Goal: Task Accomplishment & Management: Manage account settings

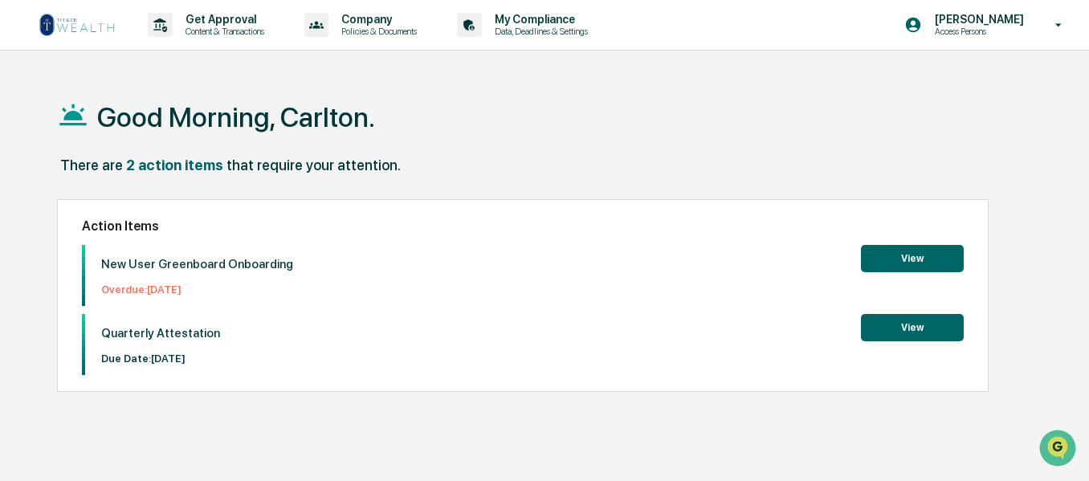
click at [917, 256] on button "View" at bounding box center [912, 258] width 103 height 27
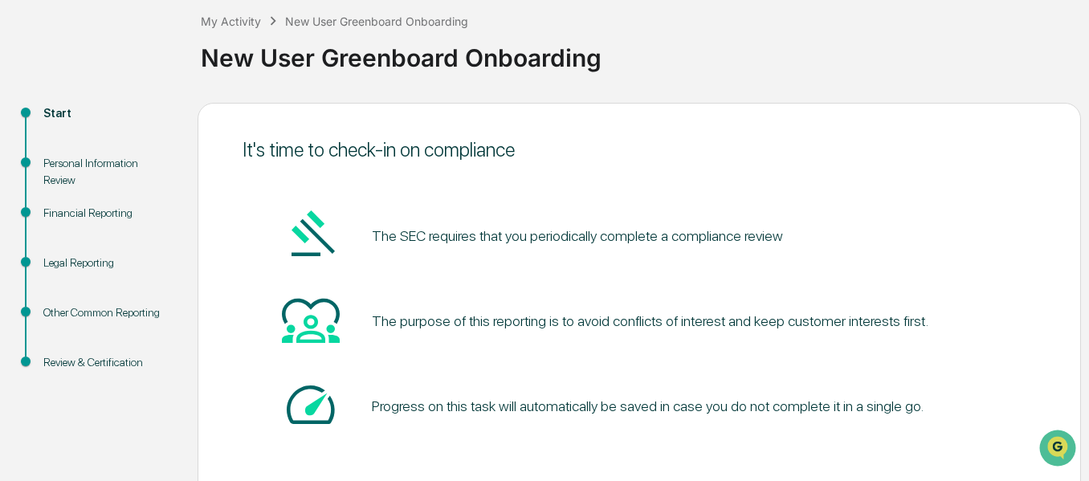
scroll to position [166, 0]
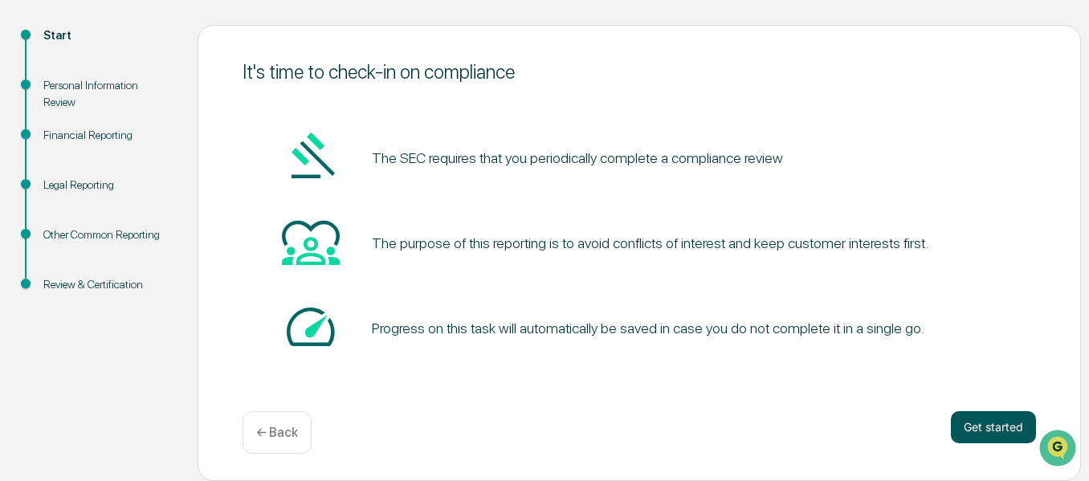
click at [1001, 421] on button "Get started" at bounding box center [993, 427] width 85 height 32
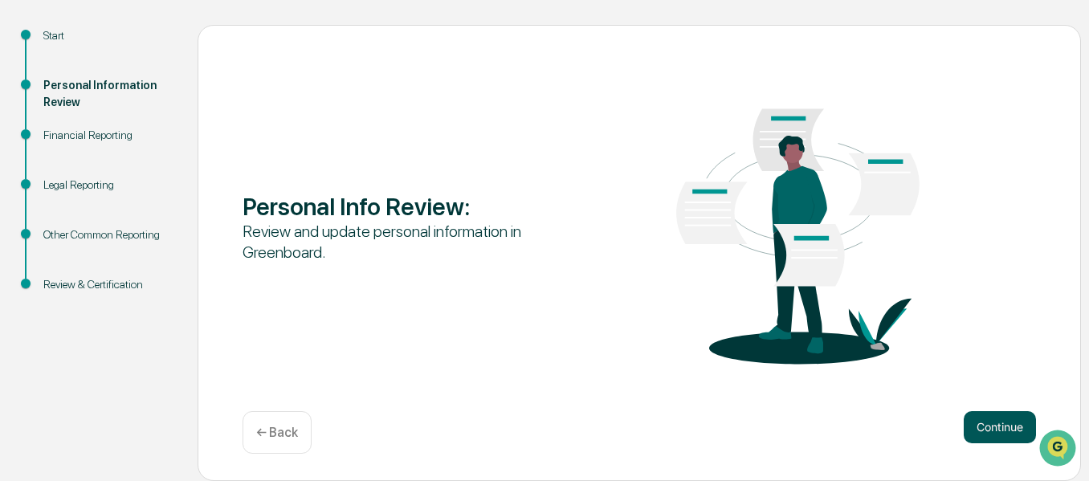
click at [980, 422] on button "Continue" at bounding box center [1000, 427] width 72 height 32
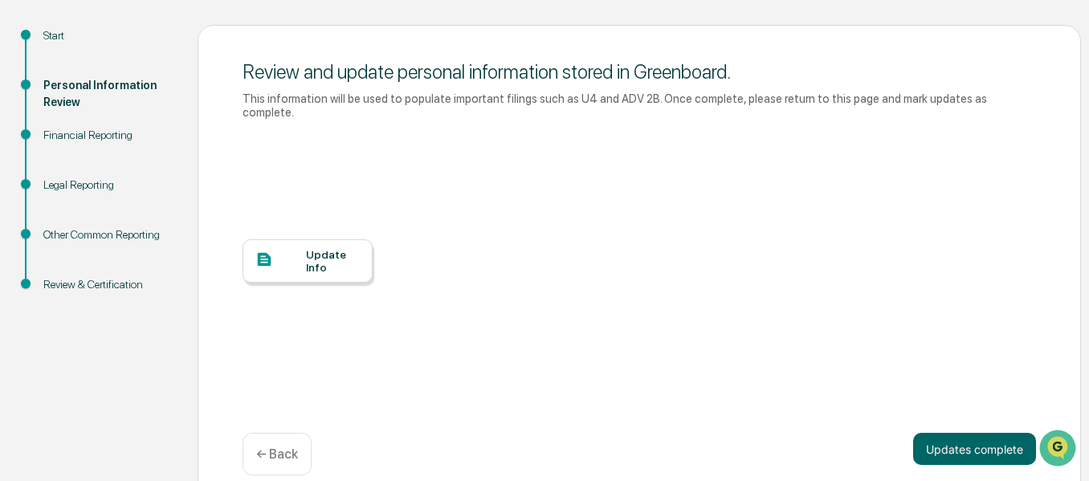
click at [288, 251] on div at bounding box center [280, 261] width 51 height 20
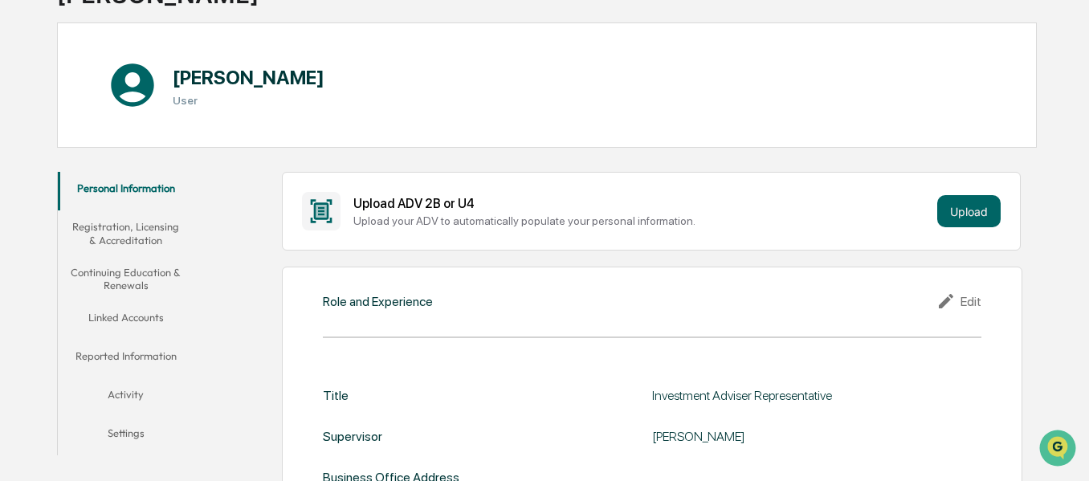
scroll to position [161, 0]
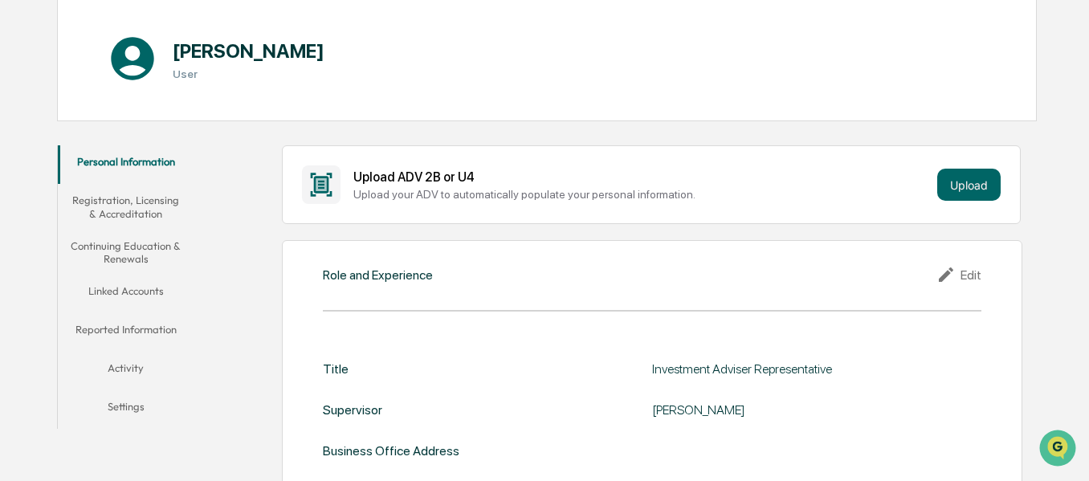
click at [964, 268] on div "Edit" at bounding box center [959, 274] width 45 height 19
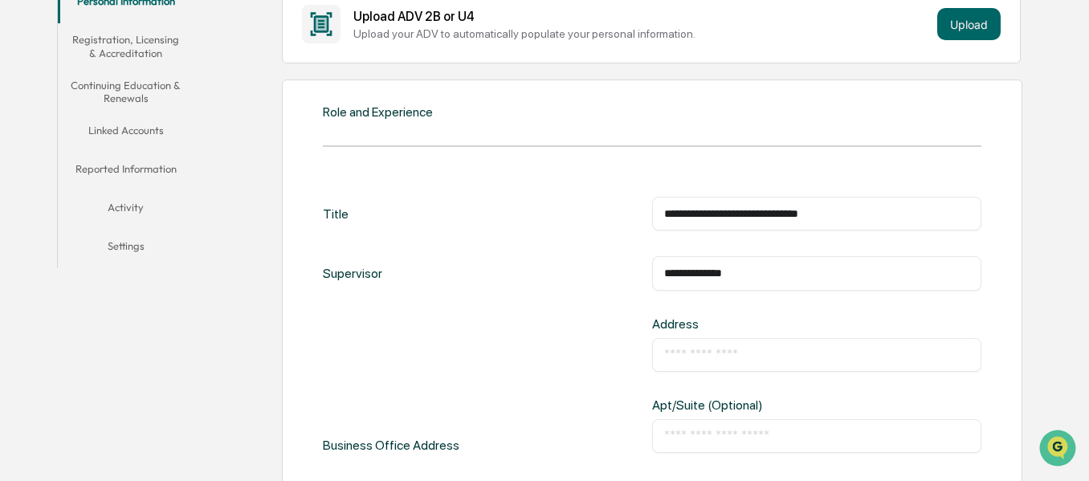
scroll to position [482, 0]
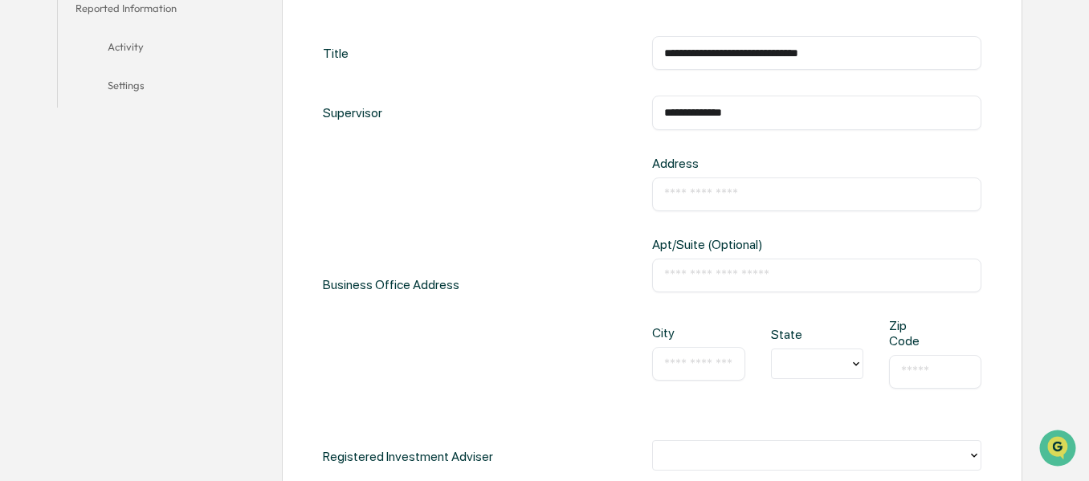
click at [713, 191] on input "text" at bounding box center [816, 194] width 305 height 16
type input "**********"
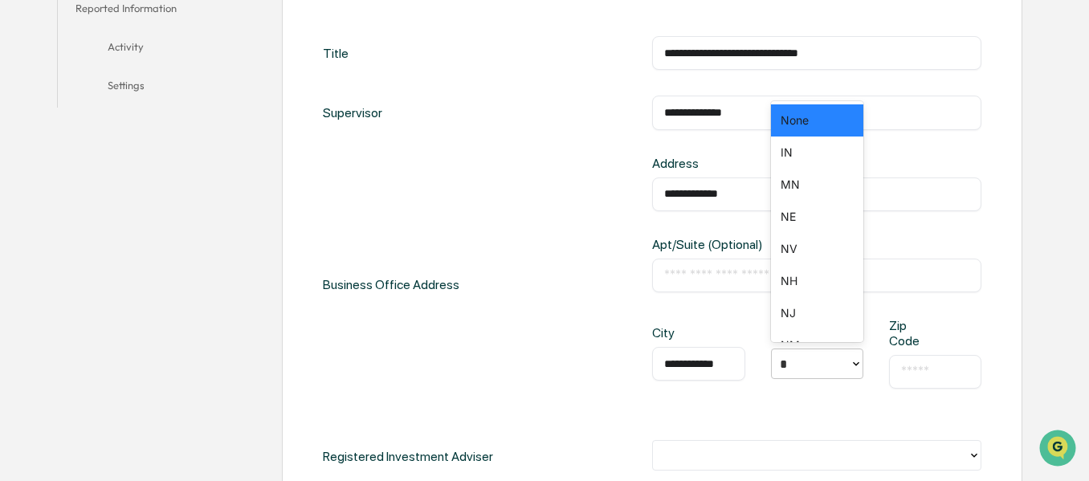
type input "**"
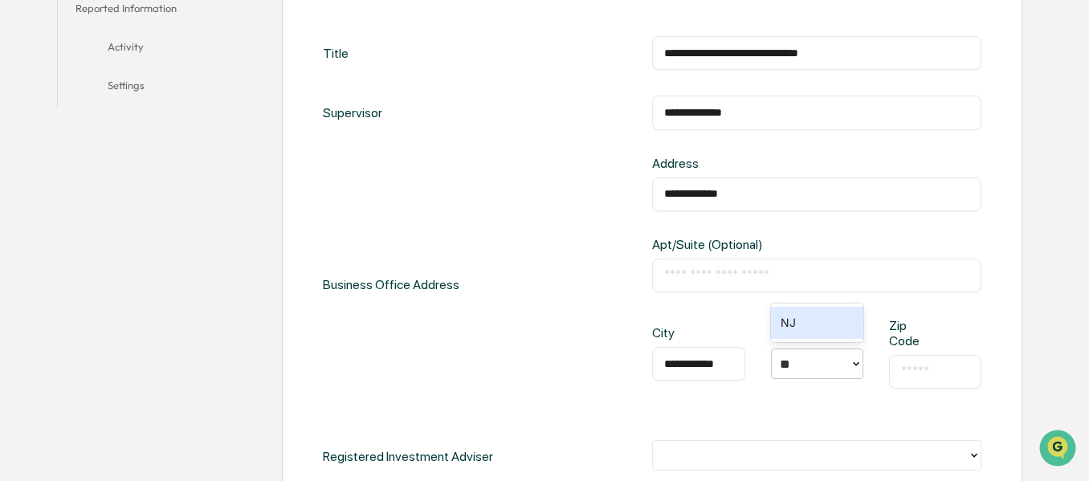
click at [819, 332] on div "NJ" at bounding box center [817, 323] width 92 height 32
click at [937, 362] on div "​" at bounding box center [935, 372] width 92 height 34
click at [917, 368] on input "text" at bounding box center [935, 372] width 68 height 16
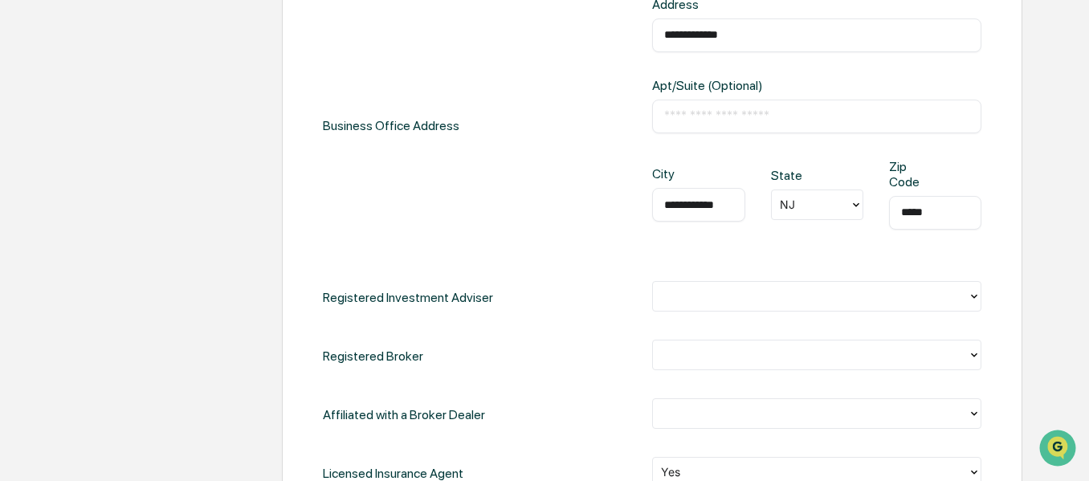
scroll to position [643, 0]
type input "*****"
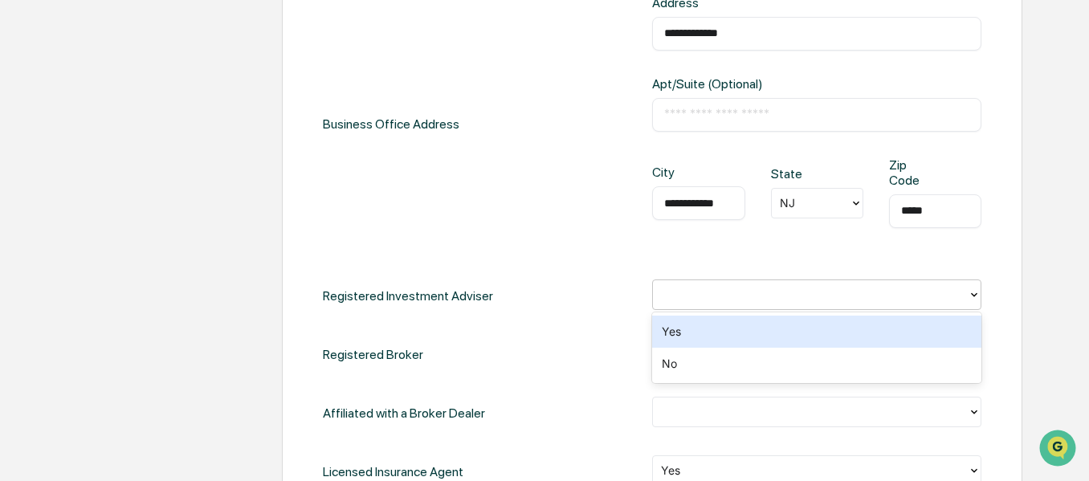
click at [741, 294] on div at bounding box center [810, 294] width 299 height 18
click at [714, 286] on div at bounding box center [810, 294] width 299 height 18
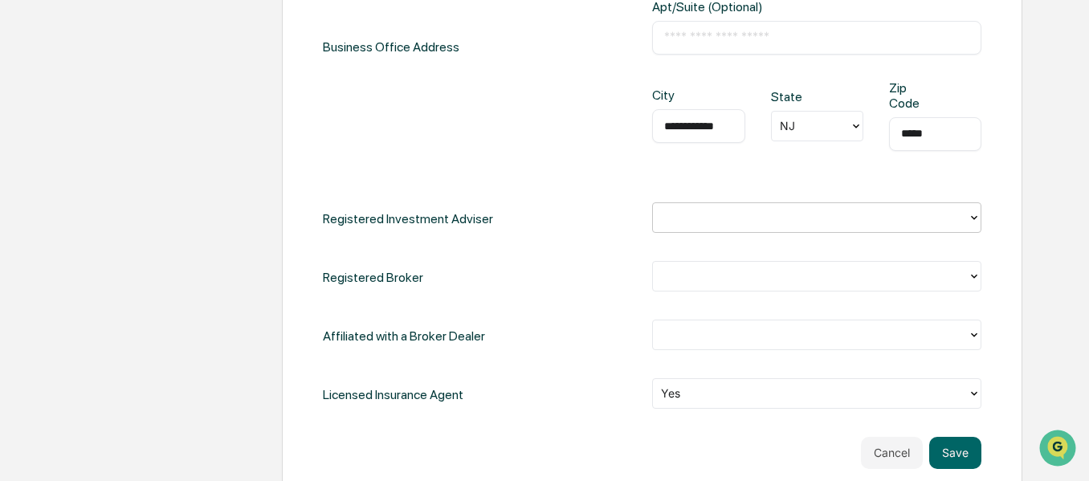
scroll to position [723, 0]
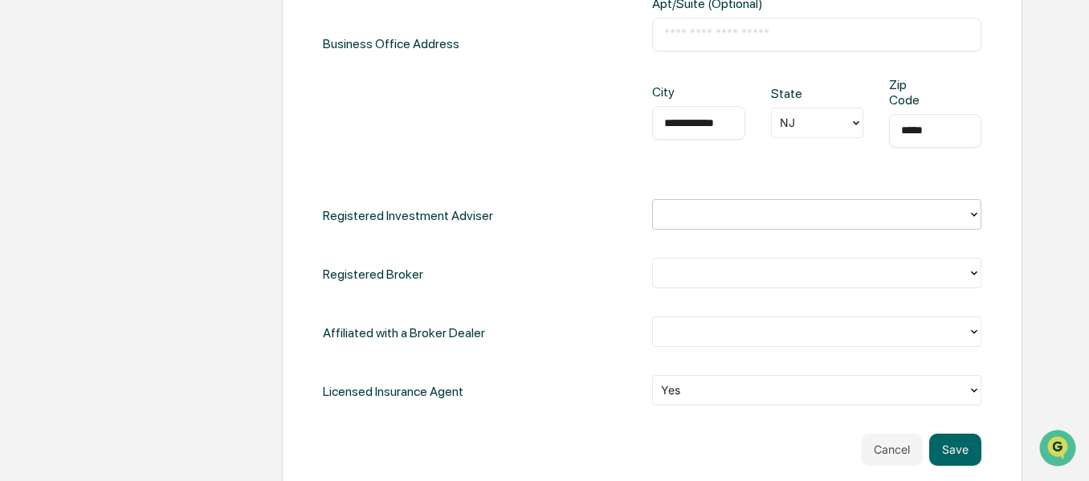
click at [755, 215] on div at bounding box center [810, 214] width 299 height 18
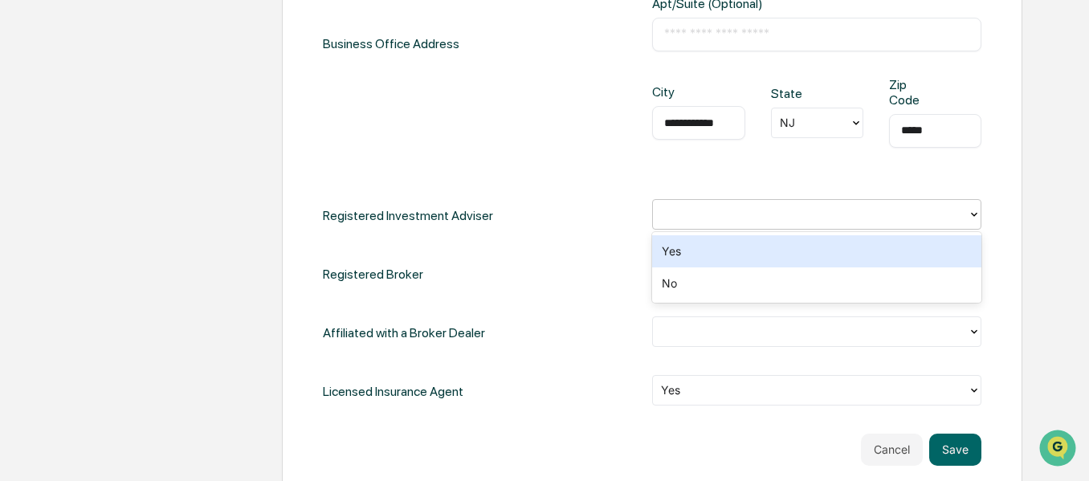
click at [721, 247] on div "Yes" at bounding box center [816, 251] width 329 height 32
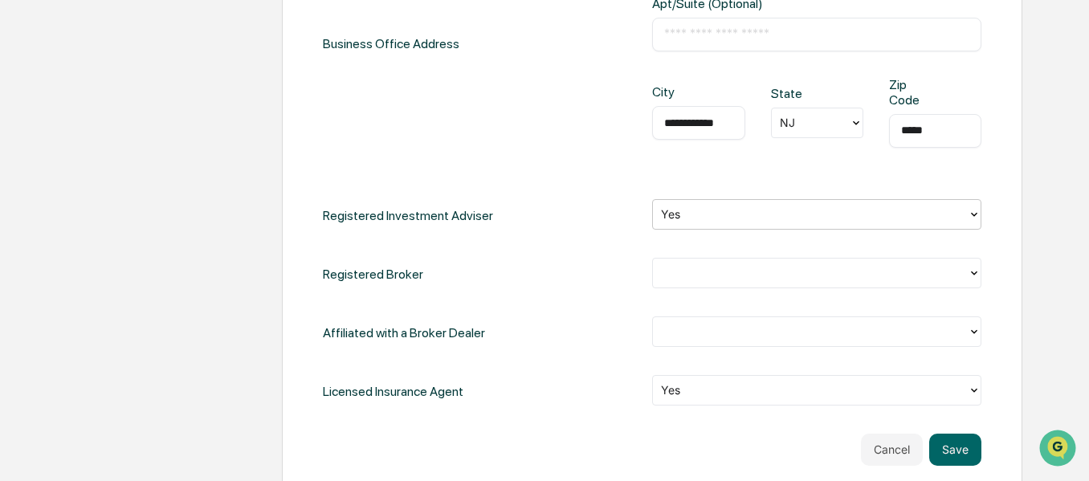
click at [720, 280] on div at bounding box center [810, 272] width 299 height 18
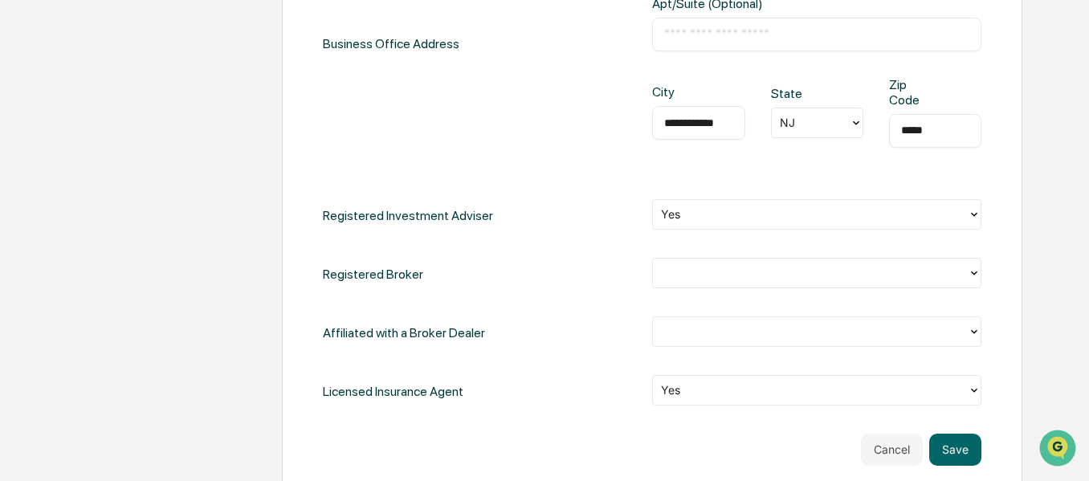
click at [970, 276] on icon at bounding box center [974, 273] width 13 height 13
click at [1010, 300] on div "**********" at bounding box center [652, 84] width 741 height 813
click at [942, 283] on div at bounding box center [810, 272] width 315 height 25
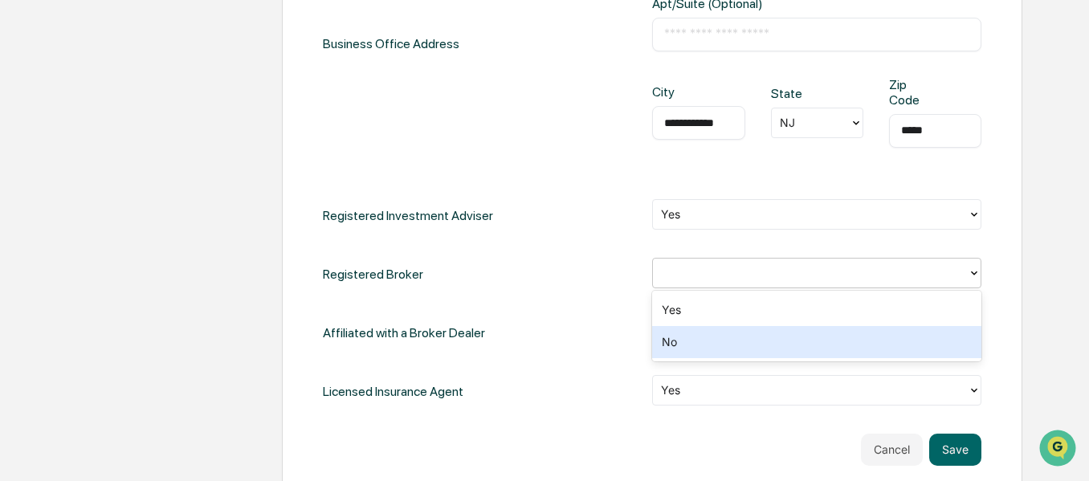
click at [814, 353] on div "No" at bounding box center [816, 342] width 329 height 32
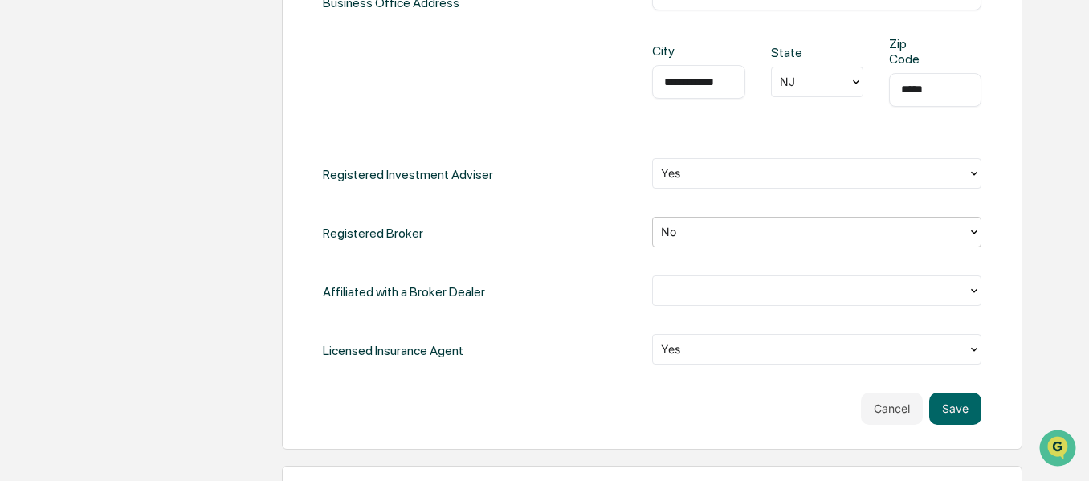
scroll to position [803, 0]
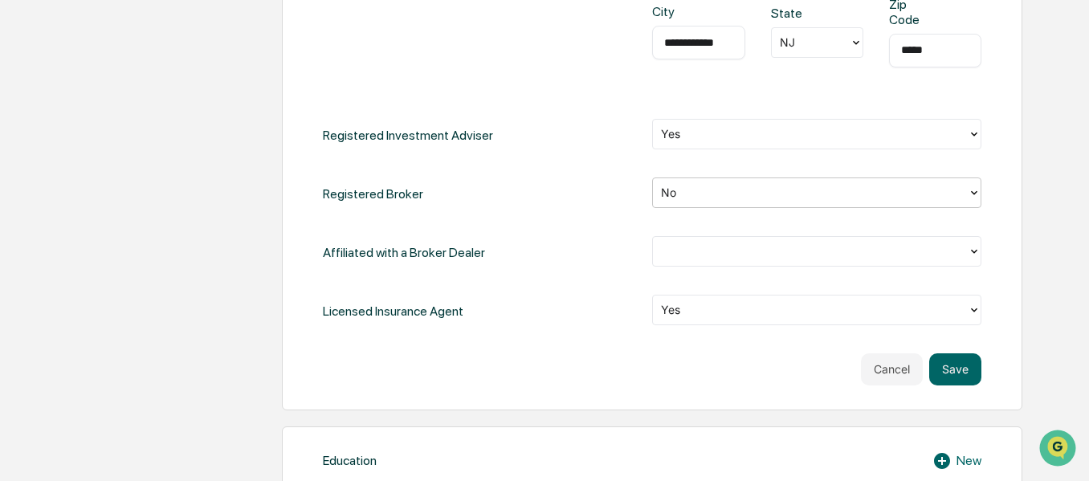
click at [974, 258] on div at bounding box center [974, 251] width 13 height 29
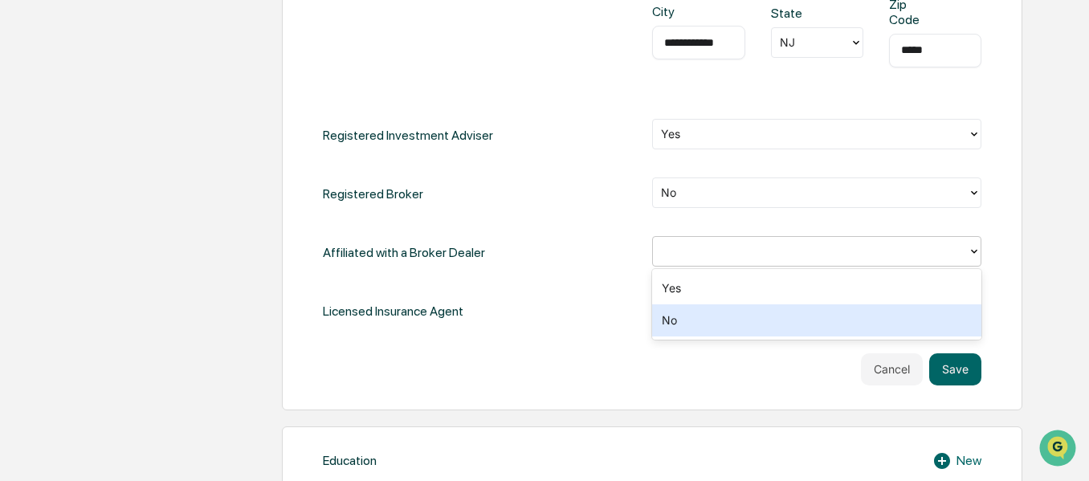
click at [753, 315] on div "No" at bounding box center [816, 320] width 329 height 32
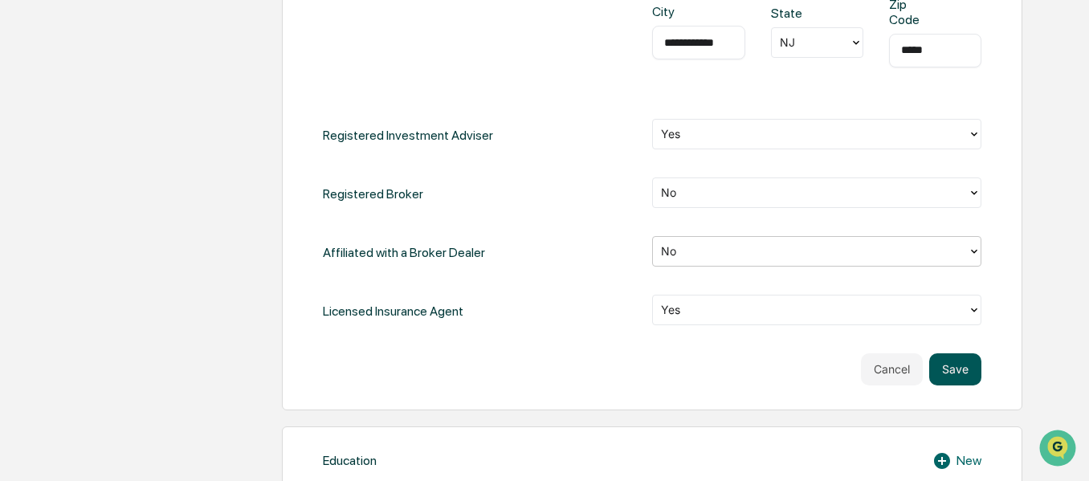
click at [958, 366] on button "Save" at bounding box center [955, 369] width 52 height 32
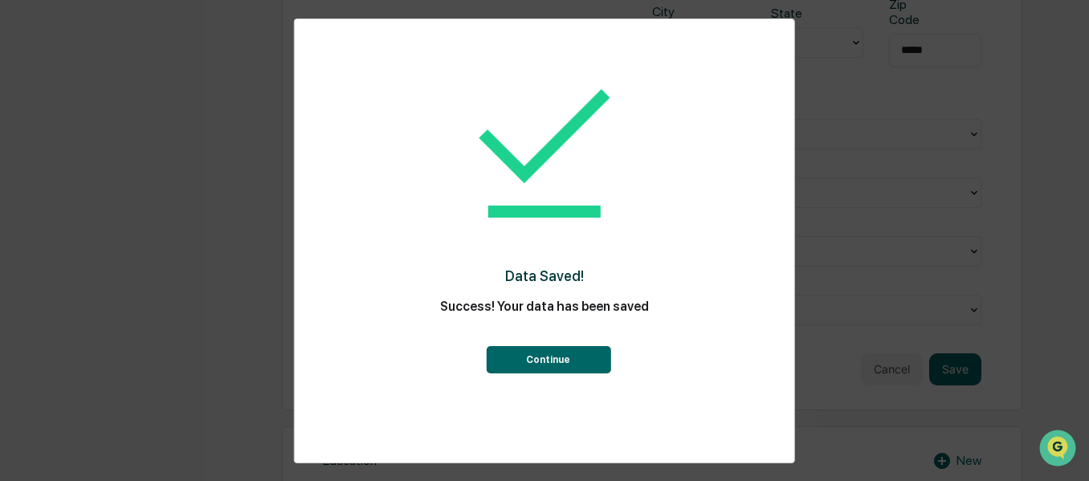
click at [570, 353] on button "Continue" at bounding box center [548, 359] width 125 height 27
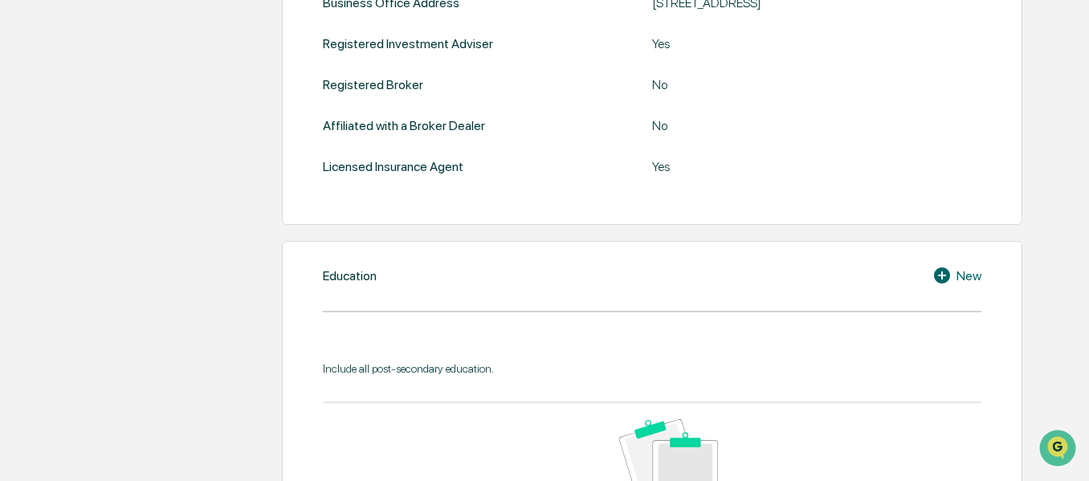
scroll to position [689, 0]
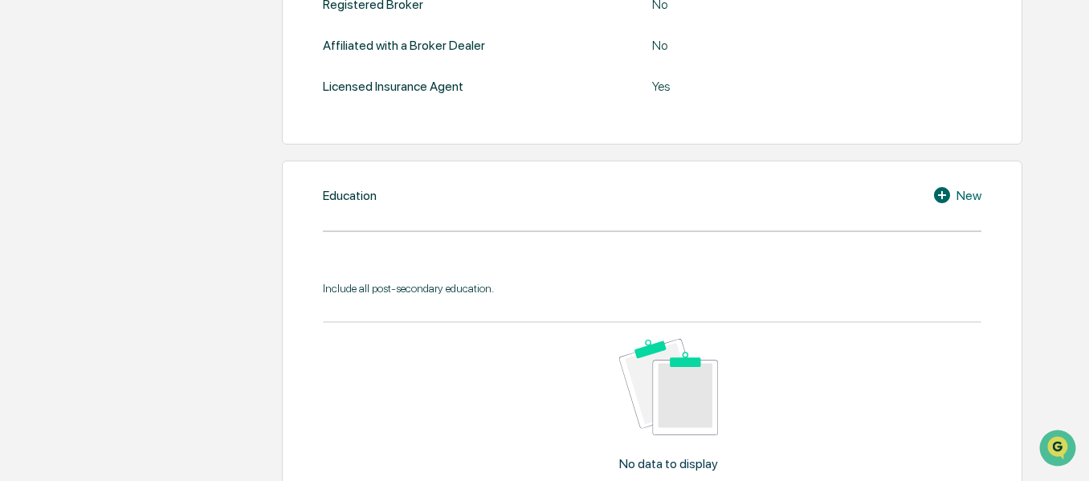
click at [957, 194] on div "New" at bounding box center [957, 195] width 49 height 19
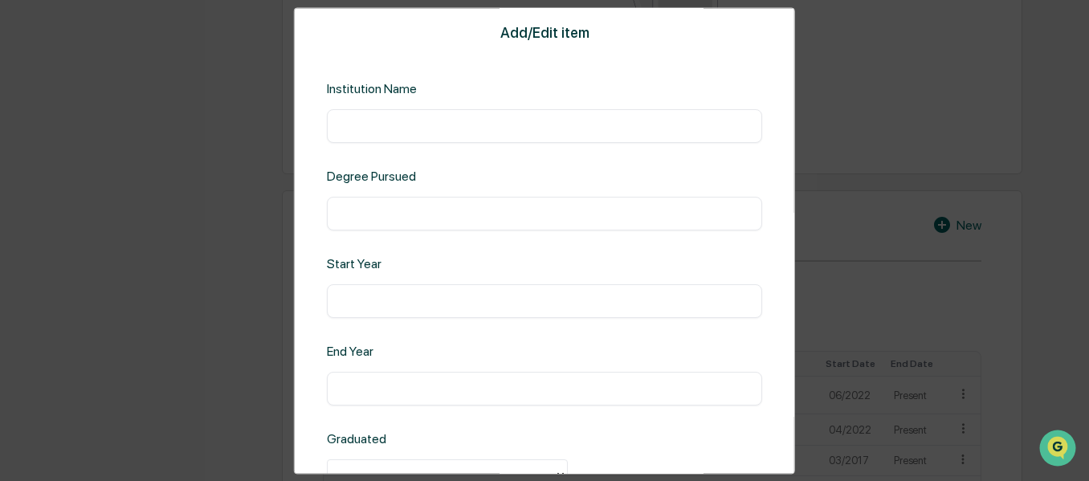
scroll to position [112, 0]
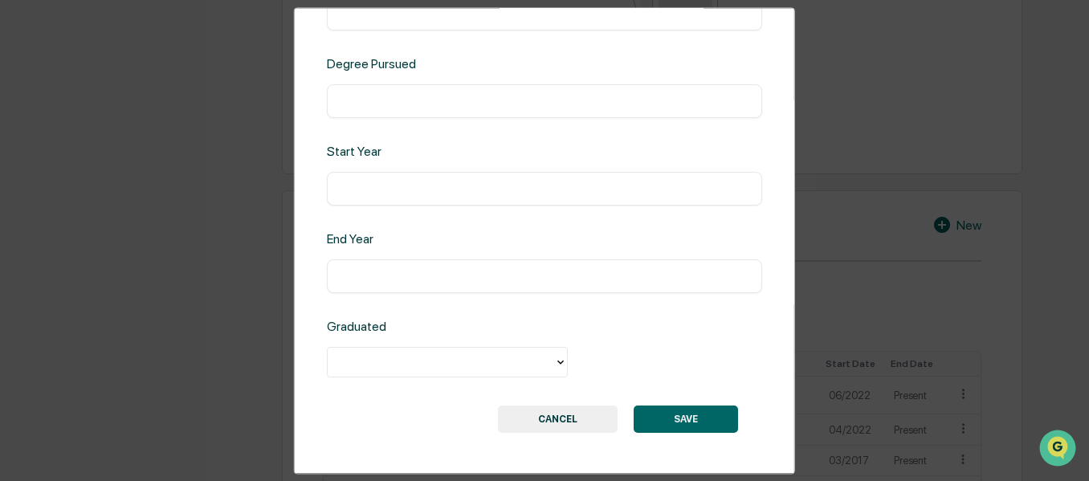
click at [558, 424] on button "CANCEL" at bounding box center [558, 419] width 120 height 27
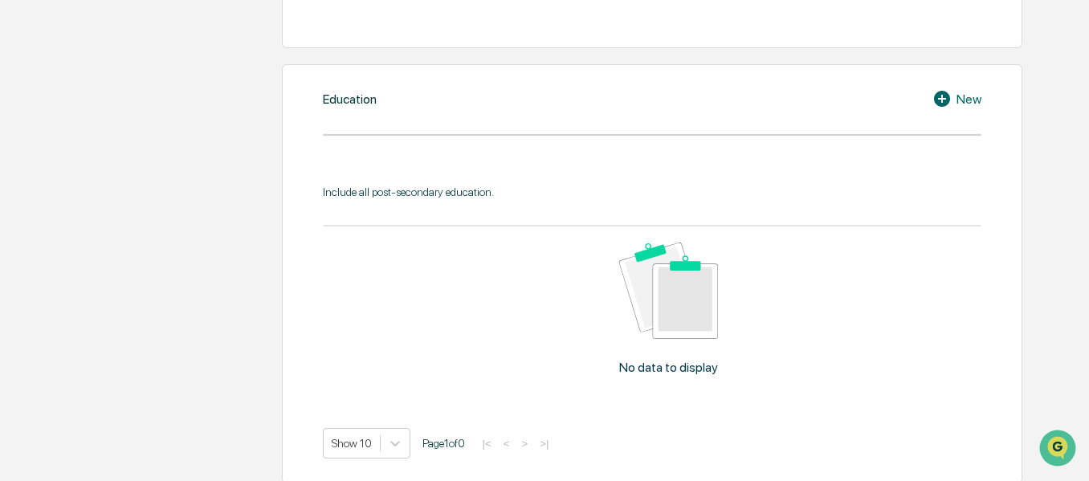
scroll to position [693, 0]
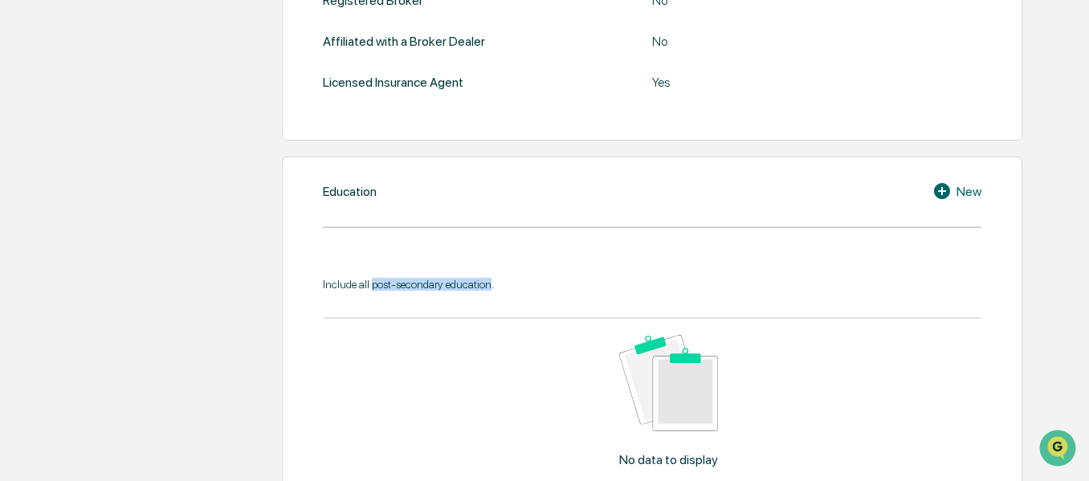
drag, startPoint x: 491, startPoint y: 286, endPoint x: 370, endPoint y: 286, distance: 120.5
click at [370, 286] on div "Include all post-secondary education." at bounding box center [652, 284] width 659 height 13
copy div "post-secondary education"
click at [950, 194] on icon at bounding box center [942, 191] width 16 height 16
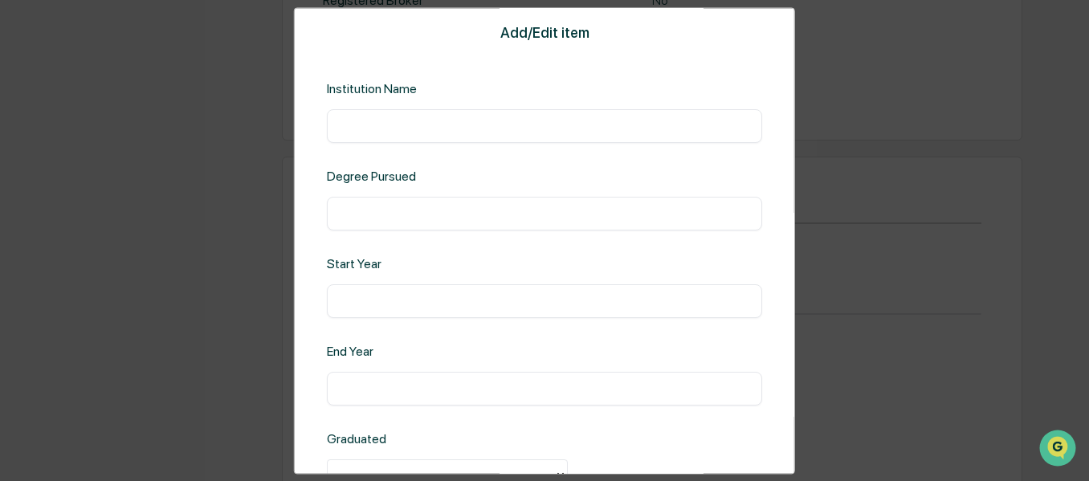
click at [510, 113] on div "​" at bounding box center [544, 126] width 435 height 34
click at [510, 124] on input "text" at bounding box center [544, 126] width 411 height 16
type input "***"
type input "**********"
type input "****"
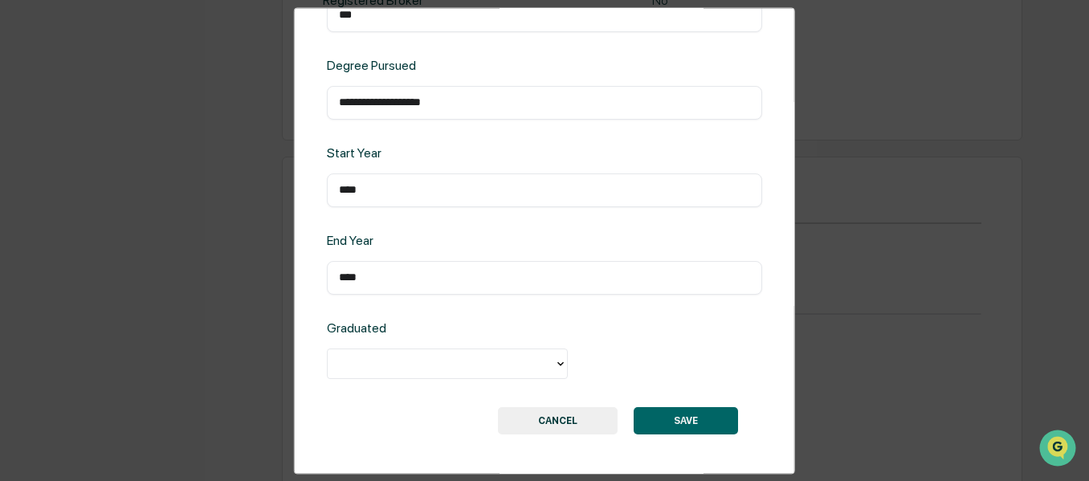
scroll to position [112, 0]
type input "****"
click at [554, 355] on div at bounding box center [560, 362] width 13 height 29
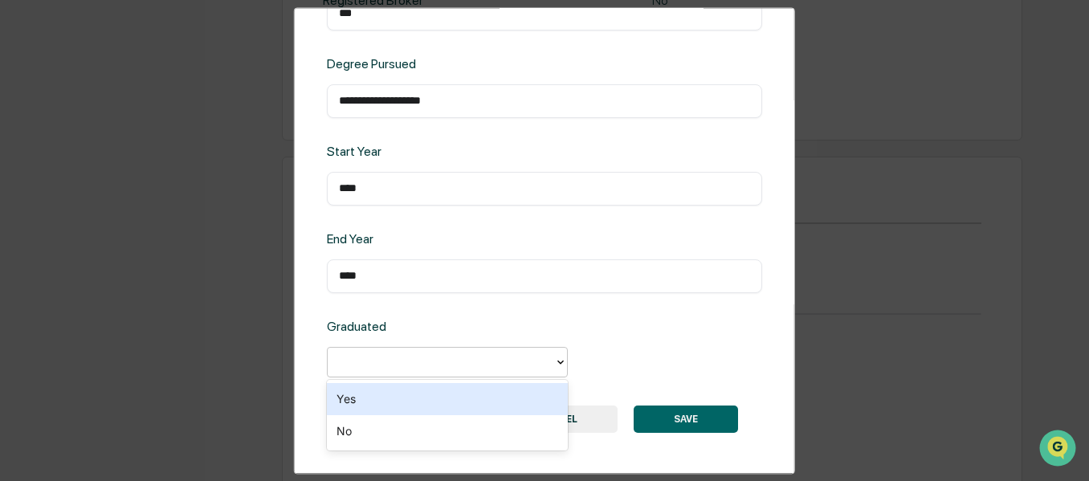
click at [421, 401] on div "Yes" at bounding box center [447, 399] width 241 height 32
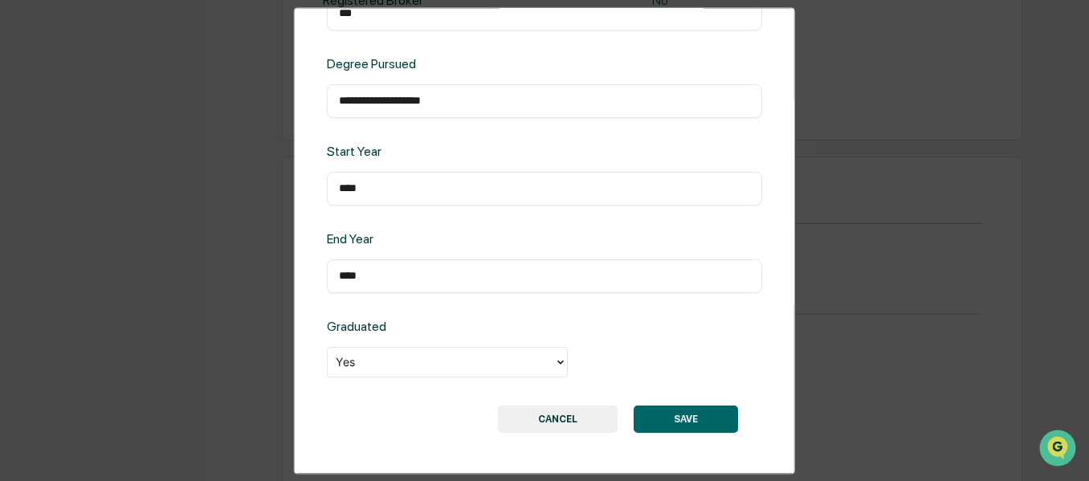
click at [697, 421] on button "SAVE" at bounding box center [686, 419] width 104 height 27
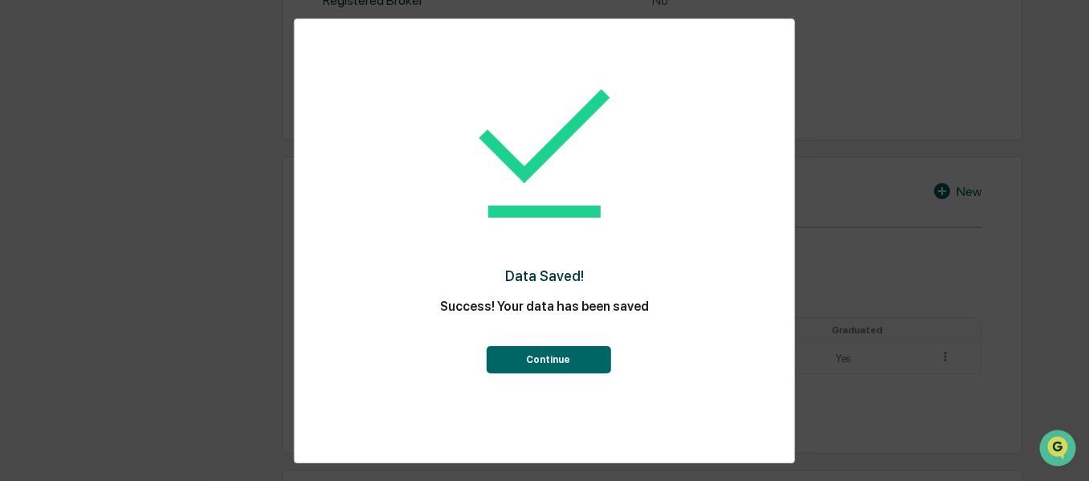
click at [581, 351] on button "Continue" at bounding box center [548, 359] width 125 height 27
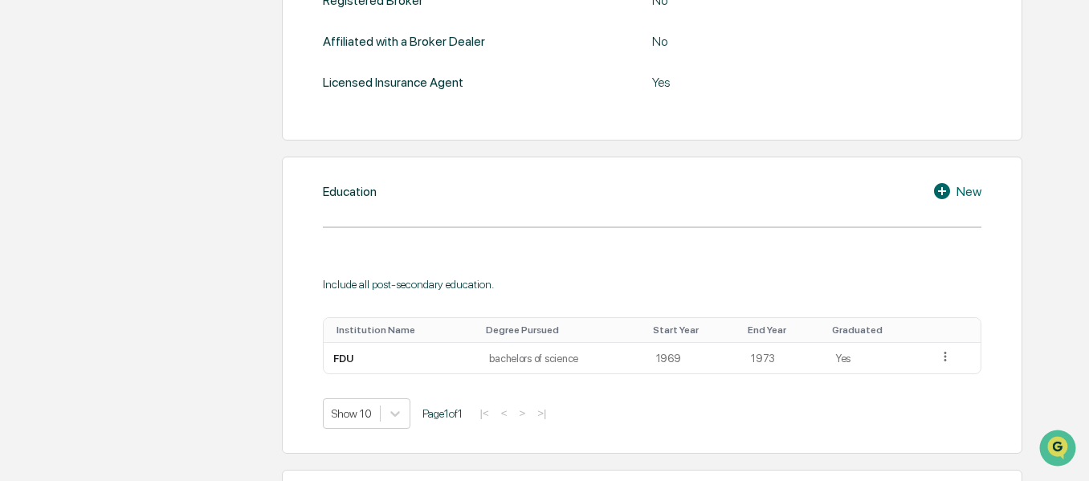
click at [966, 190] on div "New" at bounding box center [957, 191] width 49 height 19
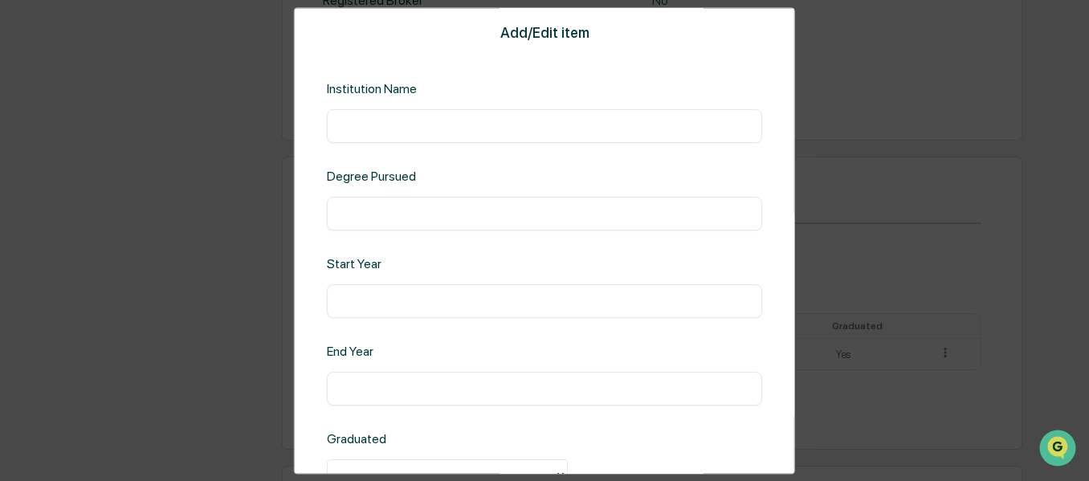
click at [411, 126] on input "text" at bounding box center [544, 126] width 411 height 16
type input "*"
type input "**********"
click at [385, 216] on input "*******" at bounding box center [544, 214] width 411 height 16
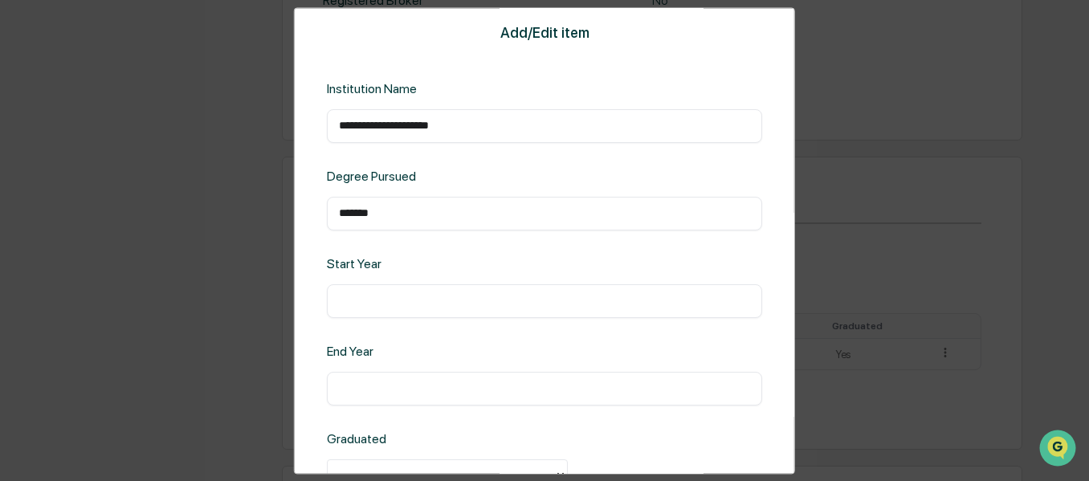
click at [385, 216] on input "*******" at bounding box center [544, 214] width 411 height 16
type input "**"
type input "****"
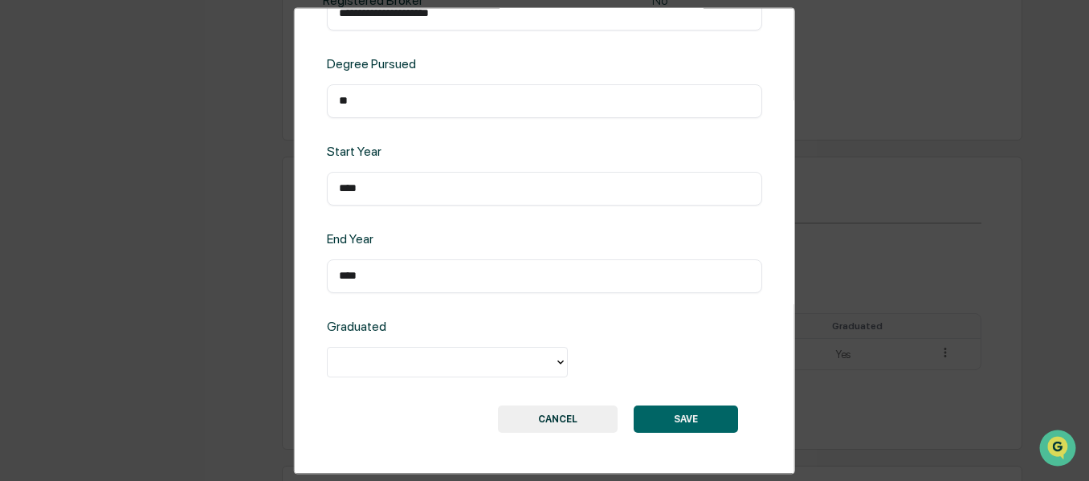
type input "****"
click at [407, 369] on div at bounding box center [441, 362] width 210 height 18
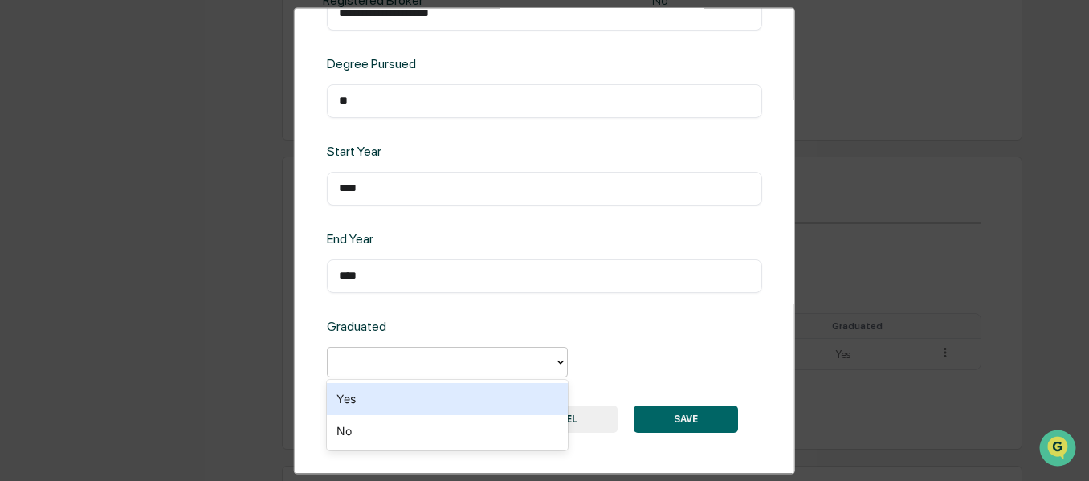
click at [382, 394] on div "Yes" at bounding box center [447, 399] width 241 height 32
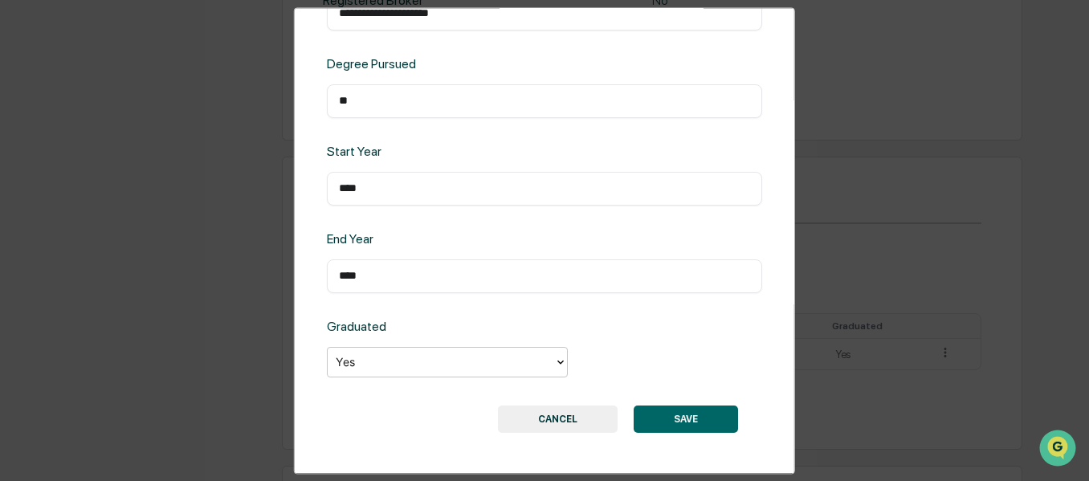
click at [698, 427] on button "SAVE" at bounding box center [686, 419] width 104 height 27
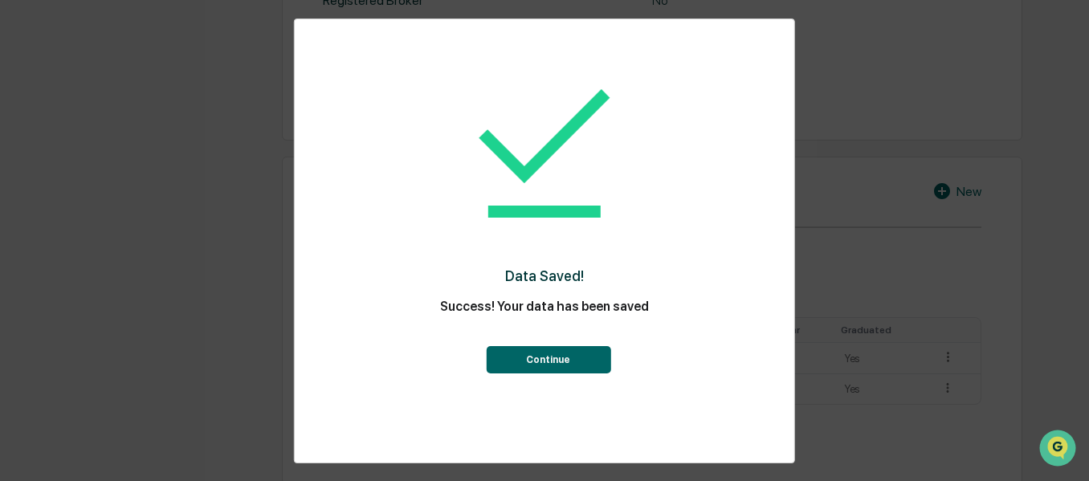
click at [563, 360] on button "Continue" at bounding box center [548, 359] width 125 height 27
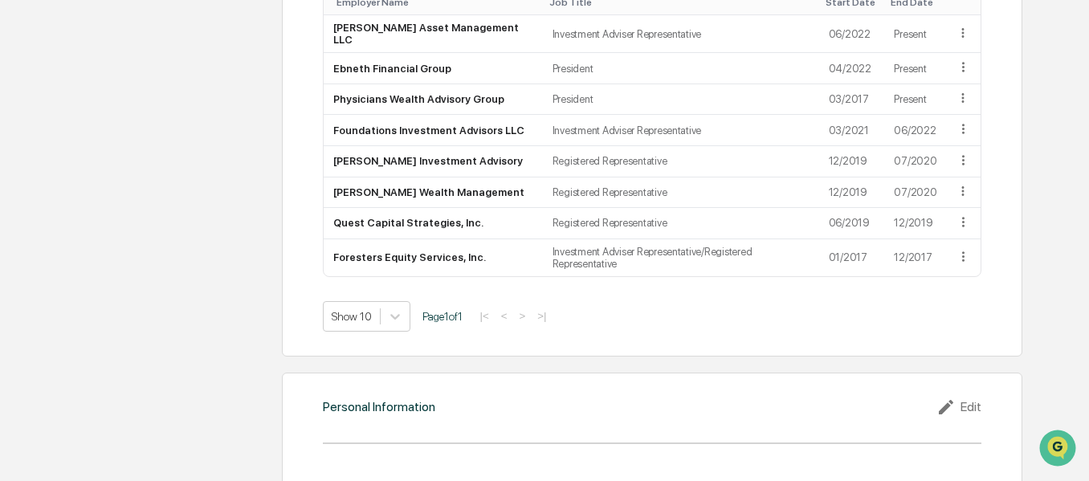
scroll to position [1520, 0]
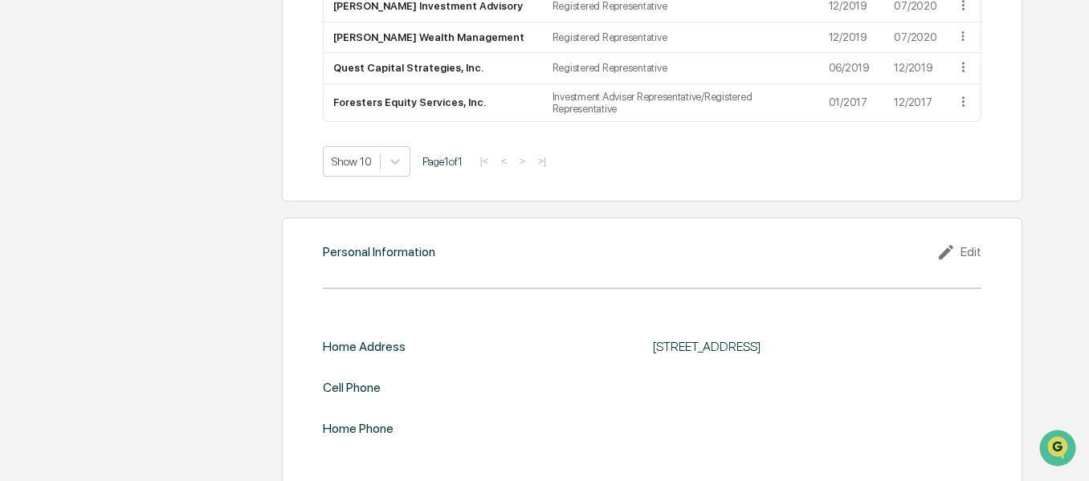
click at [972, 243] on div "Edit" at bounding box center [959, 252] width 45 height 19
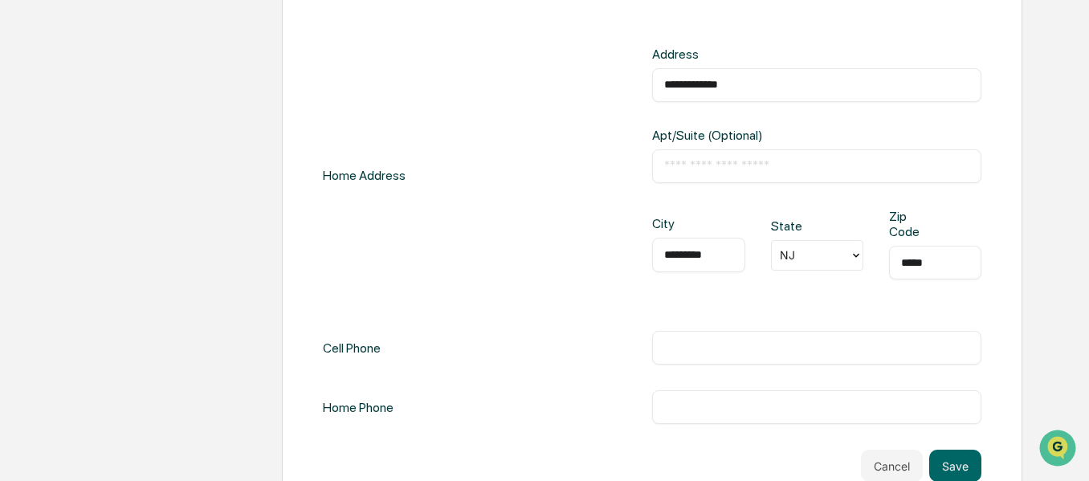
scroll to position [1828, 0]
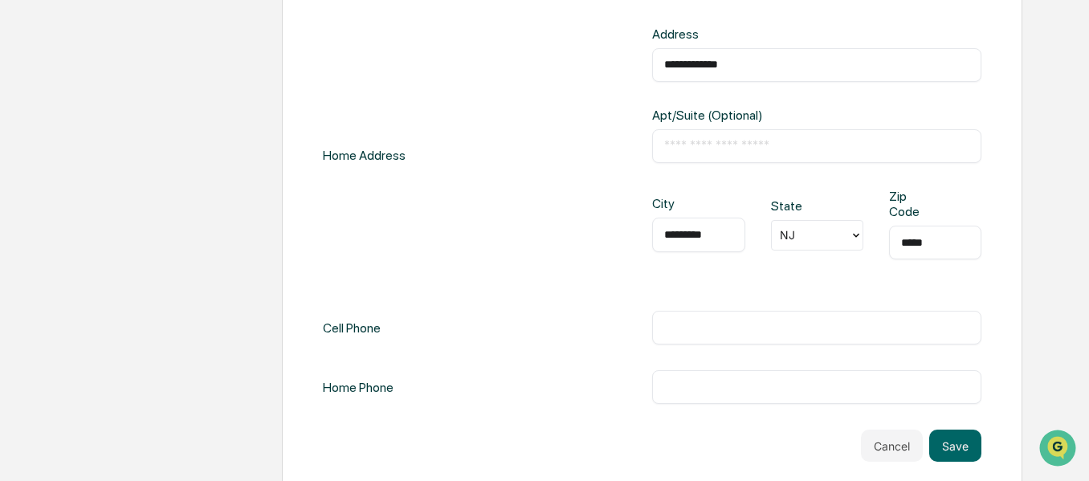
click at [779, 311] on div "​" at bounding box center [816, 328] width 329 height 34
click at [798, 320] on input "text" at bounding box center [816, 328] width 305 height 16
type input "**********"
click at [950, 430] on button "Save" at bounding box center [955, 446] width 52 height 32
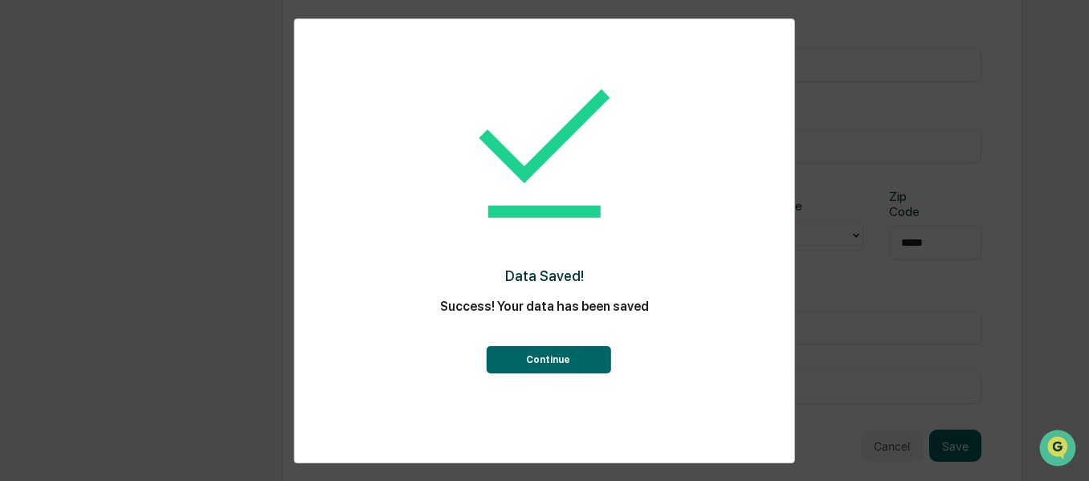
click at [548, 355] on button "Continue" at bounding box center [548, 359] width 125 height 27
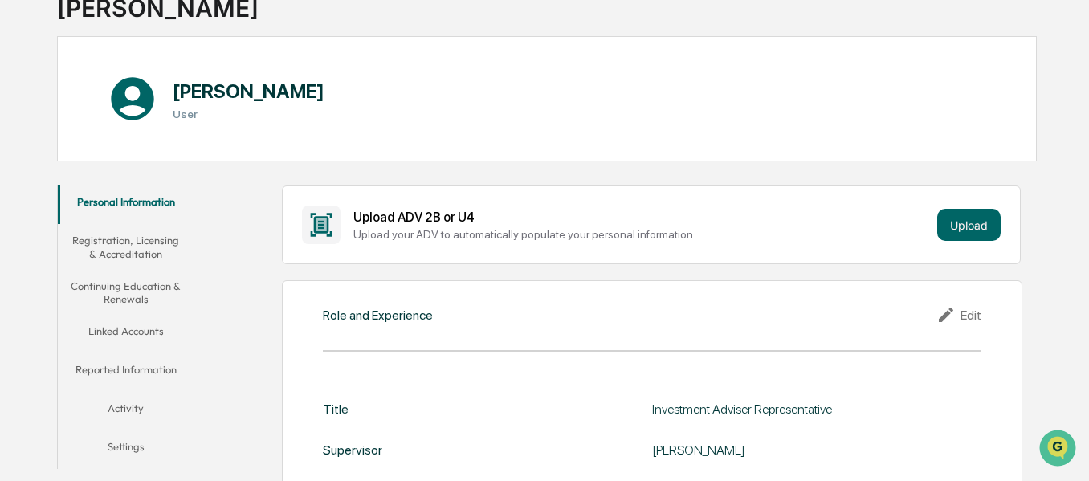
scroll to position [0, 0]
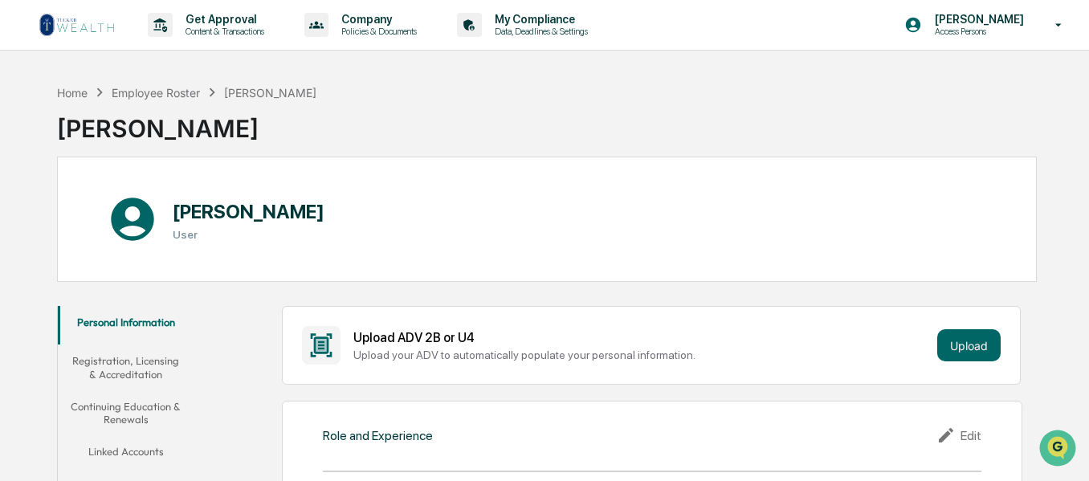
click at [169, 366] on button "Registration, Licensing & Accreditation" at bounding box center [126, 368] width 137 height 46
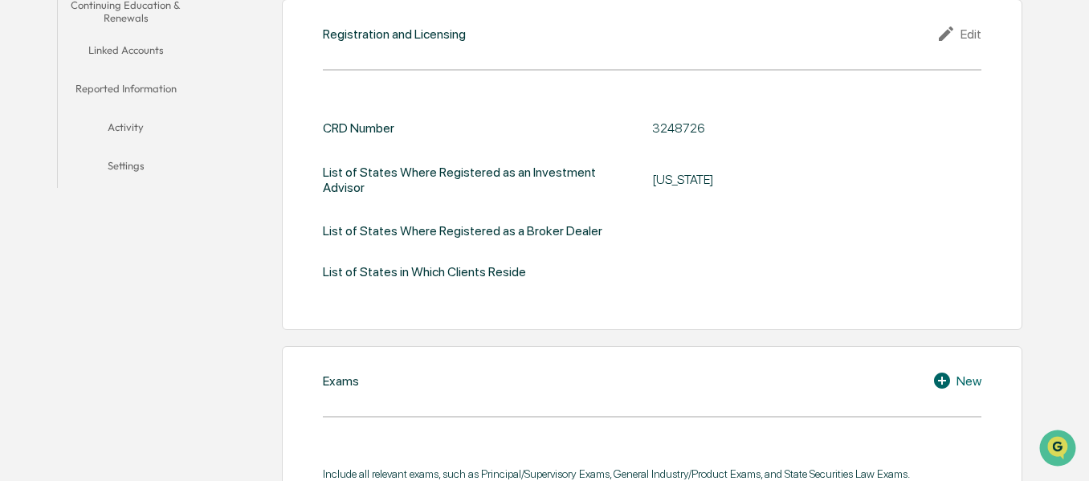
scroll to position [321, 0]
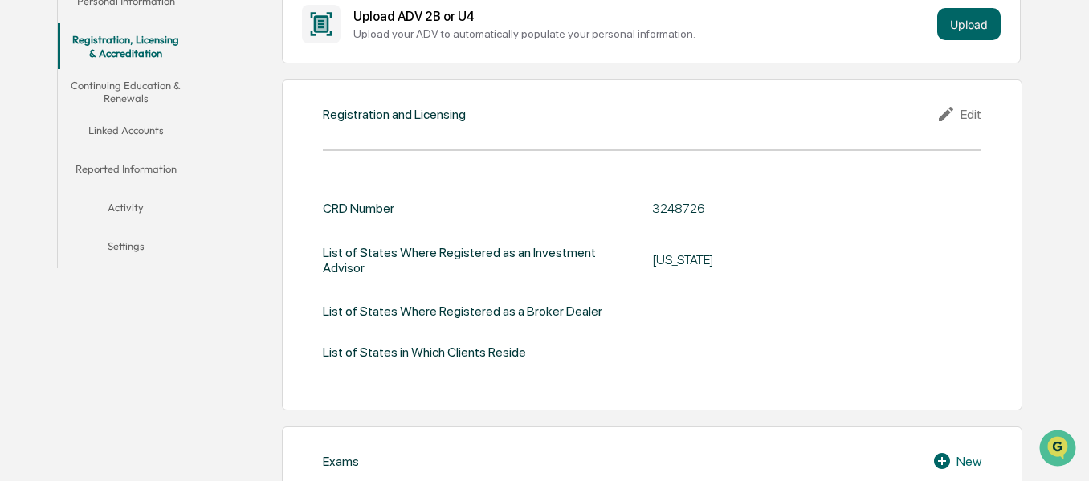
click at [970, 113] on div "Edit" at bounding box center [959, 113] width 45 height 19
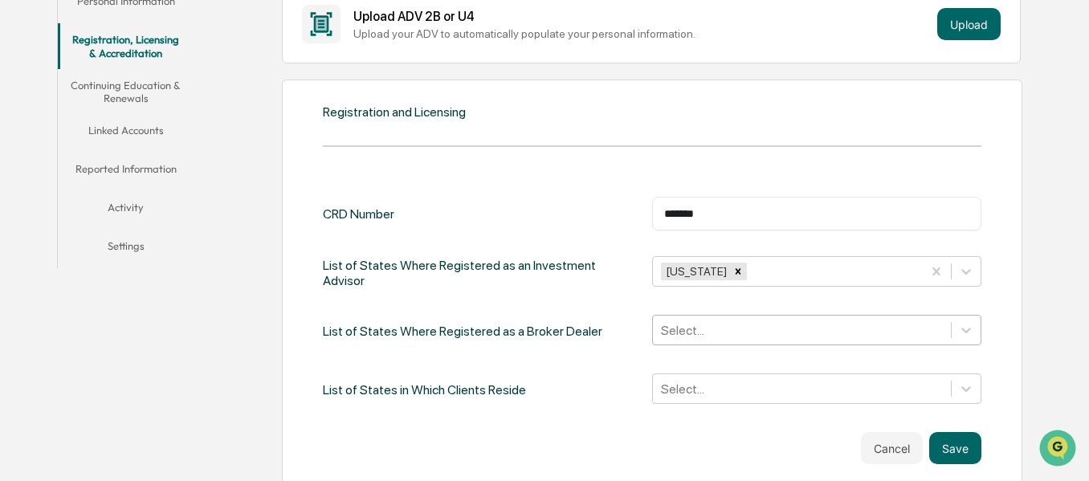
scroll to position [439, 0]
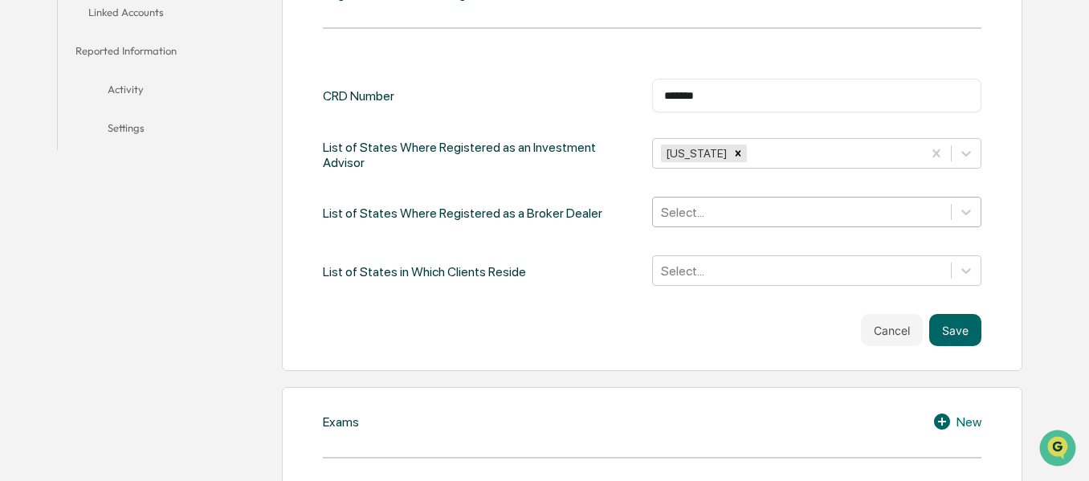
click at [740, 227] on div "Select..." at bounding box center [816, 212] width 329 height 31
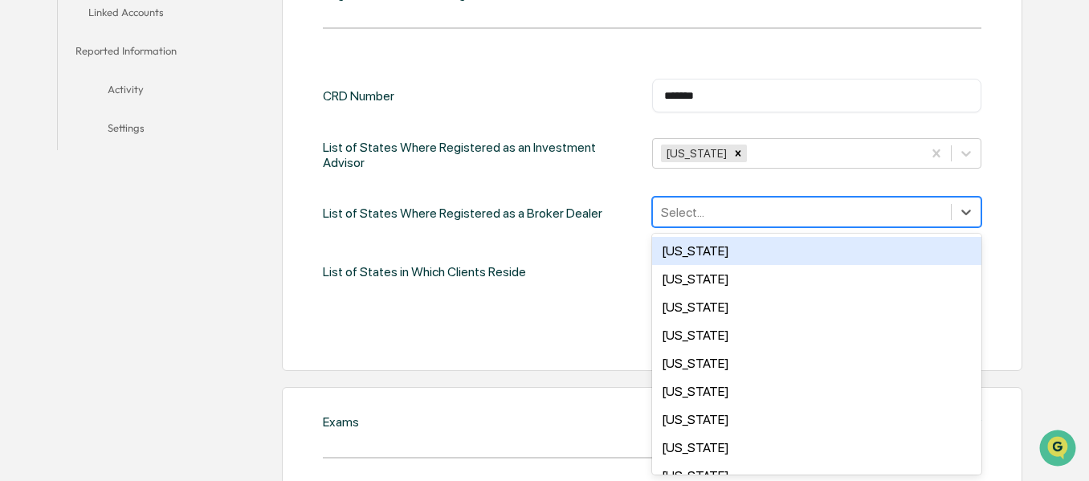
click at [732, 208] on div at bounding box center [802, 212] width 282 height 18
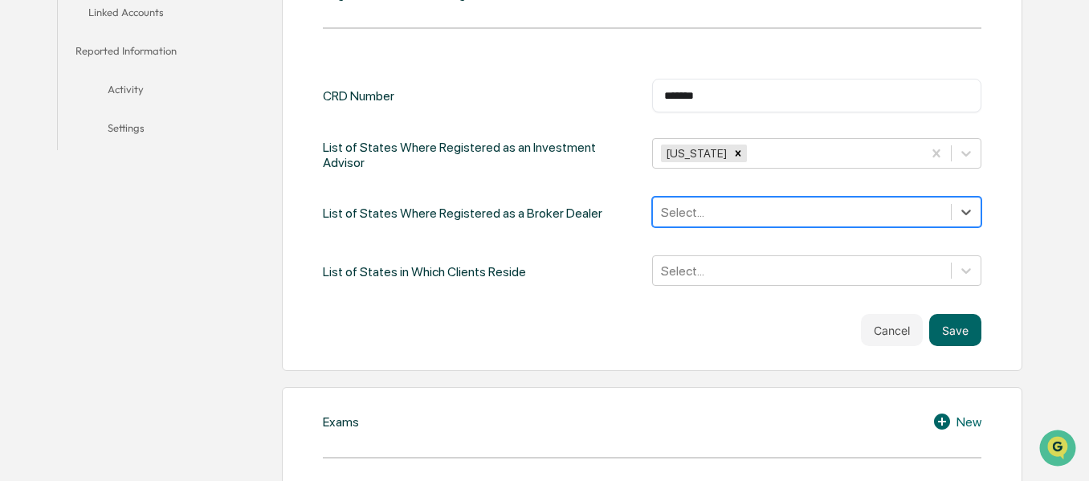
click at [732, 208] on div at bounding box center [802, 212] width 282 height 18
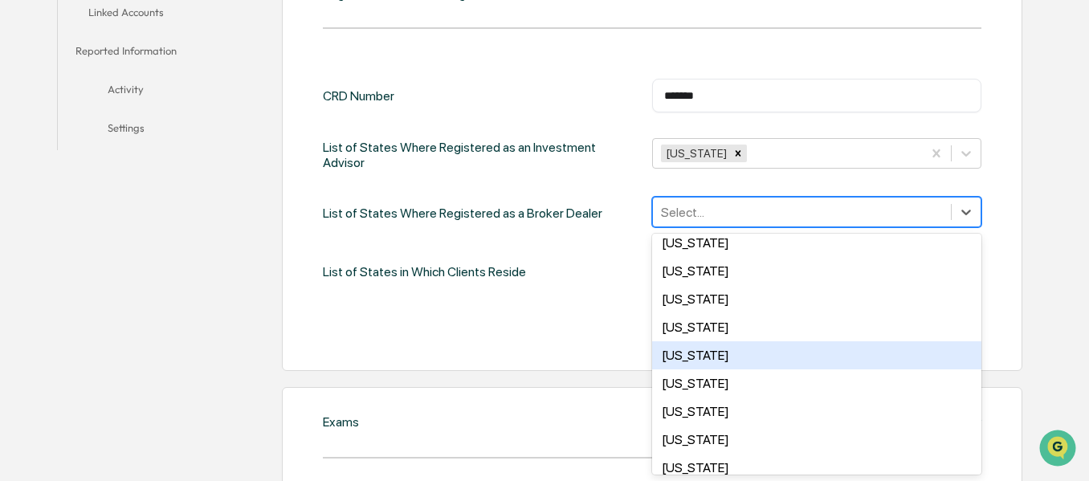
scroll to position [1171, 0]
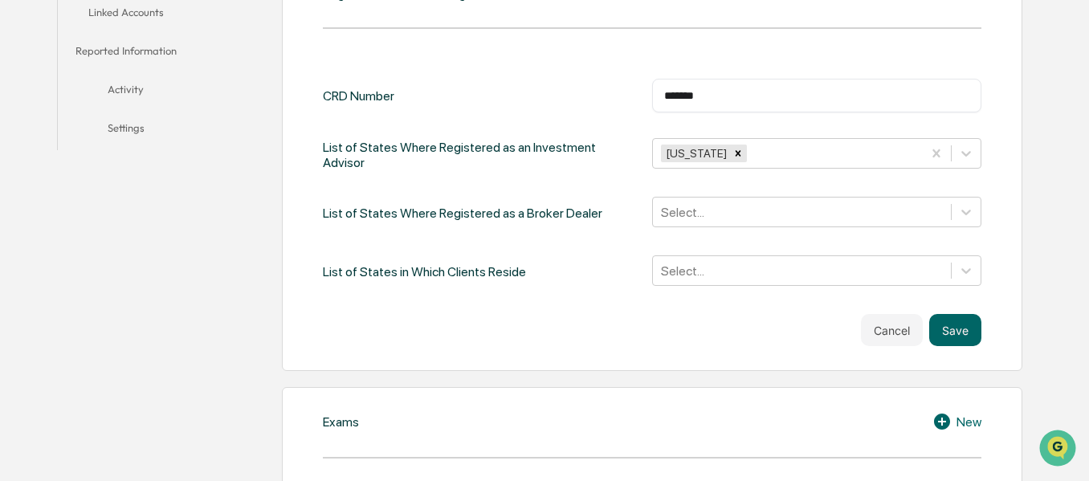
click at [1007, 243] on div "Registration and Licensing CRD Number ******* ​ List of States Where Registered…" at bounding box center [652, 166] width 741 height 410
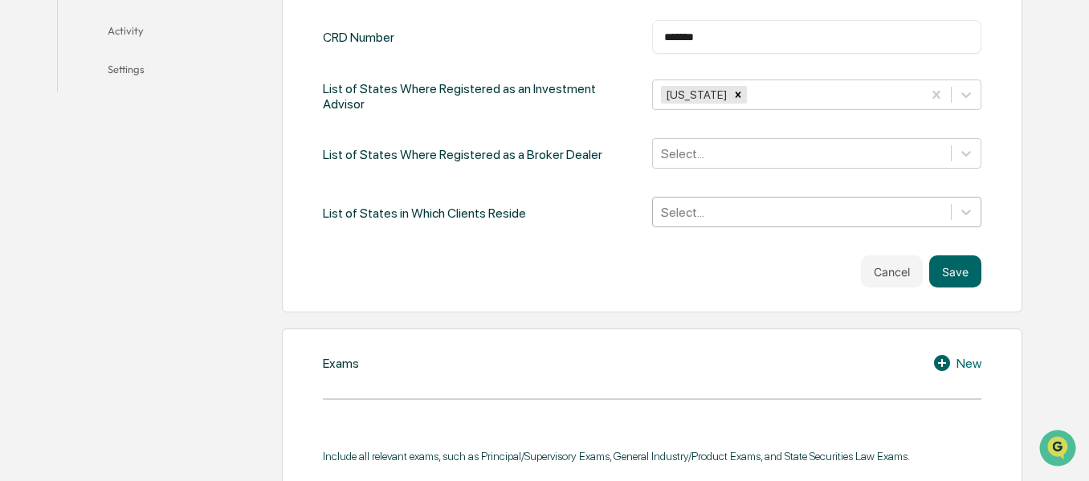
click at [708, 227] on div "Select..." at bounding box center [816, 212] width 329 height 31
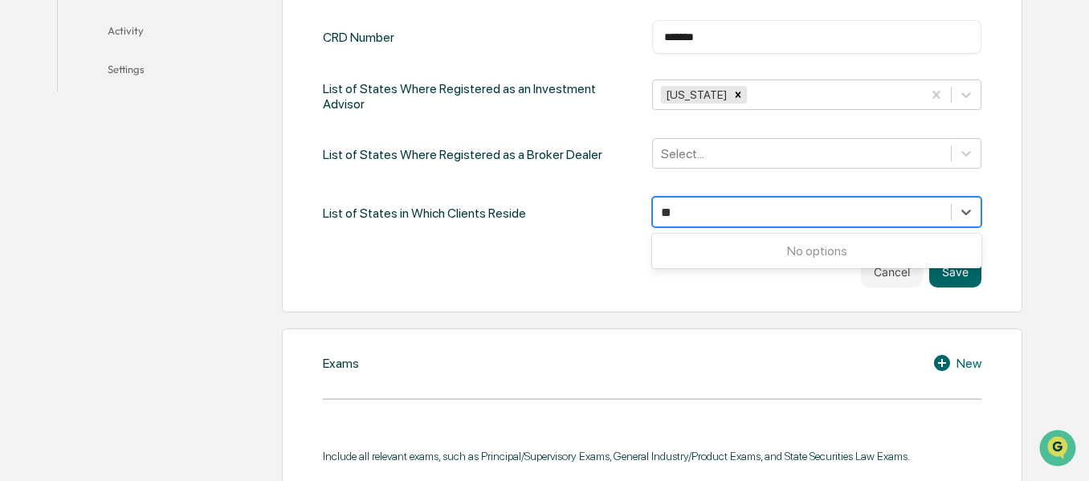
type input "*"
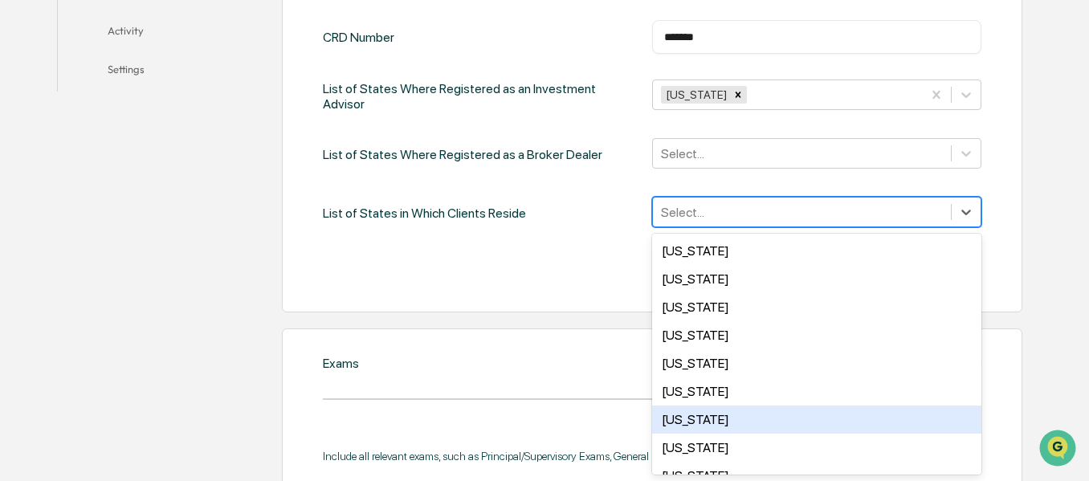
type input "*"
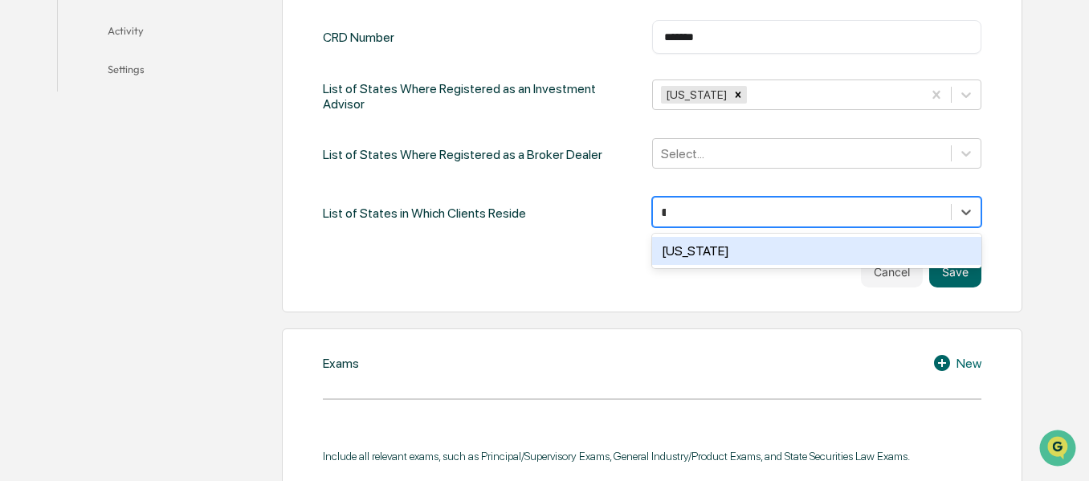
click at [734, 252] on div "[US_STATE]" at bounding box center [816, 251] width 329 height 28
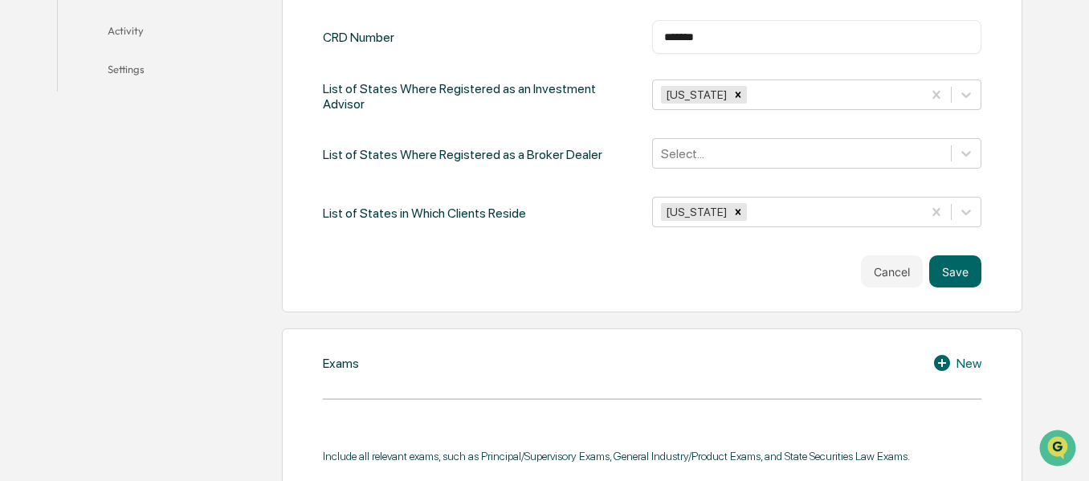
click at [975, 276] on button "Save" at bounding box center [955, 271] width 52 height 32
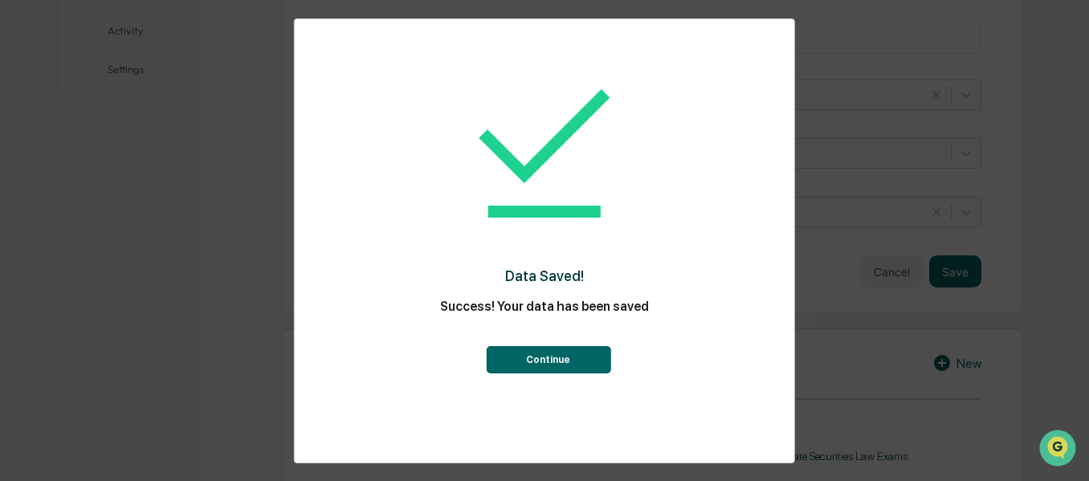
click at [566, 359] on button "Continue" at bounding box center [548, 359] width 125 height 27
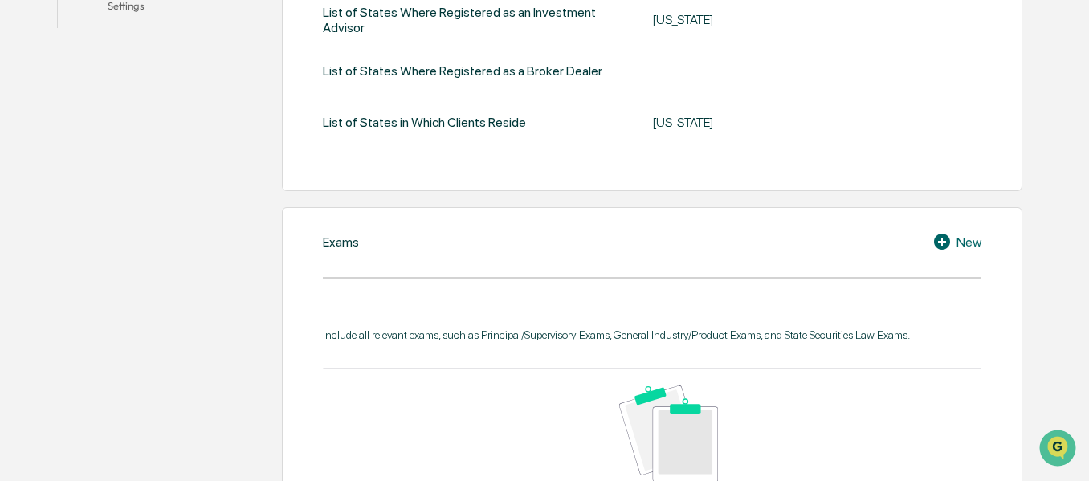
scroll to position [659, 0]
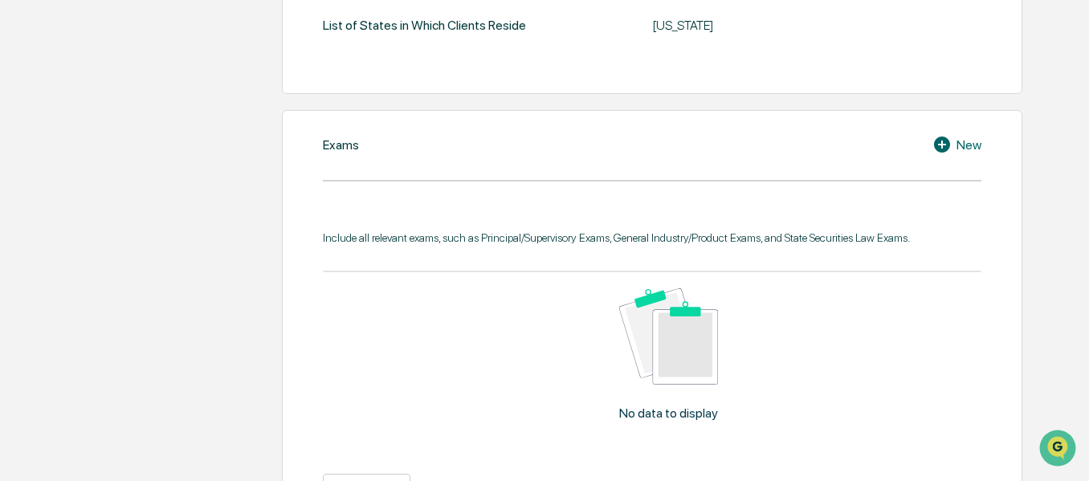
click at [971, 146] on div "New" at bounding box center [957, 144] width 49 height 19
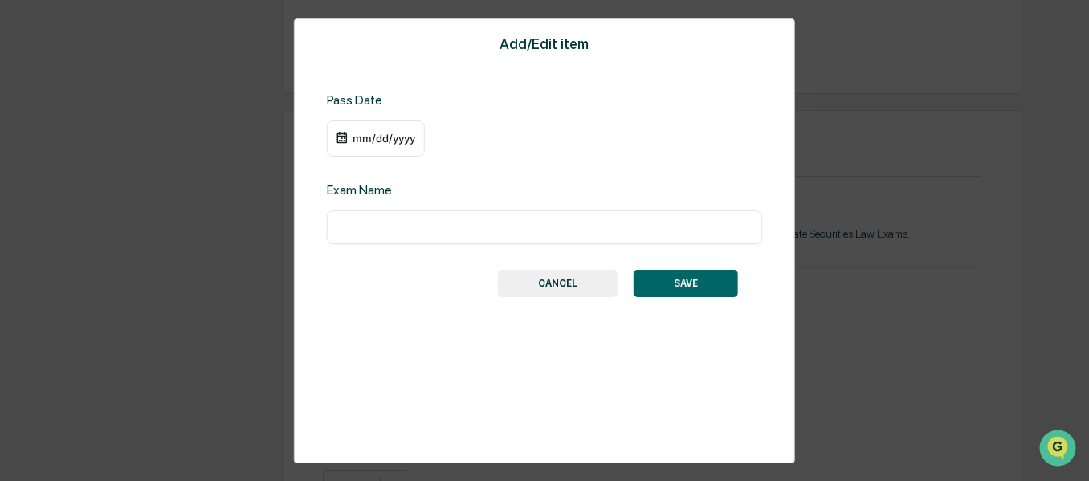
click at [362, 137] on div "mm/dd/yyyy" at bounding box center [384, 138] width 64 height 13
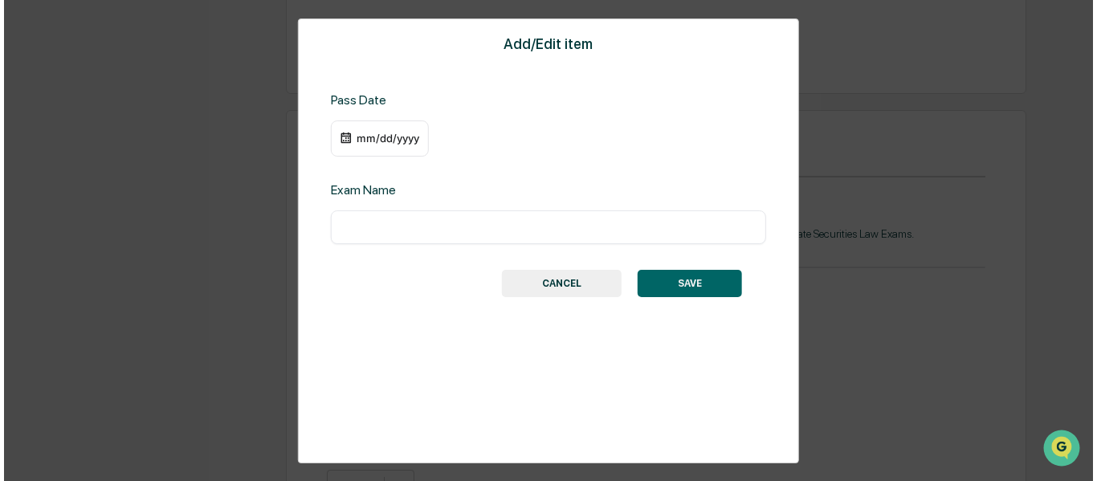
scroll to position [660, 0]
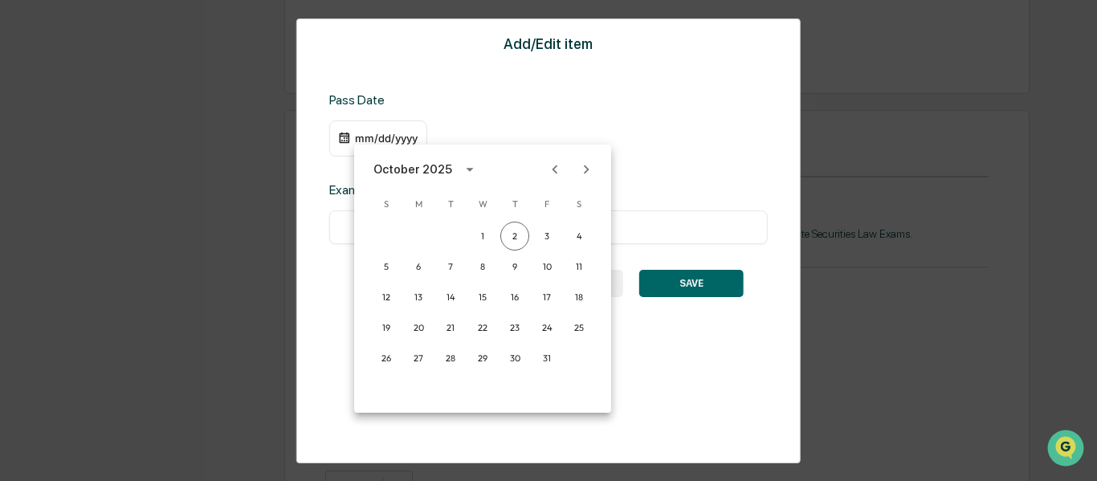
click at [641, 89] on div at bounding box center [548, 240] width 1097 height 481
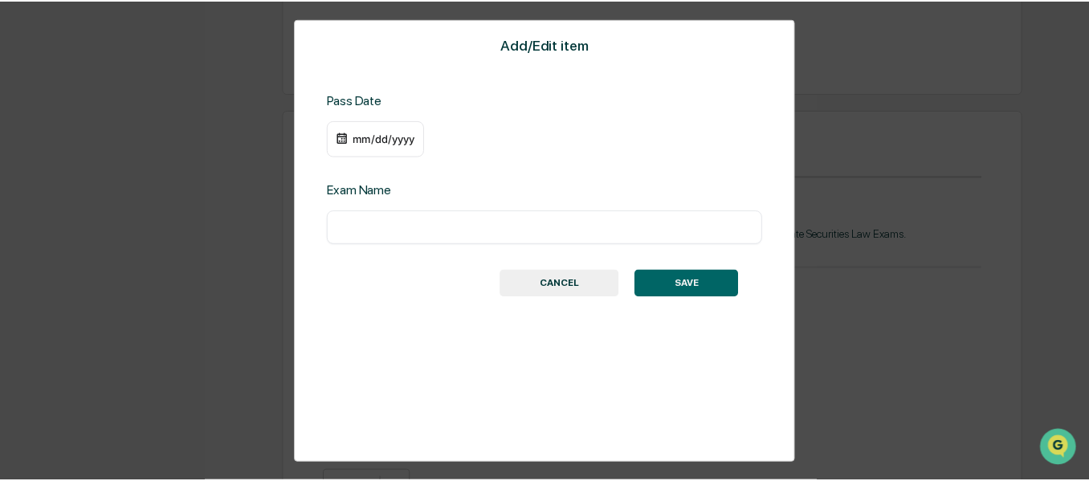
scroll to position [659, 0]
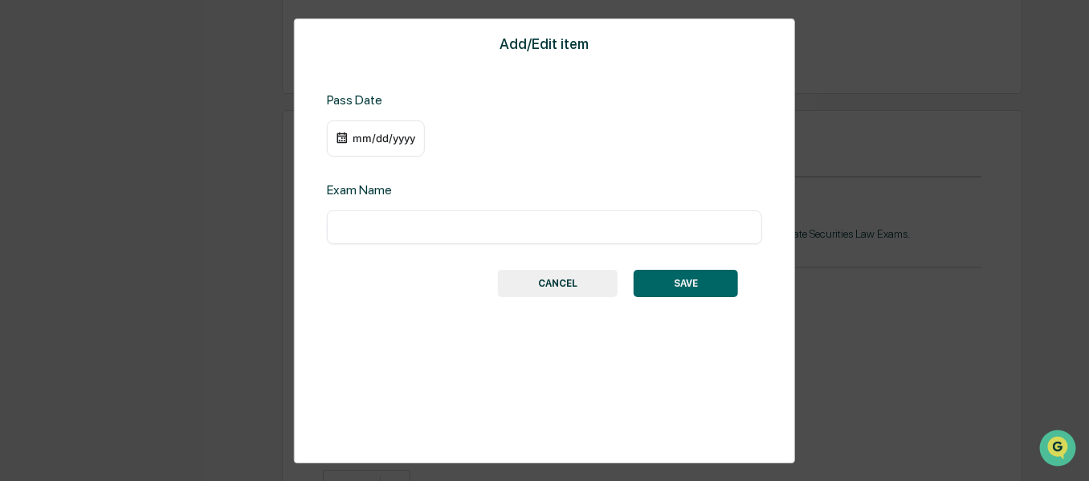
click at [385, 136] on div "mm/dd/yyyy" at bounding box center [384, 138] width 64 height 13
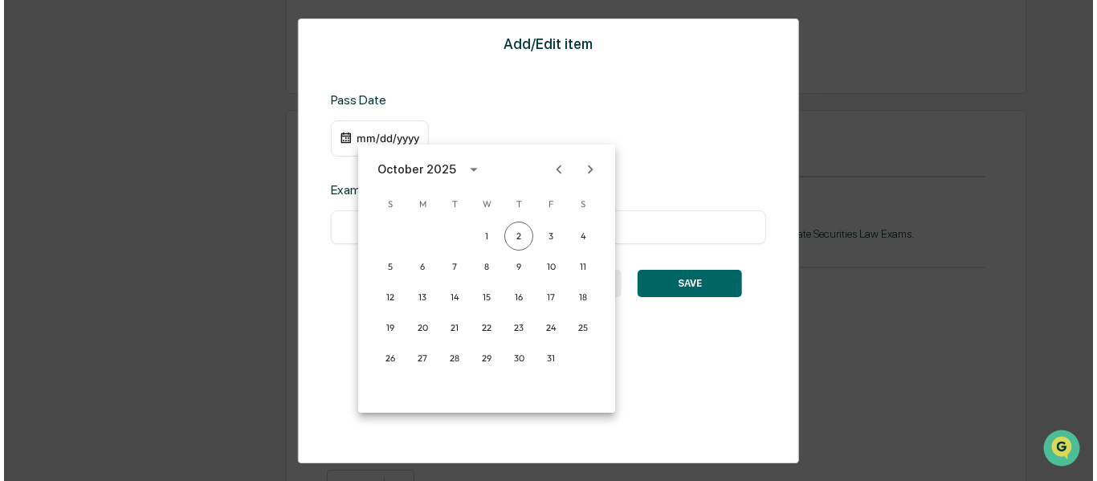
scroll to position [660, 0]
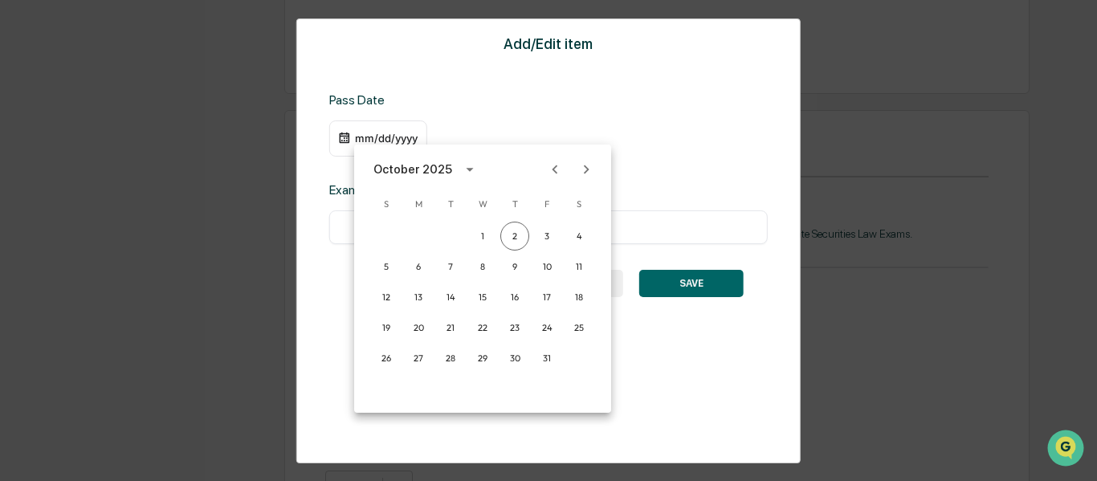
click at [471, 169] on icon "calendar view is open, switch to year view" at bounding box center [470, 170] width 18 height 18
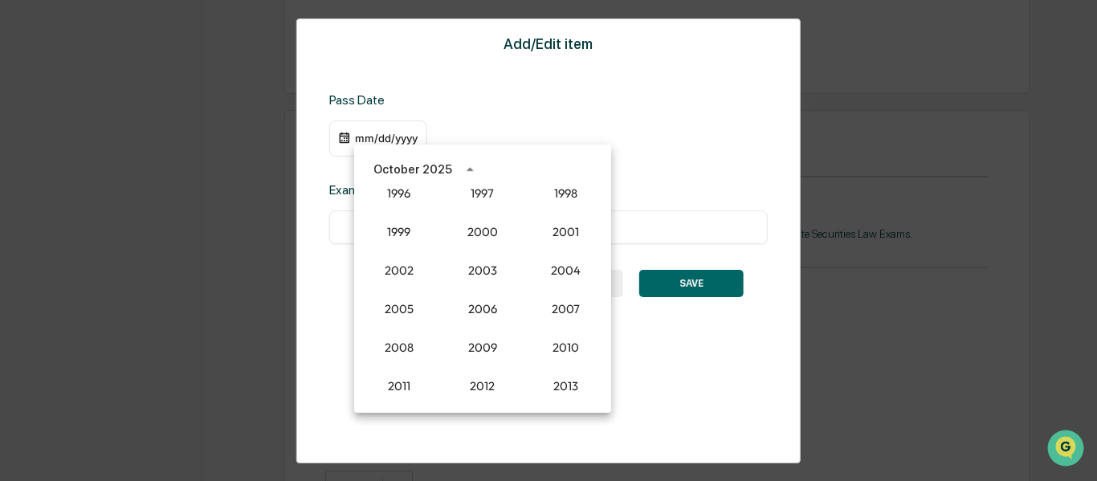
scroll to position [1247, 0]
click at [399, 239] on button "1999" at bounding box center [399, 233] width 58 height 29
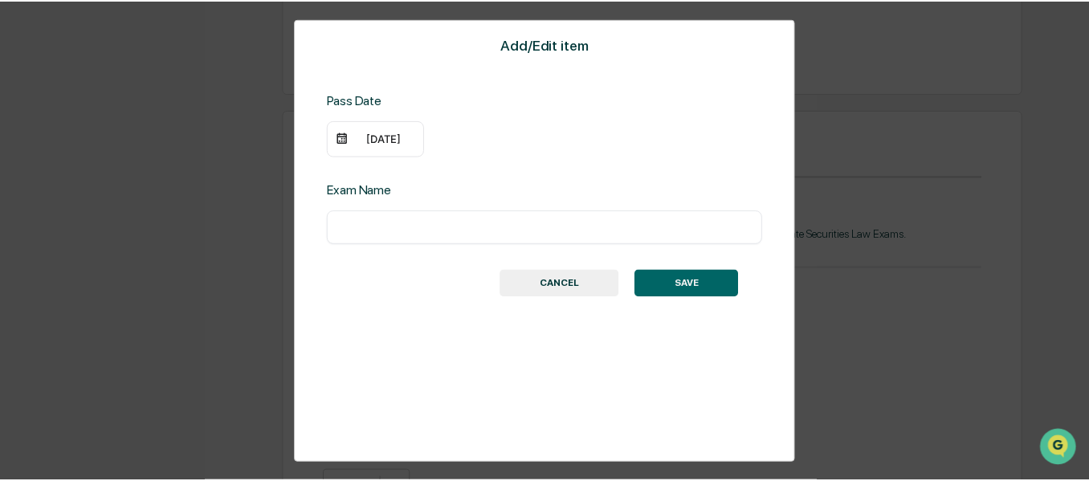
scroll to position [659, 0]
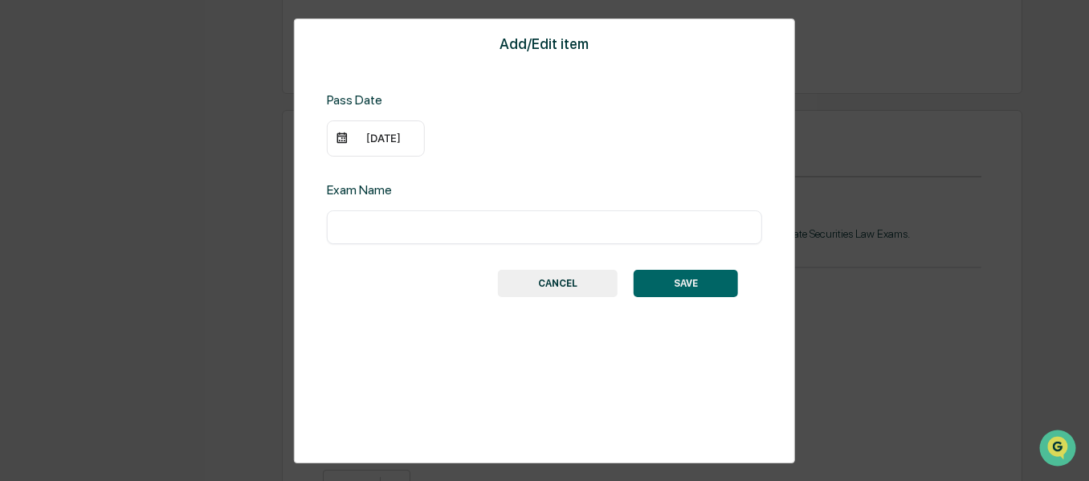
click at [425, 229] on input "text" at bounding box center [544, 227] width 411 height 16
type input "**********"
click at [715, 288] on button "SAVE" at bounding box center [686, 283] width 104 height 27
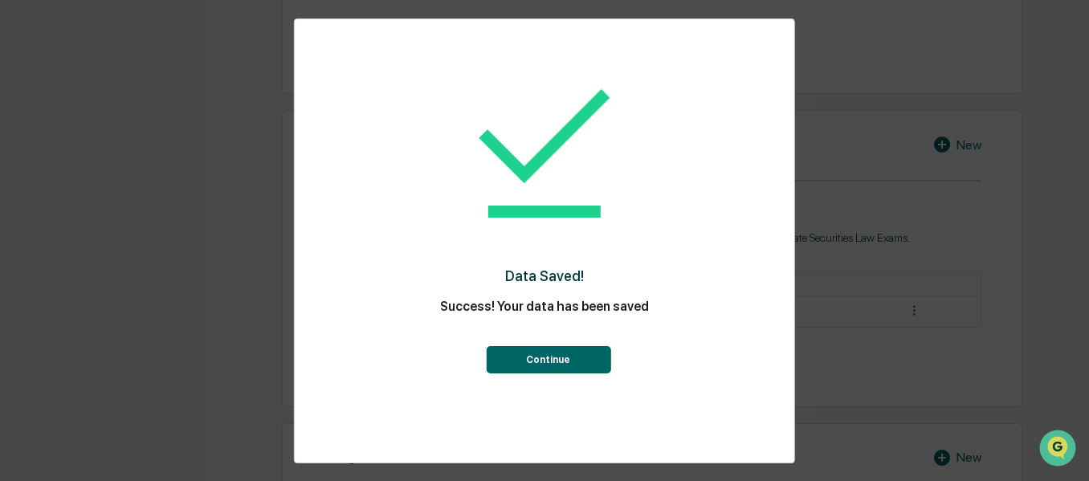
click at [590, 346] on button "Continue" at bounding box center [548, 359] width 125 height 27
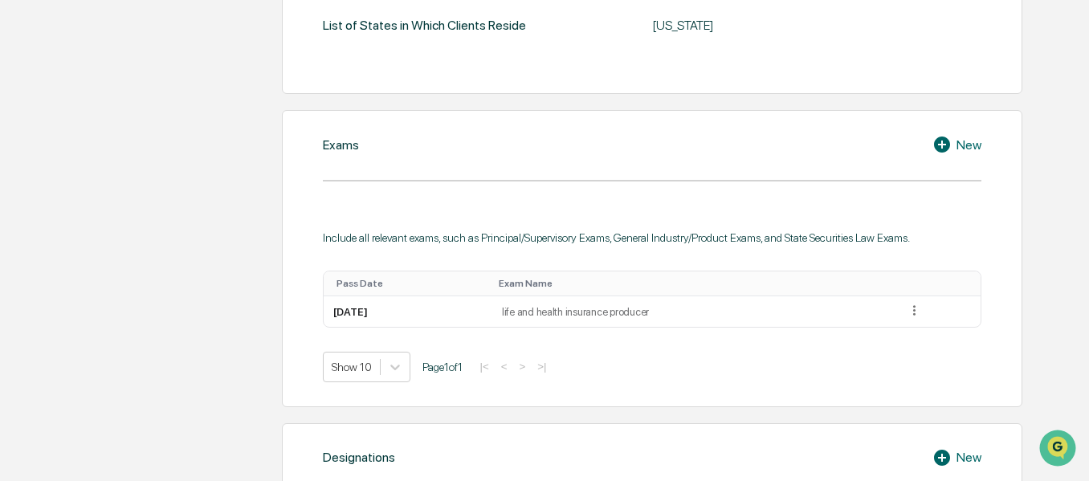
click at [966, 146] on div "New" at bounding box center [957, 144] width 49 height 19
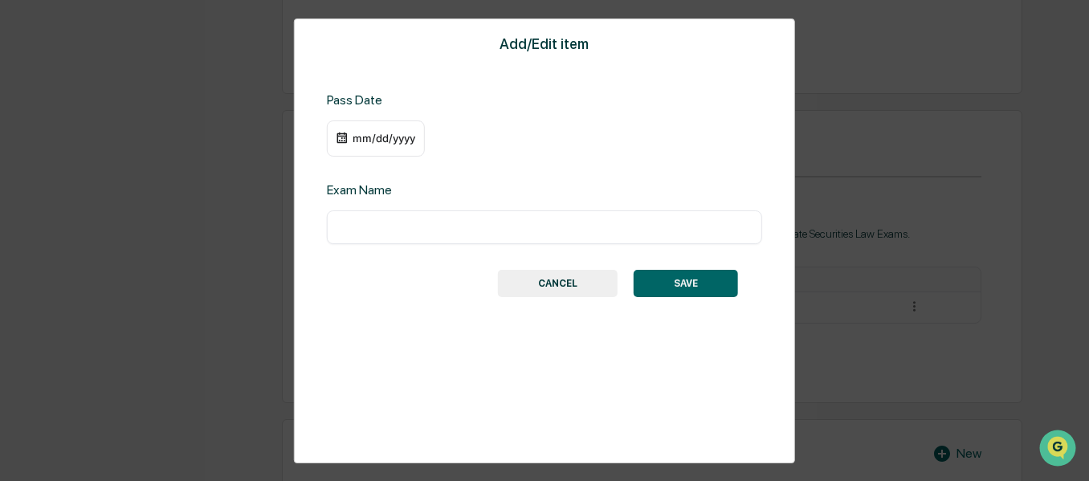
click at [359, 134] on div "mm/dd/yyyy" at bounding box center [384, 138] width 64 height 13
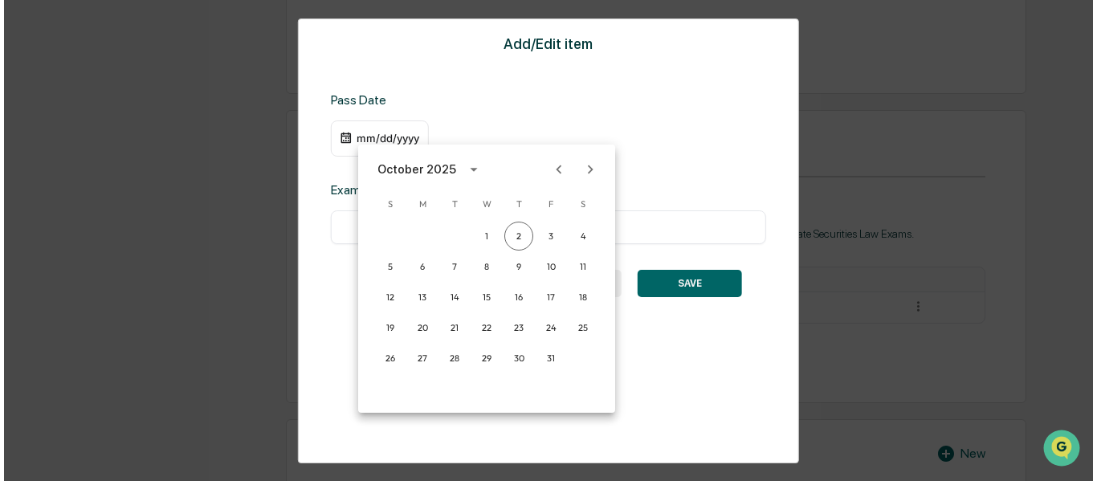
scroll to position [660, 0]
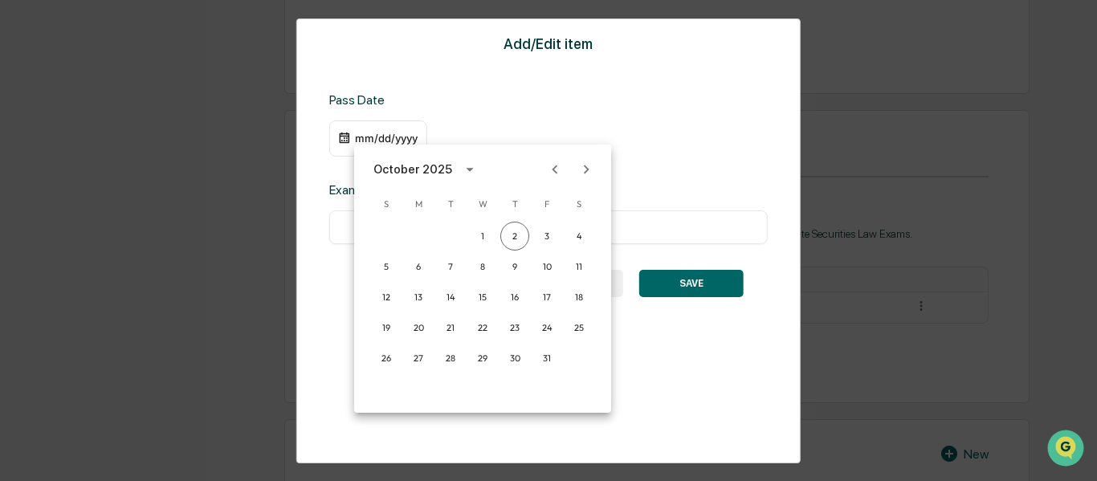
click at [672, 223] on div at bounding box center [548, 240] width 1097 height 481
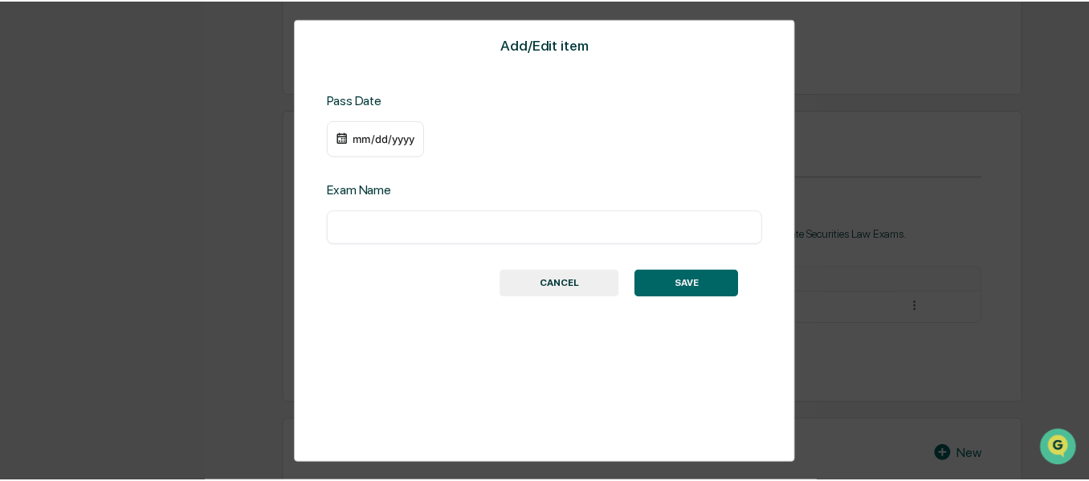
scroll to position [659, 0]
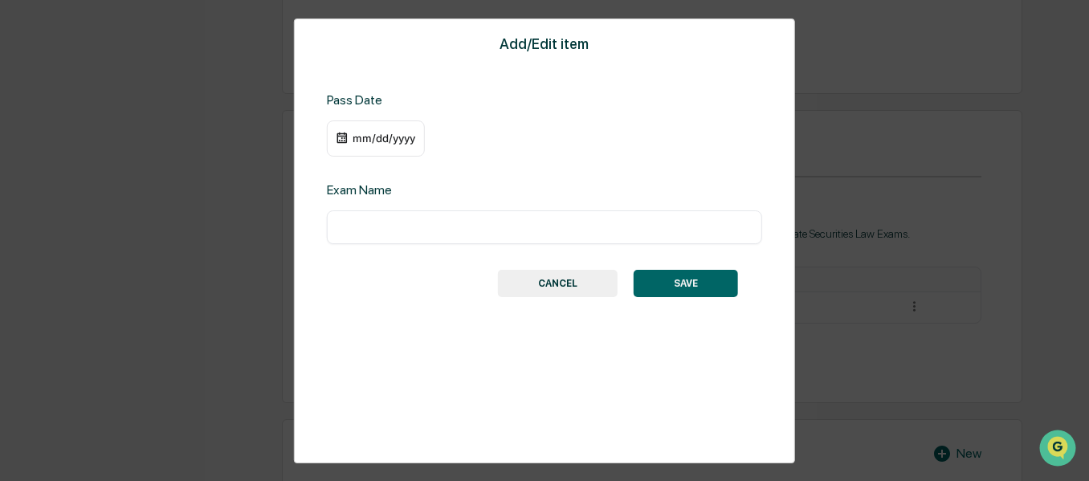
click at [633, 226] on input "text" at bounding box center [544, 227] width 411 height 16
type input "*****"
click at [382, 142] on div "mm/dd/yyyy" at bounding box center [384, 138] width 64 height 13
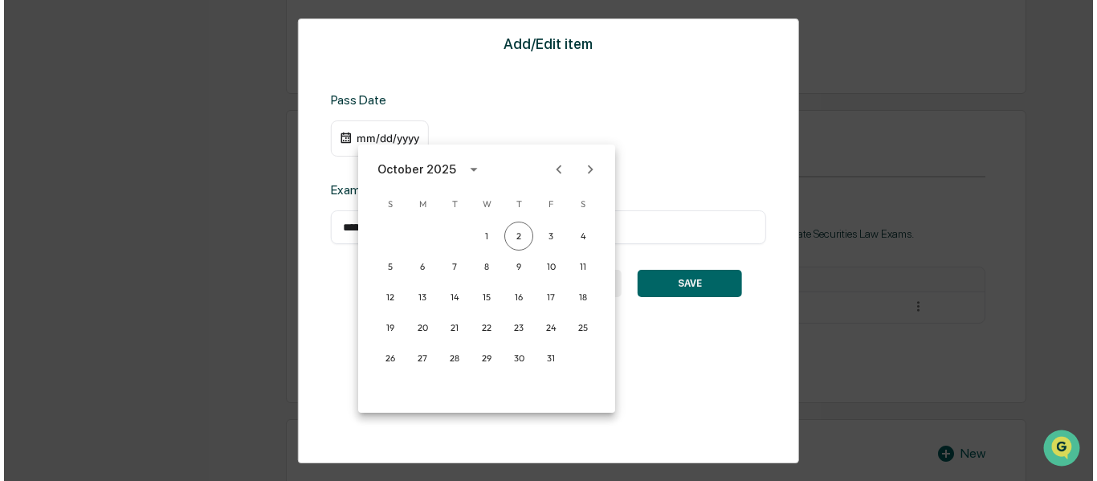
scroll to position [660, 0]
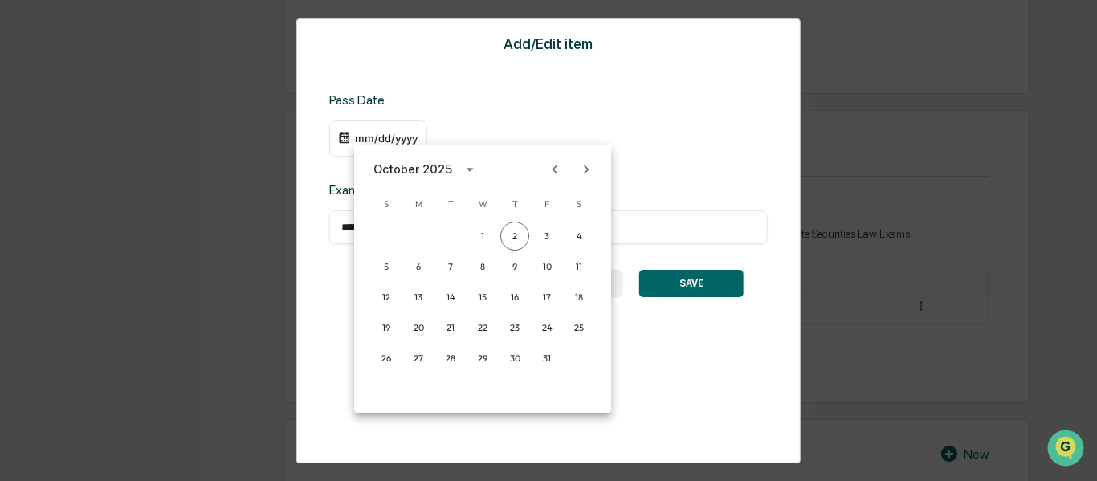
click at [461, 170] on icon "calendar view is open, switch to year view" at bounding box center [470, 170] width 18 height 18
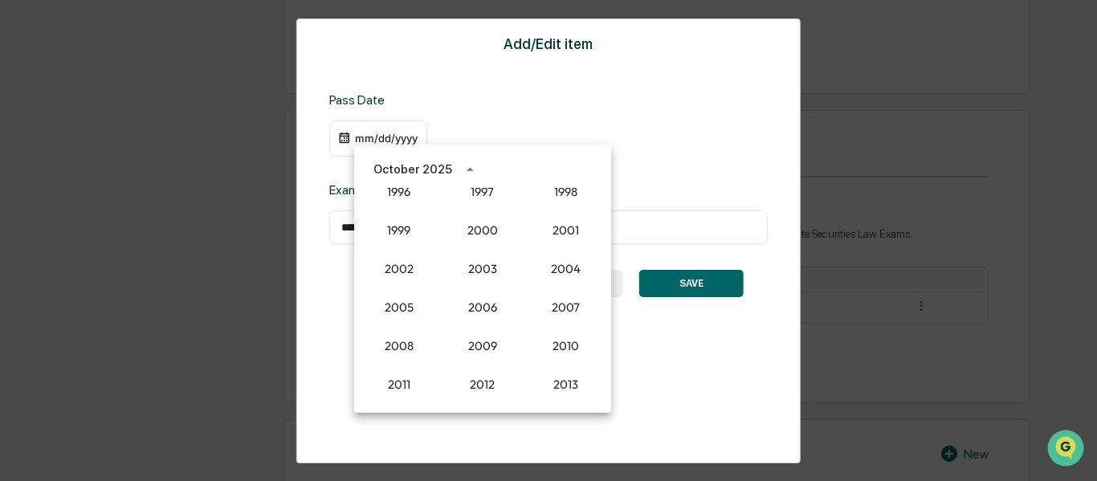
scroll to position [1166, 0]
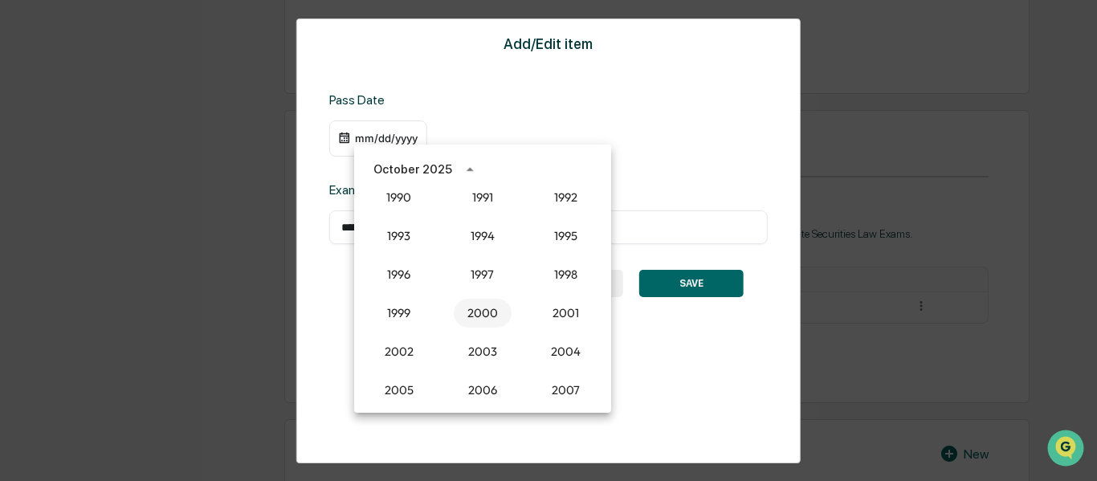
click at [487, 318] on button "2000" at bounding box center [483, 313] width 58 height 29
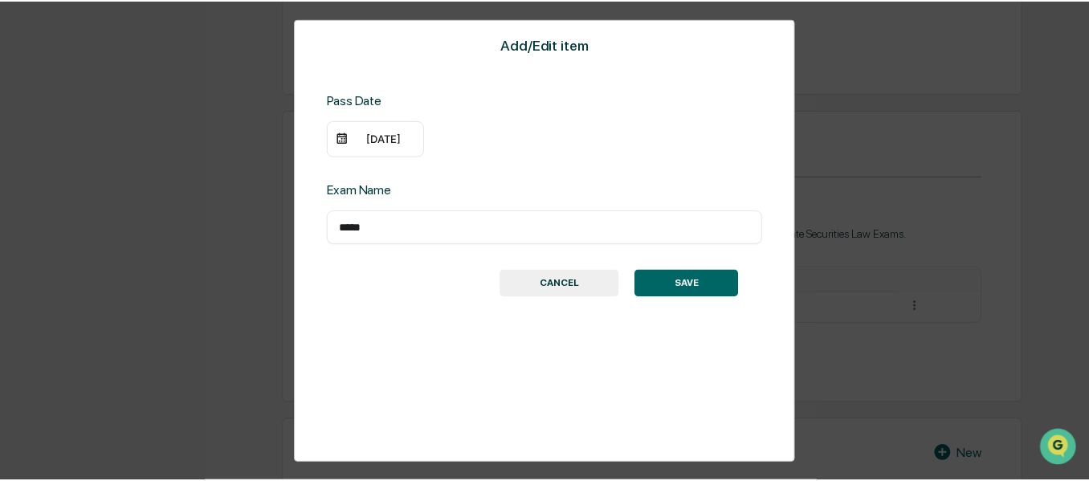
scroll to position [659, 0]
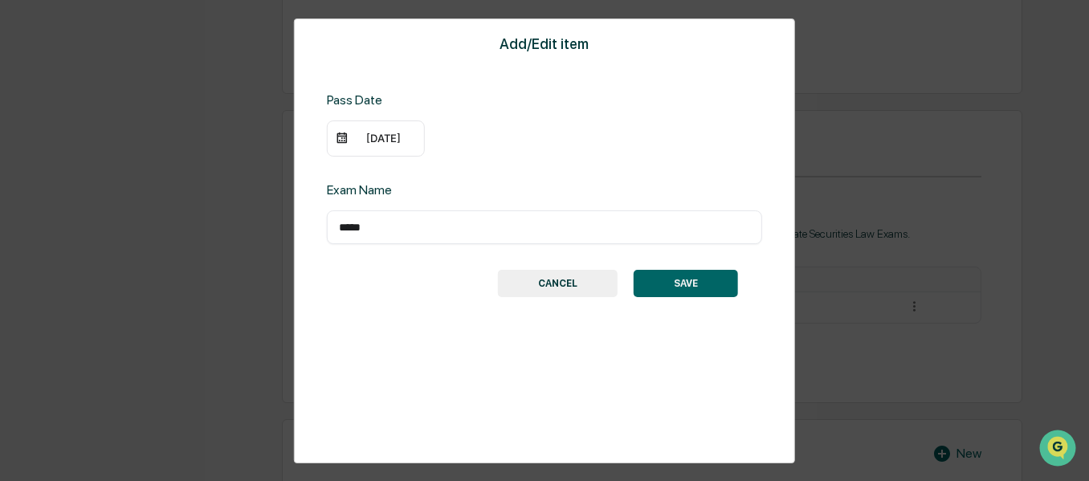
click at [671, 281] on button "SAVE" at bounding box center [686, 283] width 104 height 27
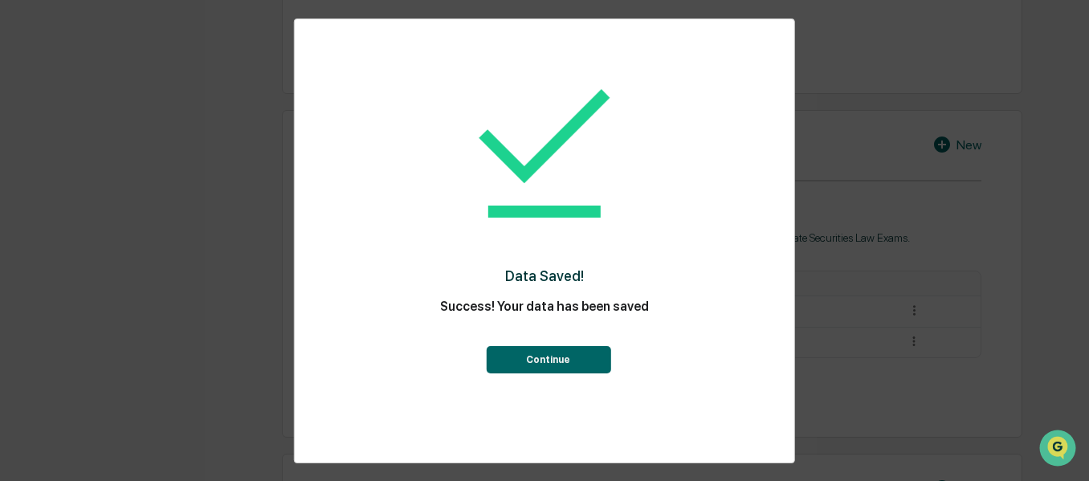
click at [564, 368] on button "Continue" at bounding box center [548, 359] width 125 height 27
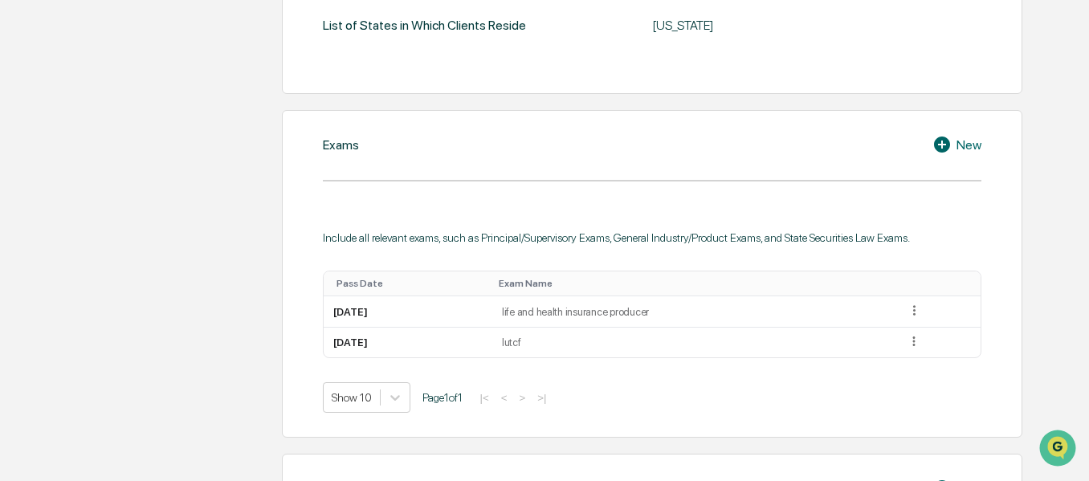
click at [968, 145] on div "New" at bounding box center [957, 144] width 49 height 19
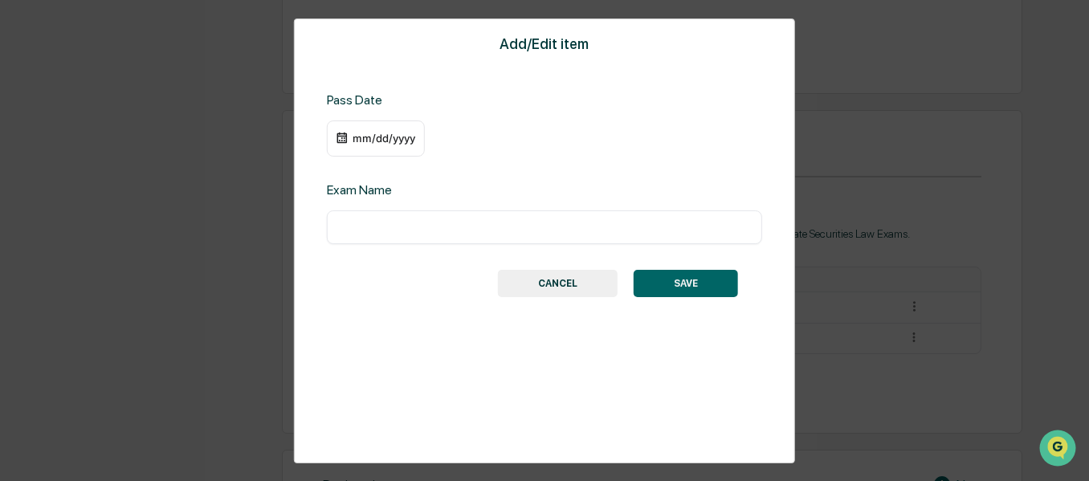
click at [356, 137] on div "mm/dd/yyyy" at bounding box center [384, 138] width 64 height 13
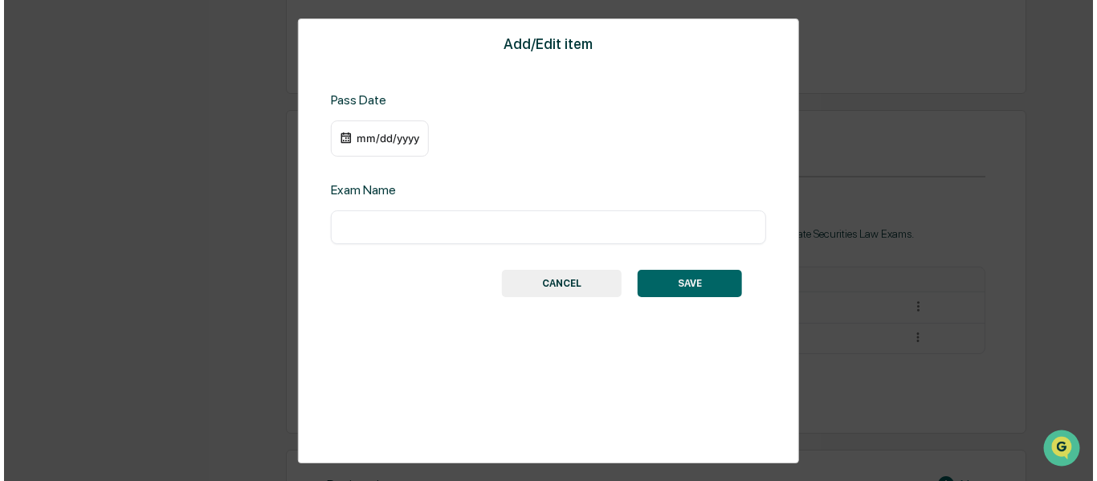
scroll to position [660, 0]
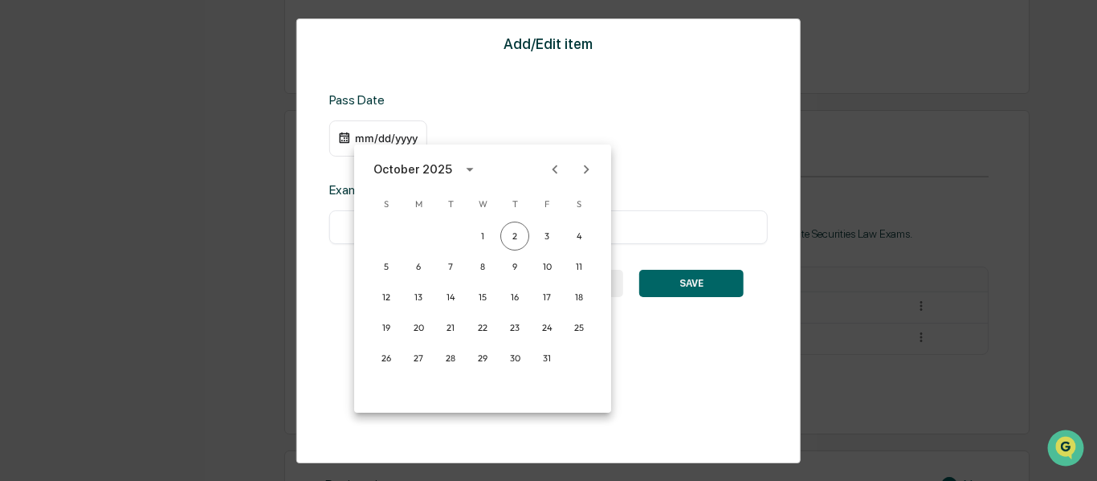
click at [411, 172] on div "October 2025" at bounding box center [413, 170] width 79 height 18
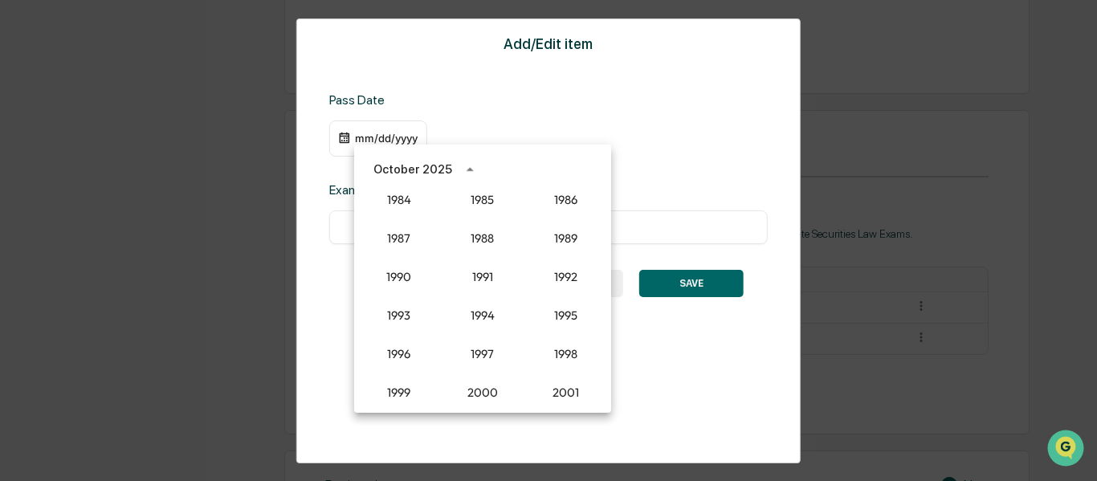
scroll to position [1086, 0]
click at [476, 388] on button "2000" at bounding box center [483, 393] width 58 height 29
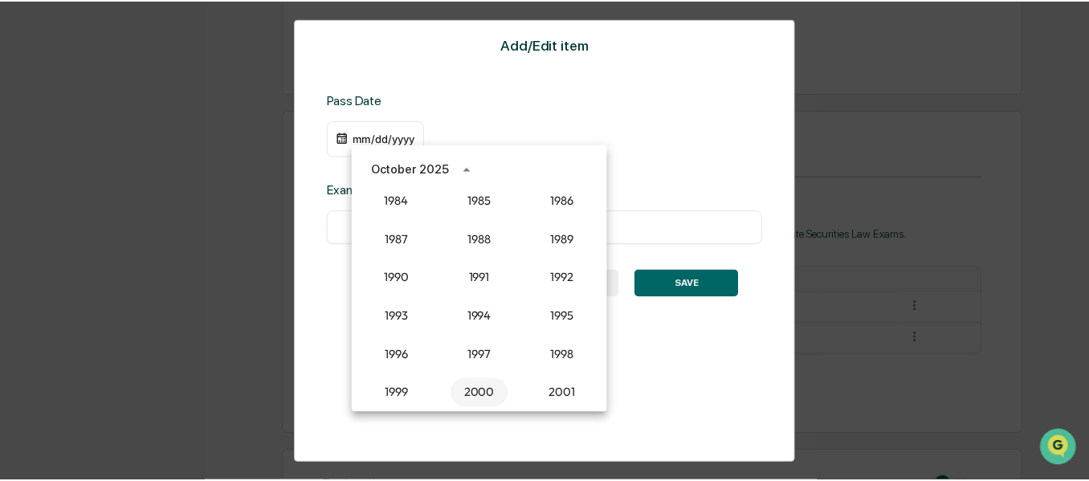
scroll to position [659, 0]
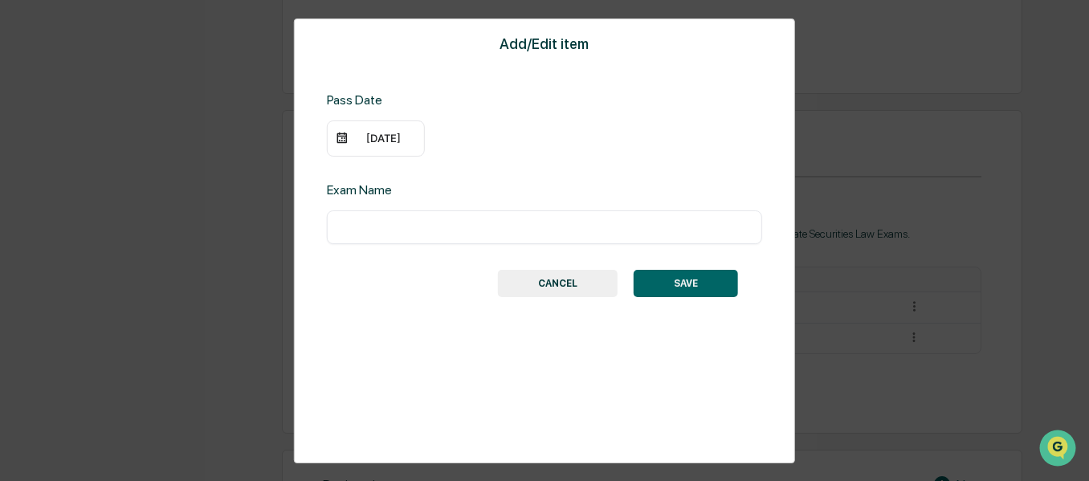
click at [360, 230] on input "text" at bounding box center [544, 227] width 411 height 16
type input "*********"
click at [713, 283] on button "SAVE" at bounding box center [686, 283] width 104 height 27
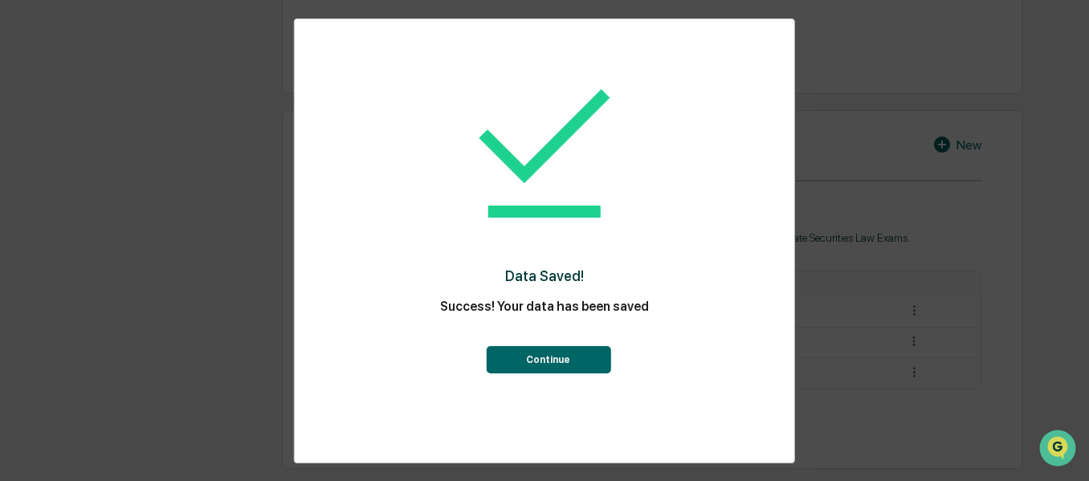
click at [560, 367] on button "Continue" at bounding box center [548, 359] width 125 height 27
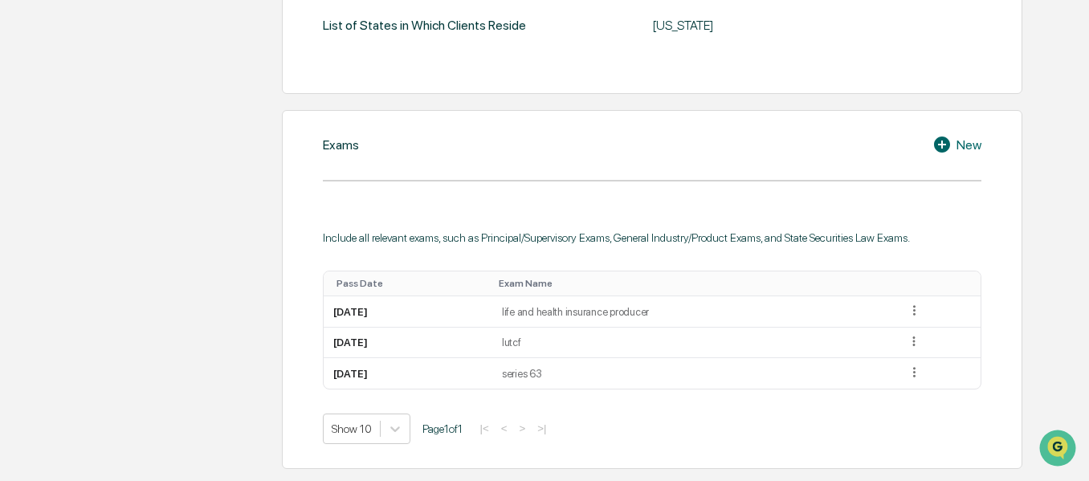
click at [966, 142] on div "New" at bounding box center [957, 144] width 49 height 19
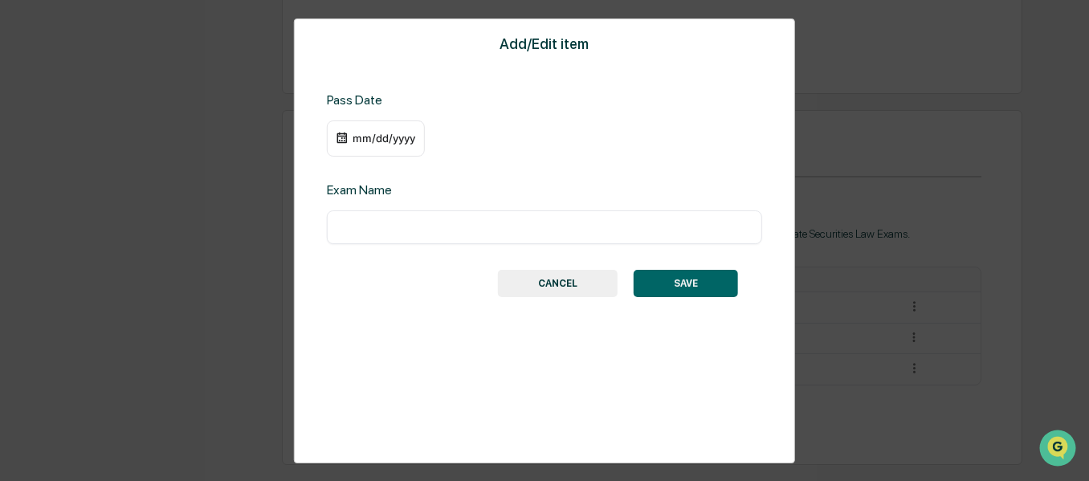
click at [398, 137] on div "mm/dd/yyyy" at bounding box center [384, 138] width 64 height 13
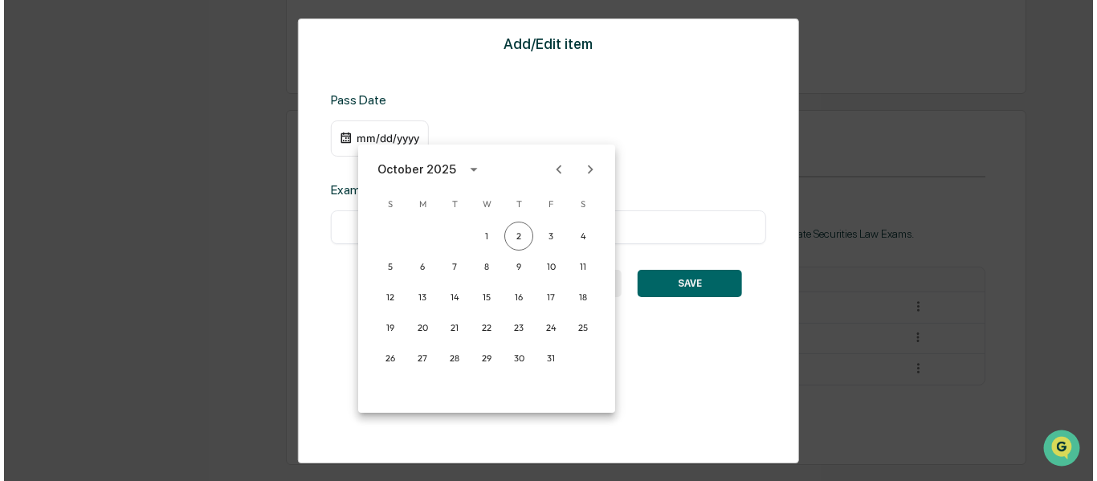
scroll to position [660, 0]
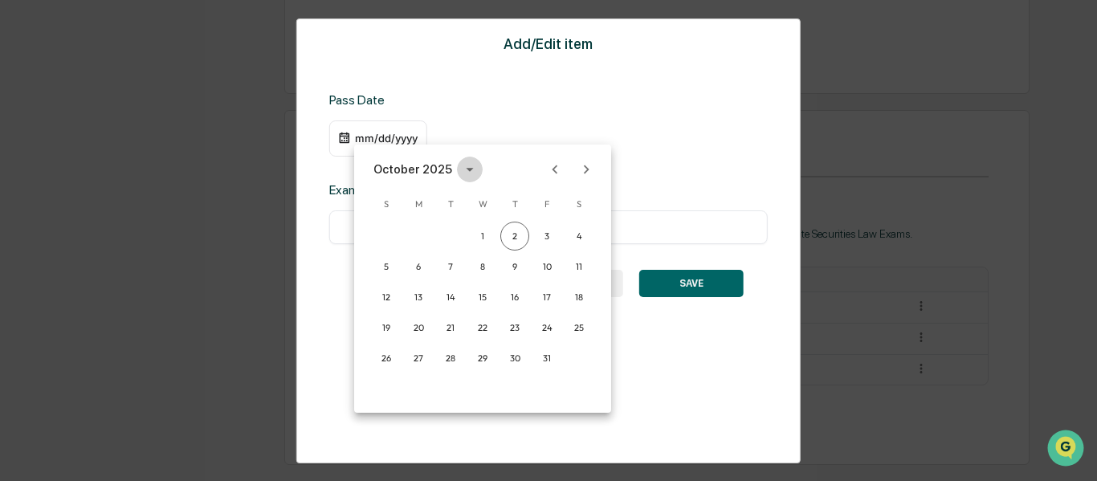
click at [463, 170] on icon "calendar view is open, switch to year view" at bounding box center [470, 170] width 18 height 18
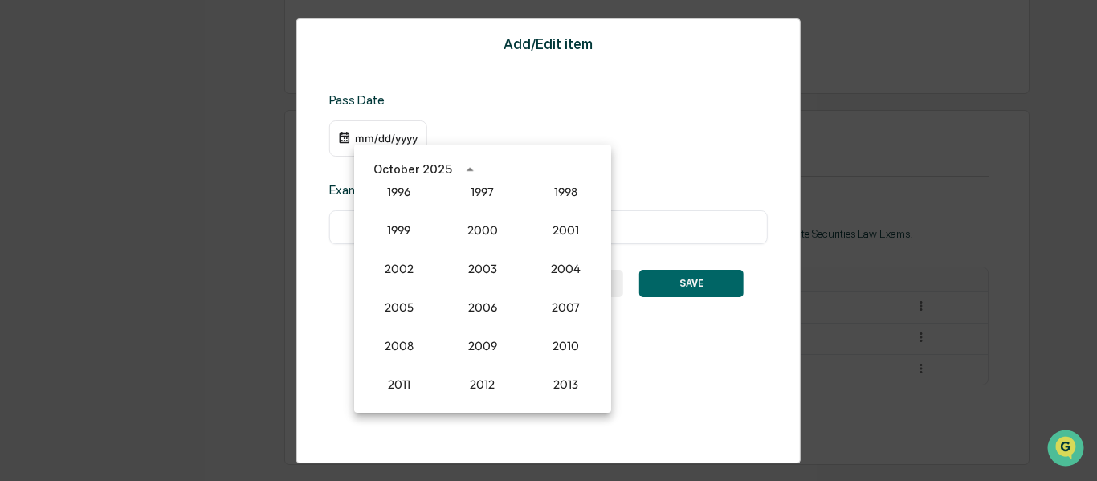
scroll to position [1247, 0]
click at [575, 242] on button "2001" at bounding box center [566, 233] width 58 height 29
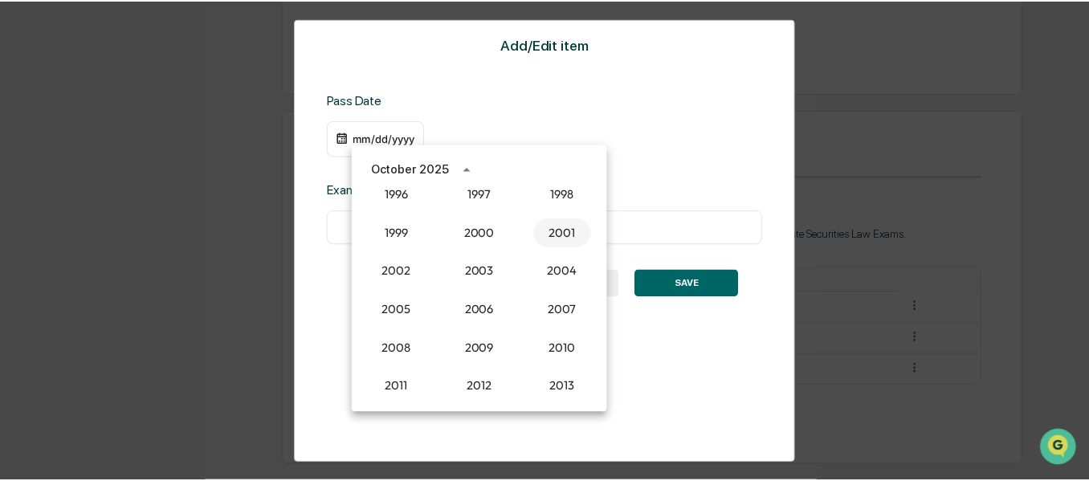
scroll to position [659, 0]
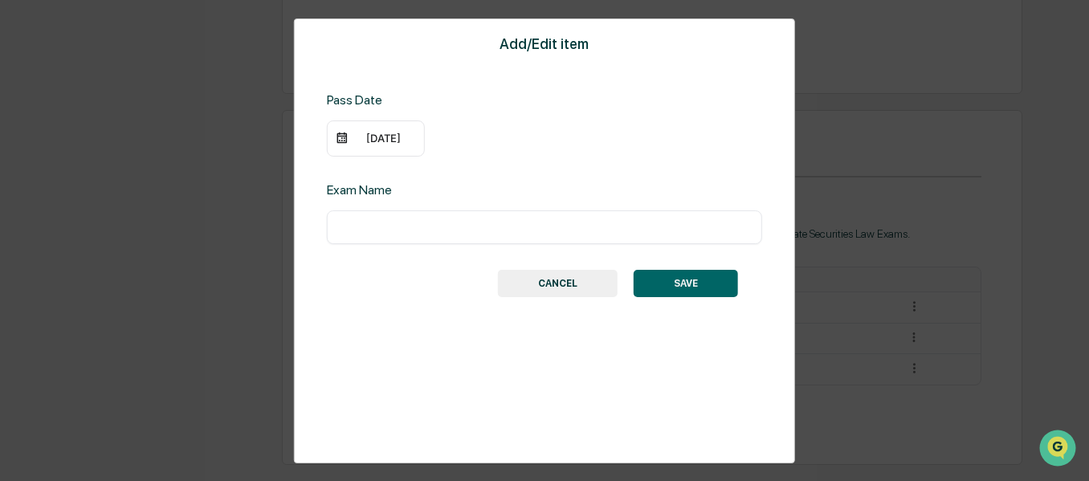
click at [485, 232] on input "text" at bounding box center [544, 227] width 411 height 16
type input "*********"
click at [680, 277] on button "SAVE" at bounding box center [686, 283] width 104 height 27
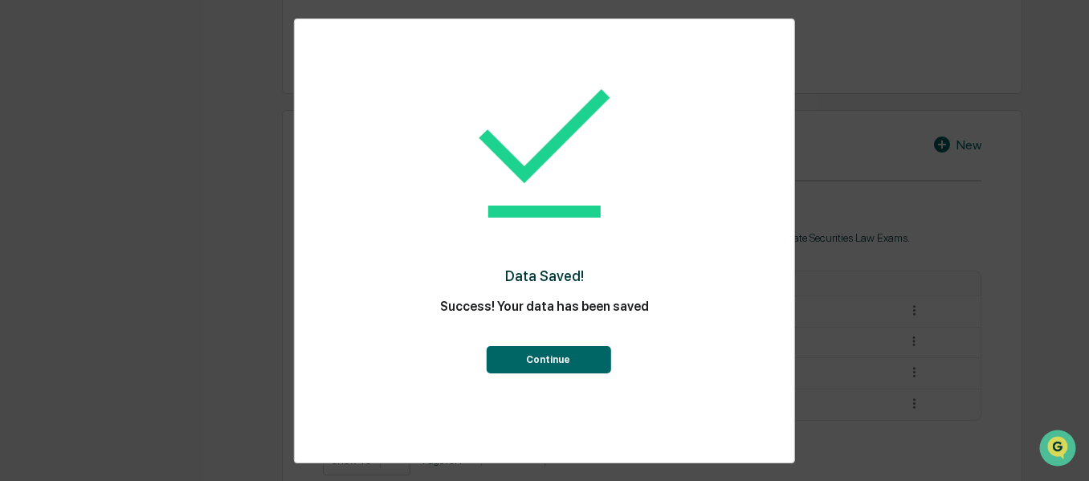
click at [574, 365] on button "Continue" at bounding box center [548, 359] width 125 height 27
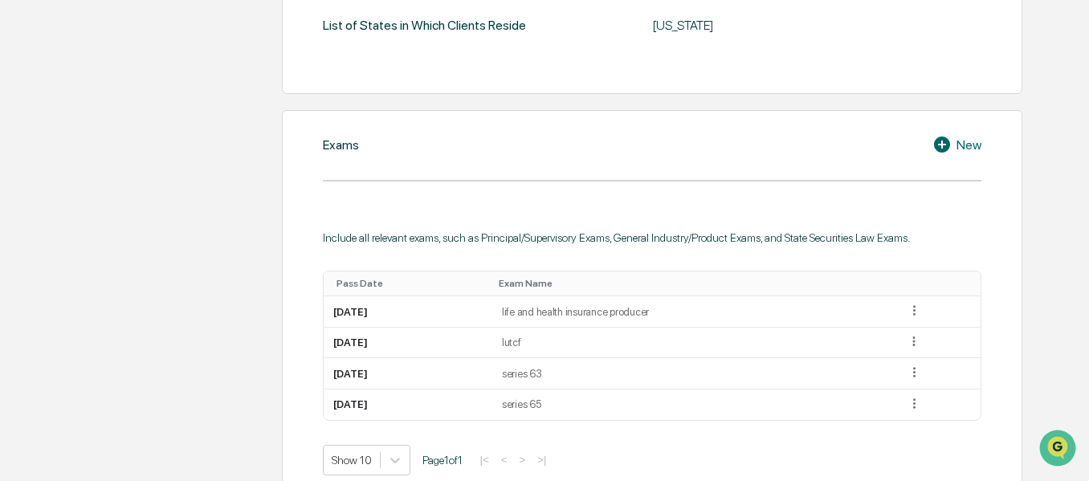
click at [956, 145] on icon at bounding box center [945, 144] width 24 height 19
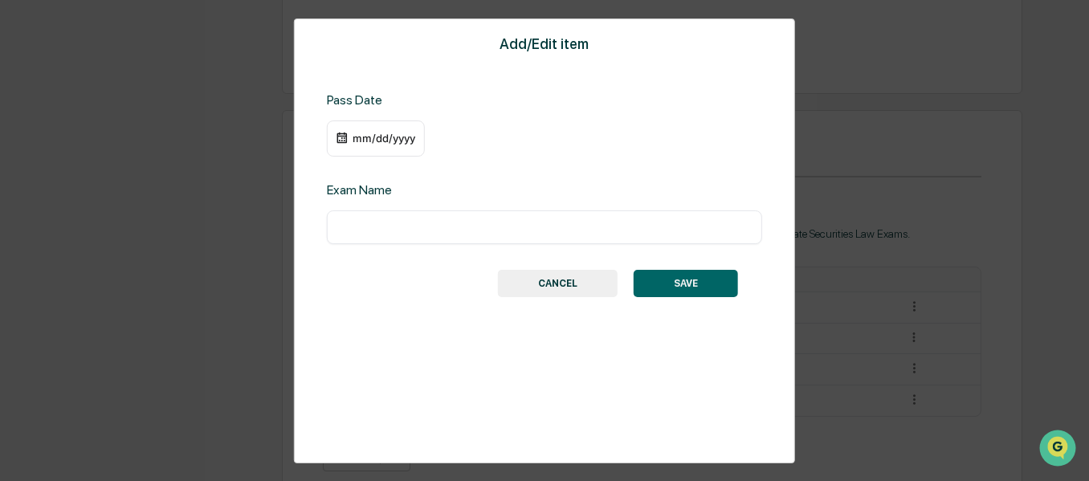
click at [394, 145] on div "mm/dd/yyyy" at bounding box center [384, 138] width 64 height 13
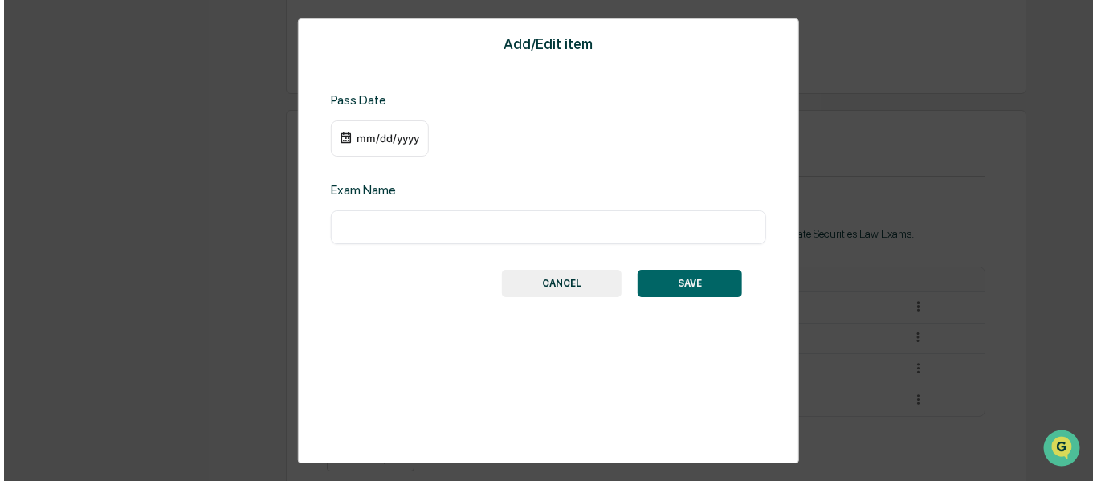
scroll to position [660, 0]
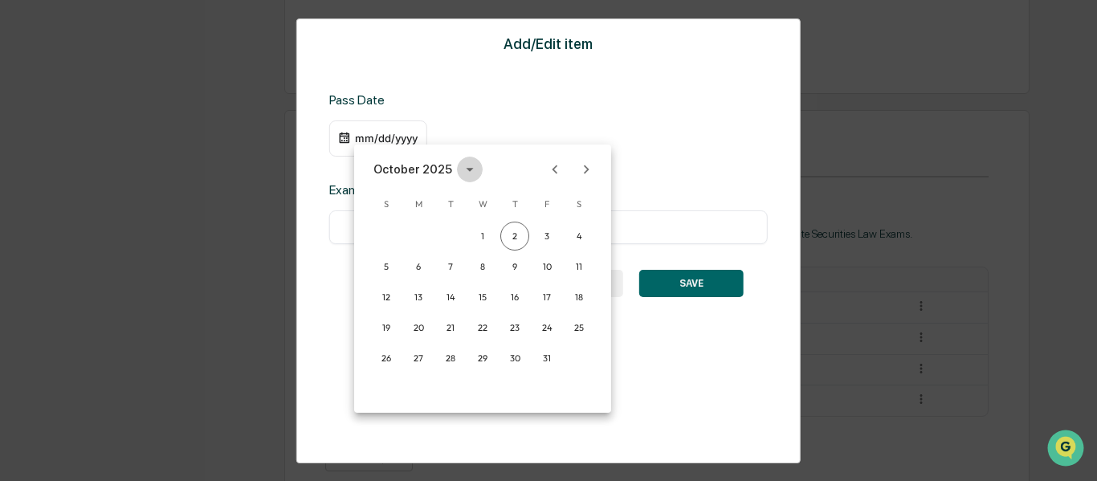
click at [461, 165] on icon "calendar view is open, switch to year view" at bounding box center [470, 170] width 18 height 18
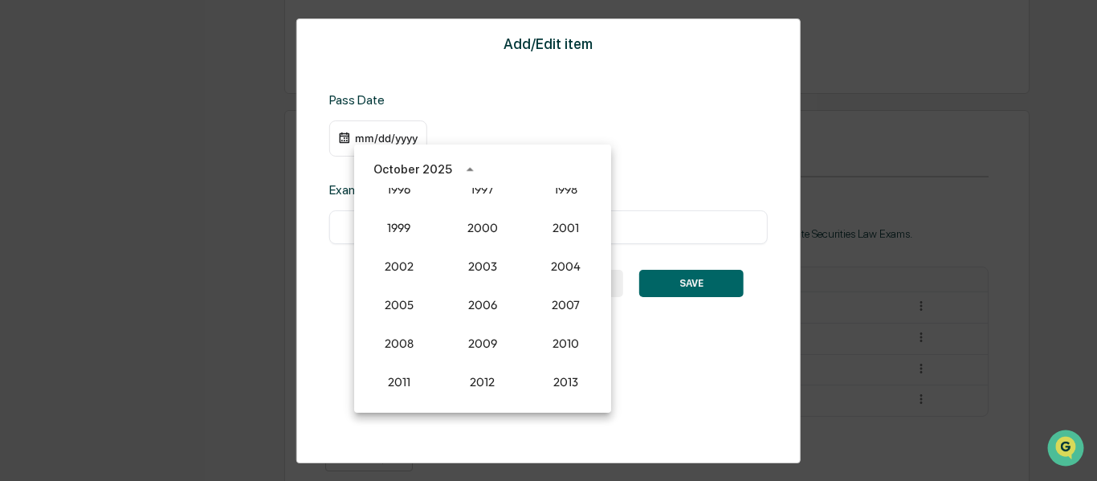
scroll to position [1247, 0]
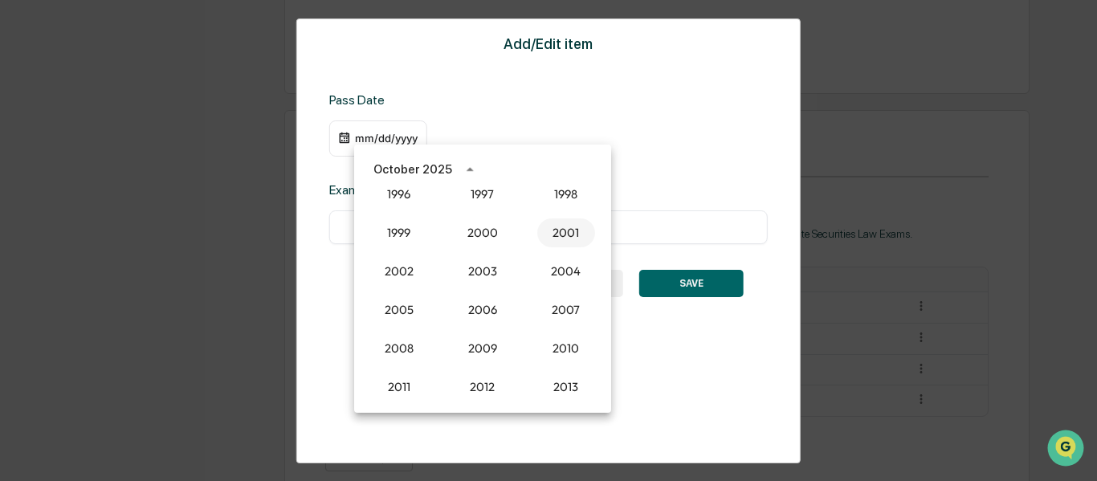
click at [582, 227] on button "2001" at bounding box center [566, 233] width 58 height 29
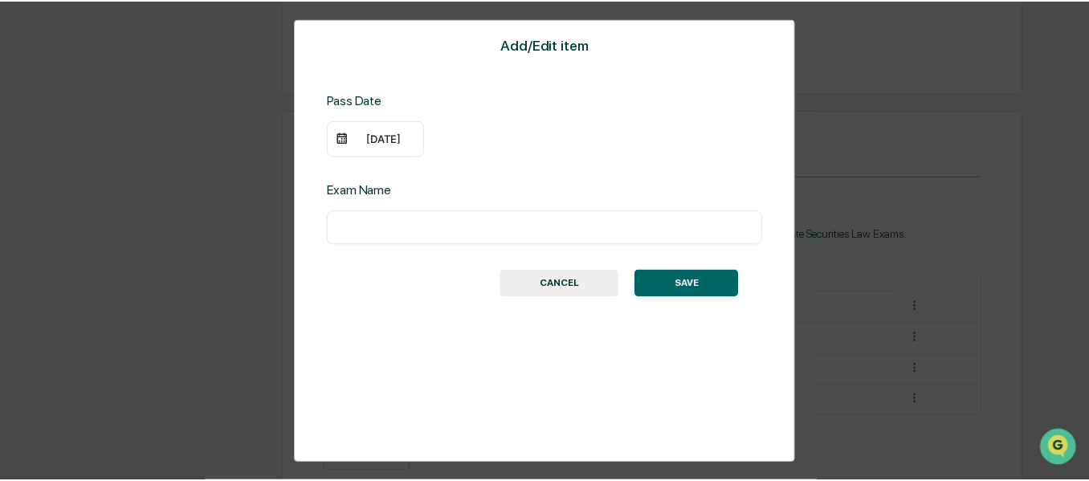
scroll to position [659, 0]
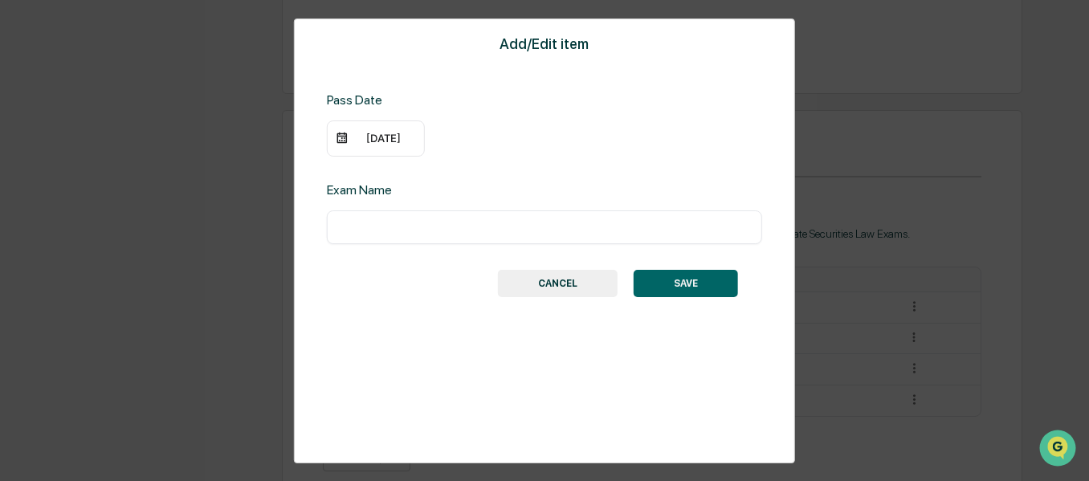
click at [563, 230] on input "text" at bounding box center [544, 227] width 411 height 16
type input "*********"
click at [708, 290] on button "SAVE" at bounding box center [686, 283] width 104 height 27
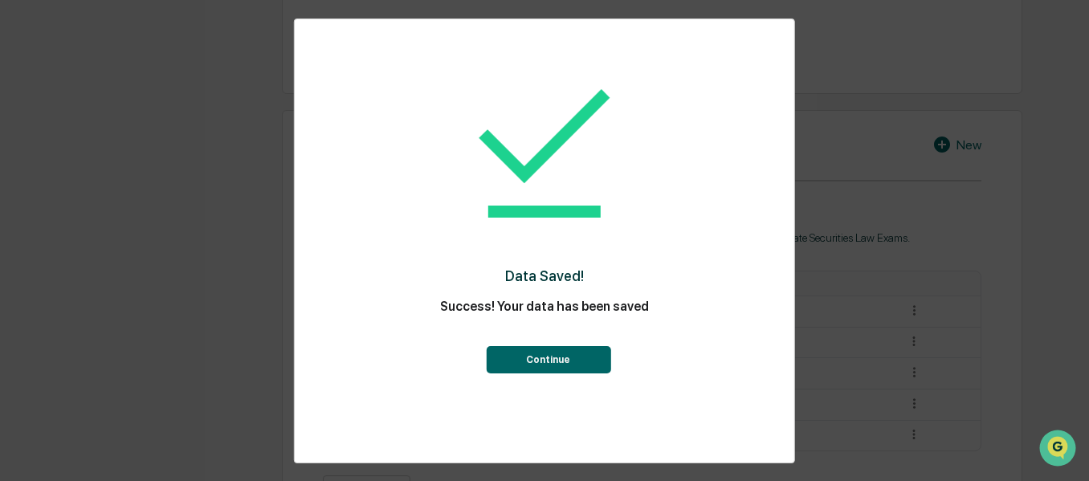
click at [587, 361] on button "Continue" at bounding box center [548, 359] width 125 height 27
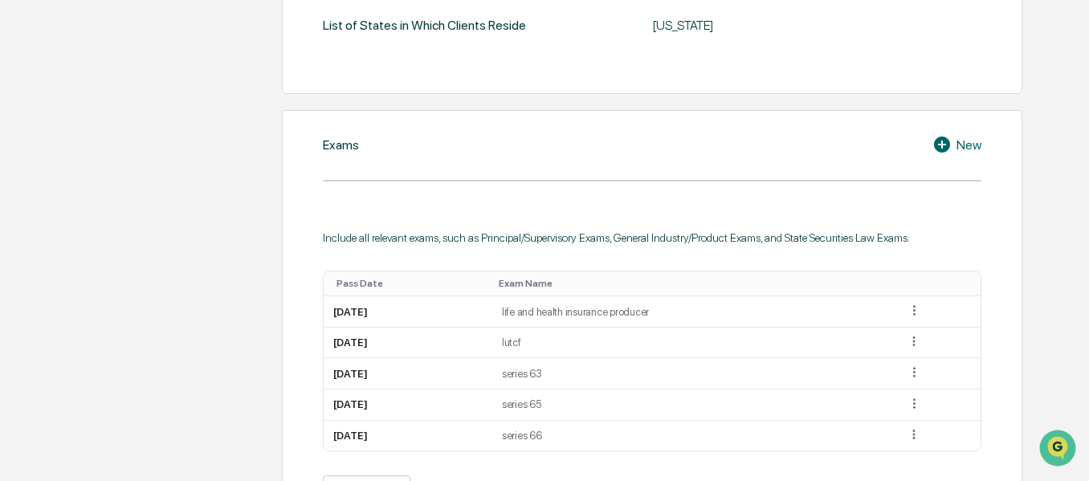
click at [936, 139] on icon at bounding box center [945, 144] width 24 height 19
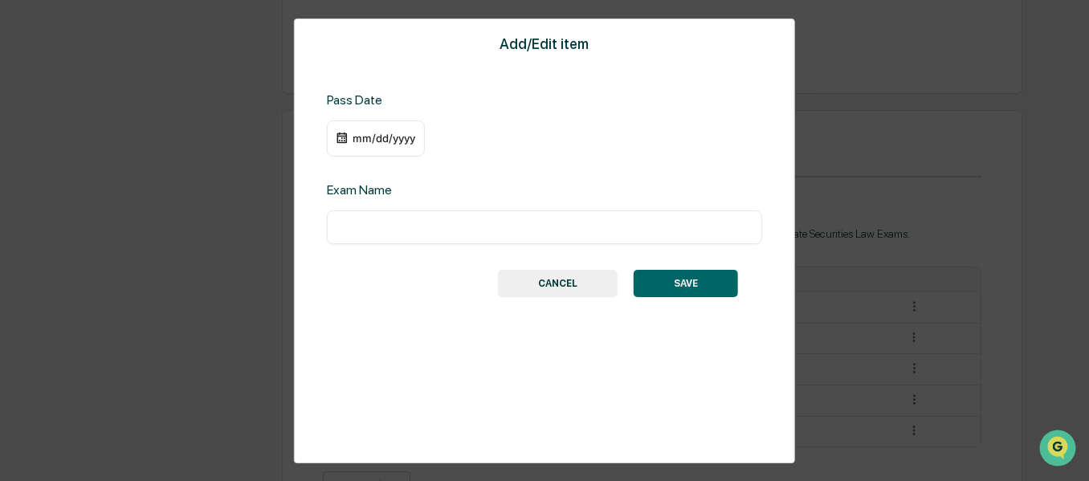
click at [473, 235] on input "text" at bounding box center [544, 227] width 411 height 16
type input "**********"
click at [394, 136] on div "mm/dd/yyyy" at bounding box center [384, 138] width 64 height 13
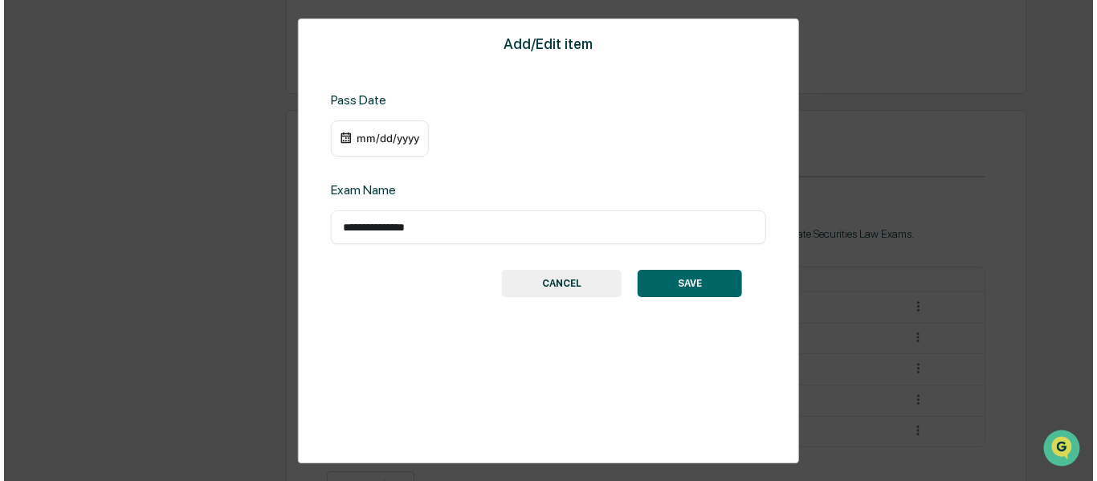
scroll to position [660, 0]
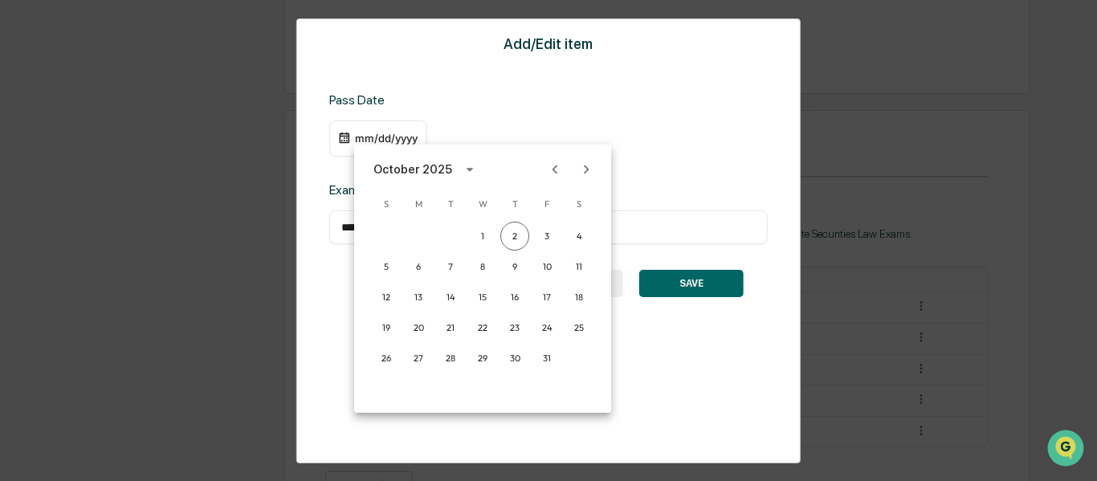
click at [462, 174] on icon "calendar view is open, switch to year view" at bounding box center [470, 170] width 18 height 18
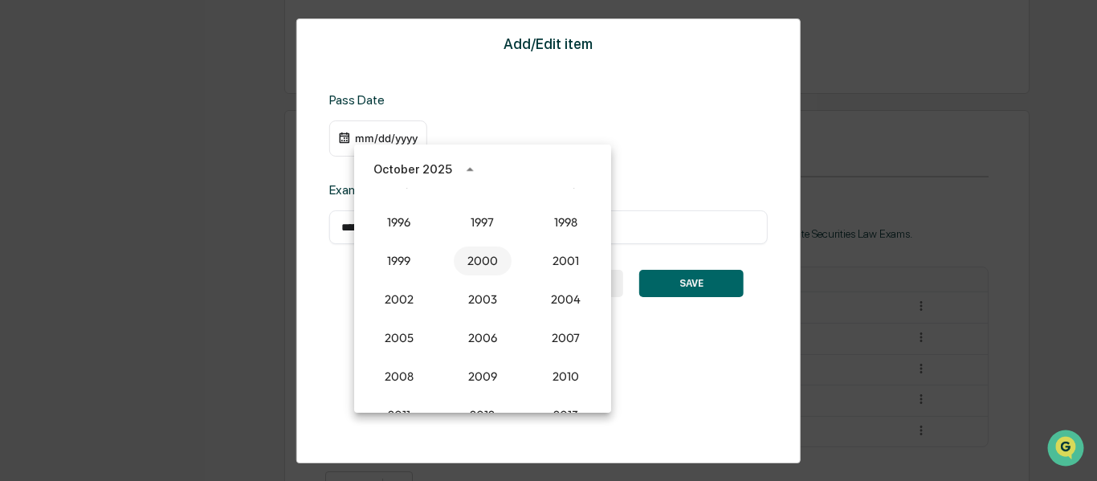
scroll to position [1247, 0]
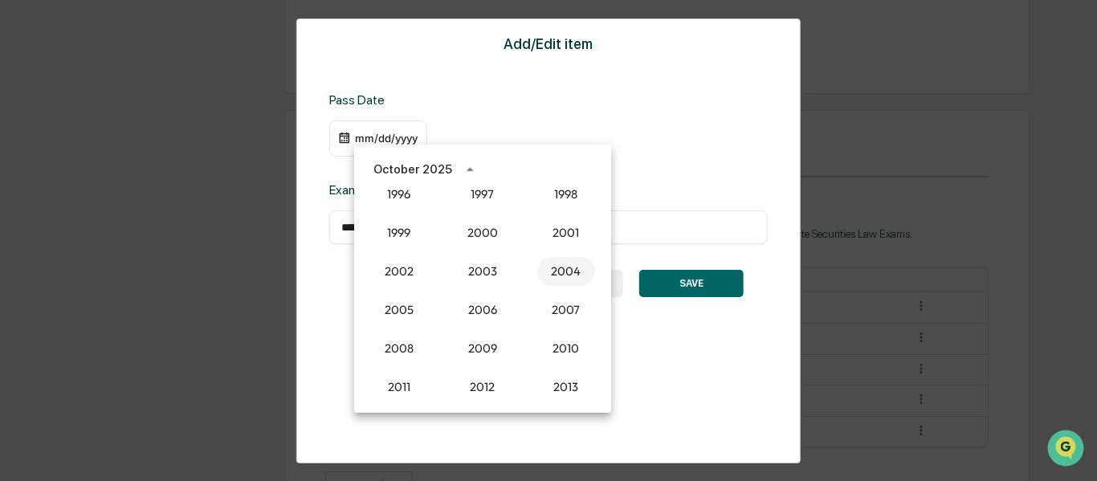
click at [558, 264] on button "2004" at bounding box center [566, 271] width 58 height 29
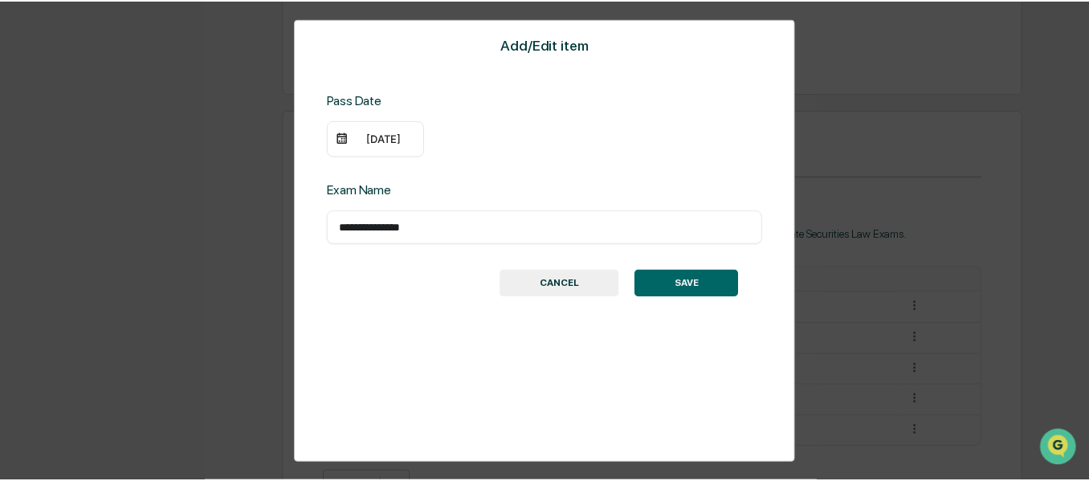
scroll to position [659, 0]
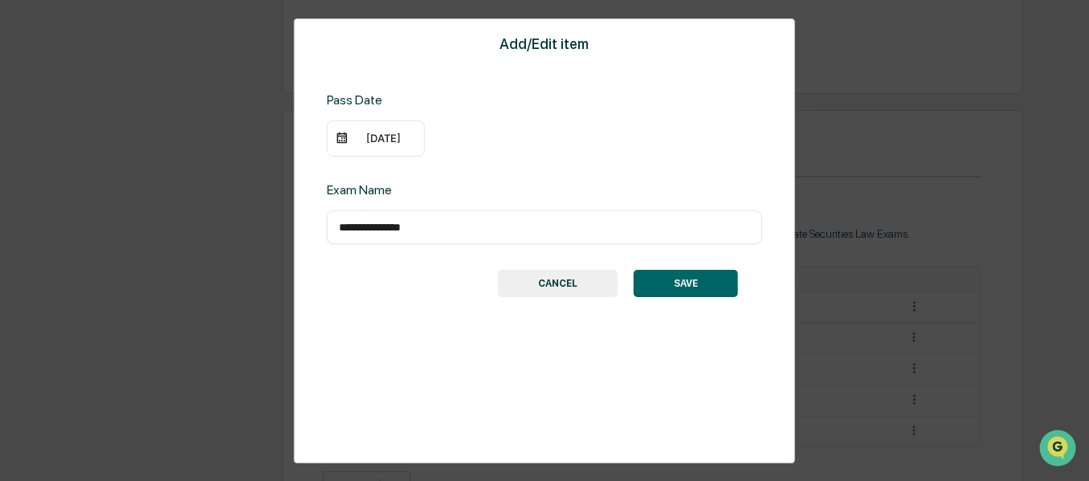
click at [699, 280] on button "SAVE" at bounding box center [686, 283] width 104 height 27
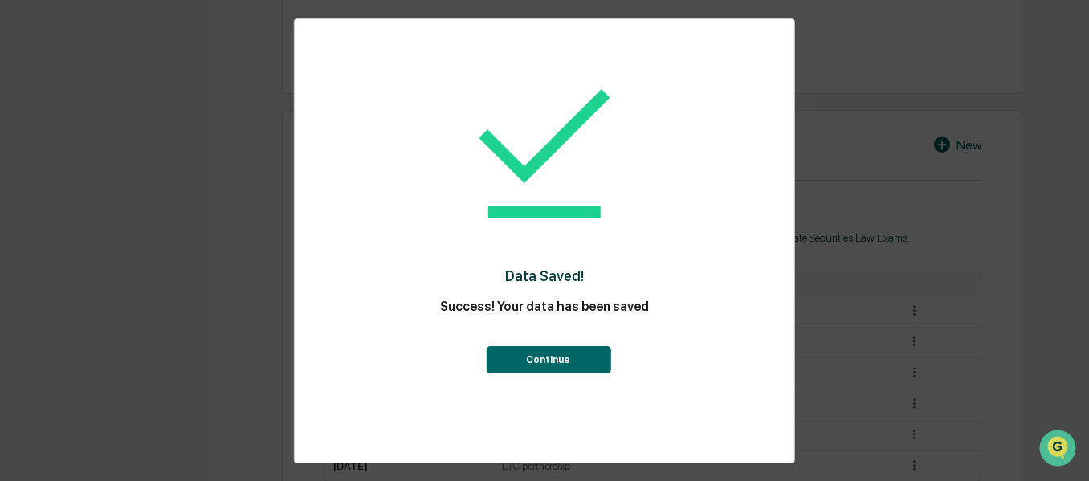
click at [564, 362] on button "Continue" at bounding box center [548, 359] width 125 height 27
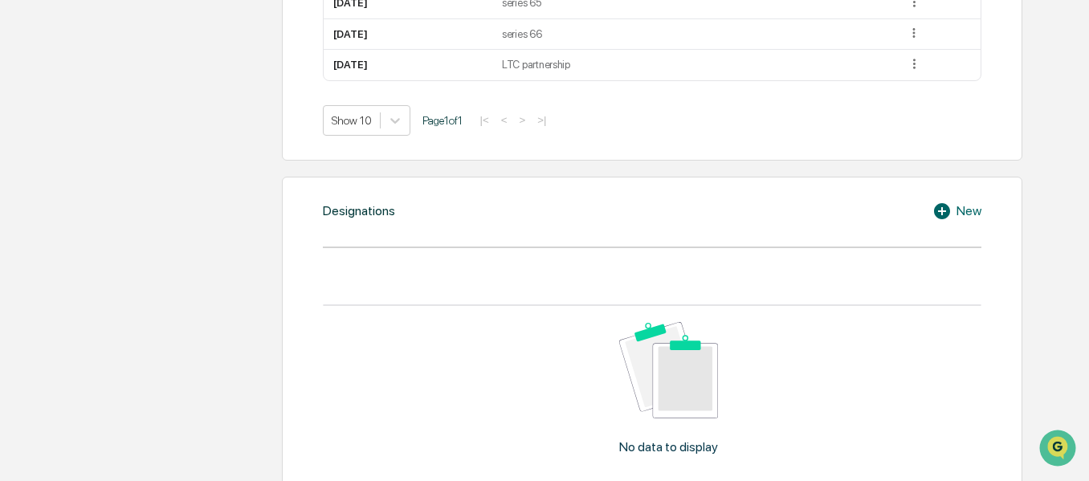
scroll to position [1141, 0]
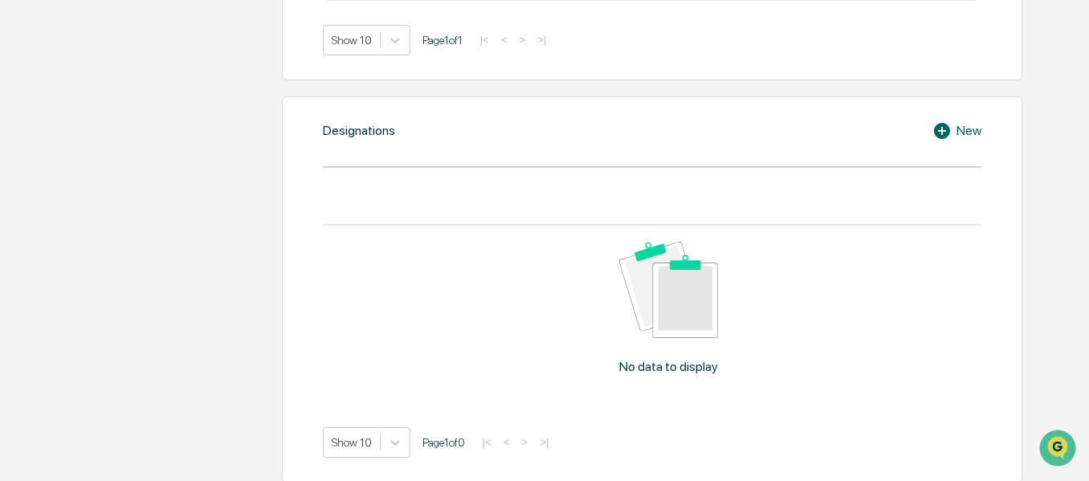
click at [955, 135] on icon at bounding box center [945, 130] width 24 height 19
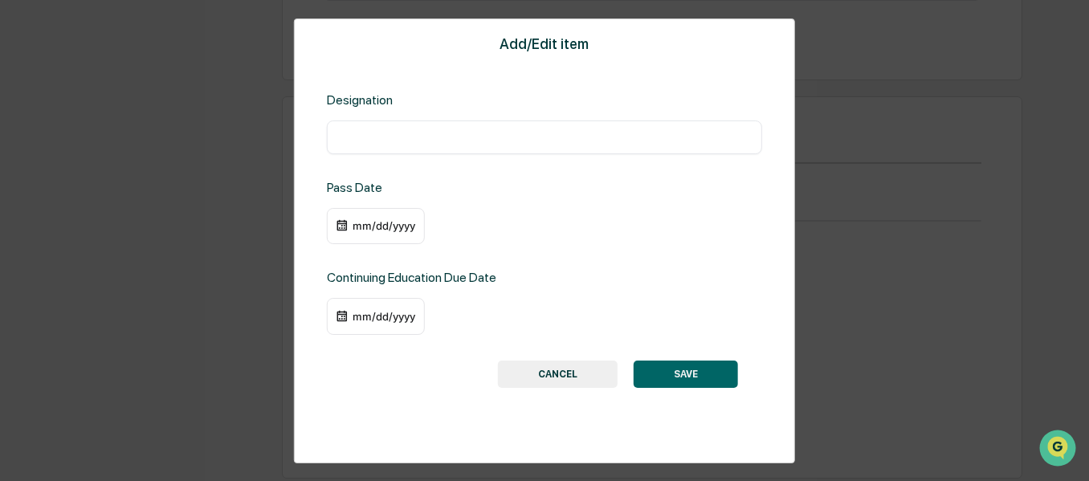
click at [545, 364] on button "CANCEL" at bounding box center [558, 374] width 120 height 27
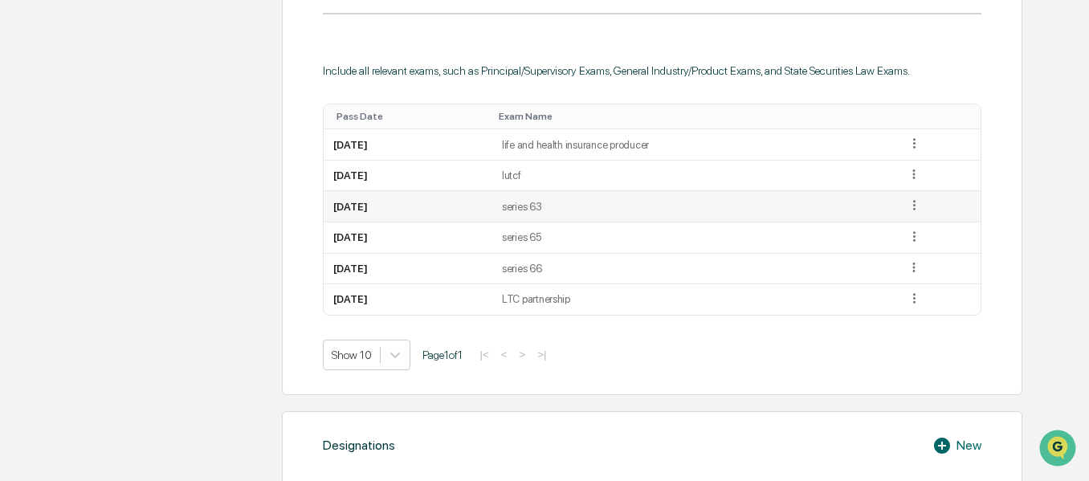
scroll to position [819, 0]
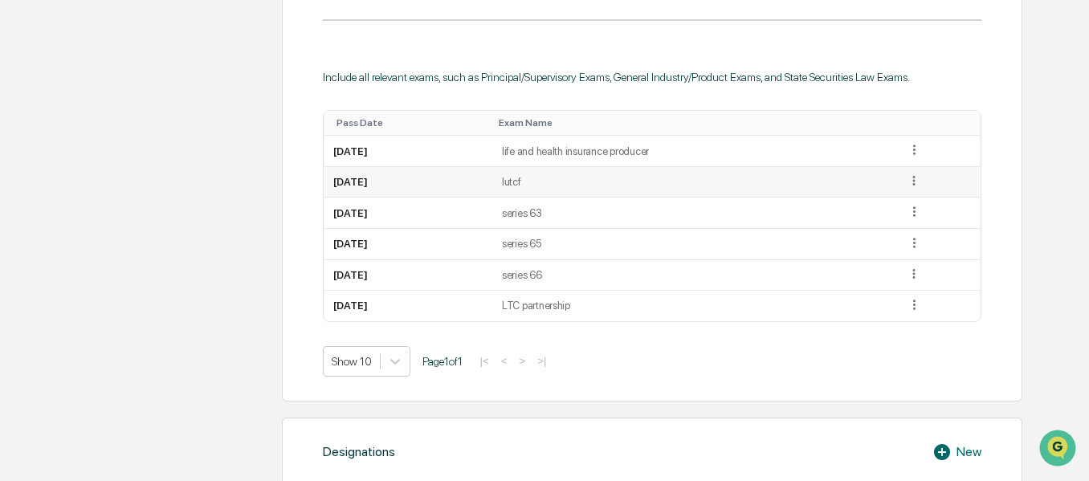
click at [913, 178] on icon at bounding box center [914, 181] width 15 height 15
click at [908, 227] on div "Delete" at bounding box center [896, 229] width 51 height 26
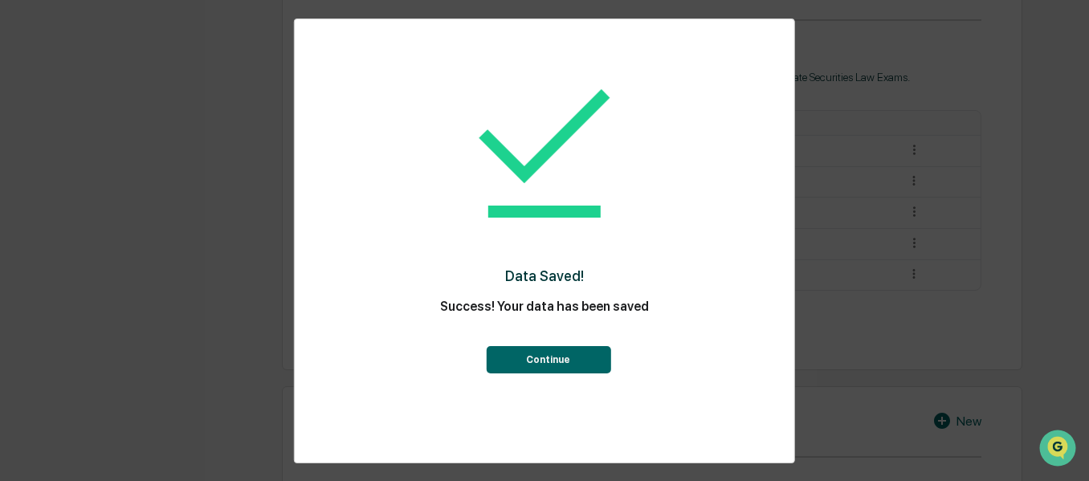
click at [587, 353] on button "Continue" at bounding box center [548, 359] width 125 height 27
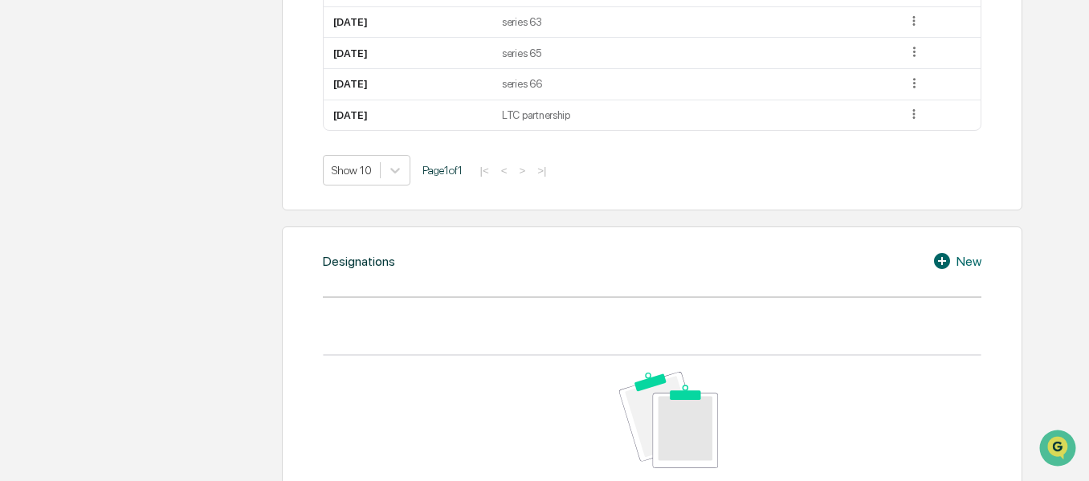
scroll to position [980, 0]
click at [977, 259] on div "New" at bounding box center [957, 260] width 49 height 19
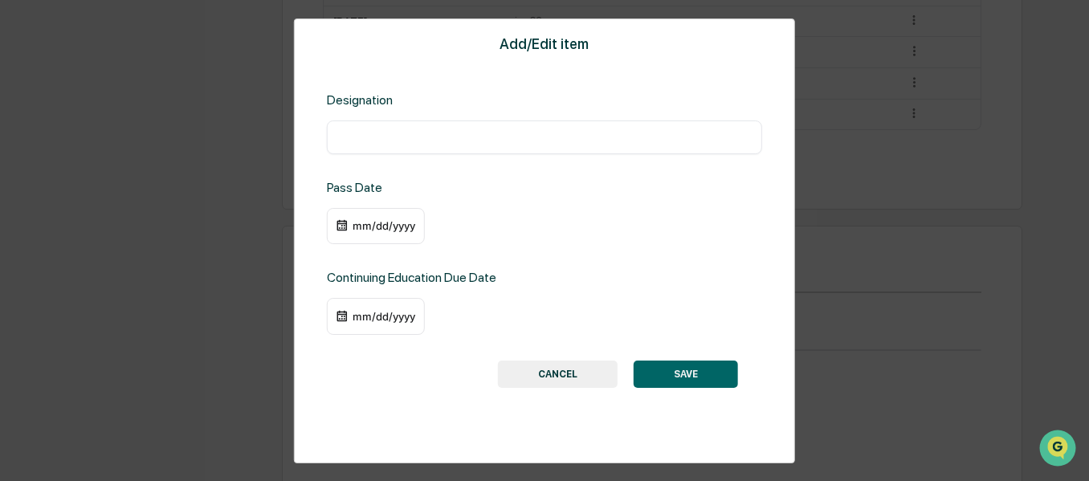
click at [443, 140] on input "text" at bounding box center [544, 137] width 411 height 16
type input "*****"
click at [370, 212] on div "mm/dd/yyyy" at bounding box center [376, 226] width 98 height 37
click at [371, 229] on div "mm/dd/yyyy" at bounding box center [384, 225] width 64 height 13
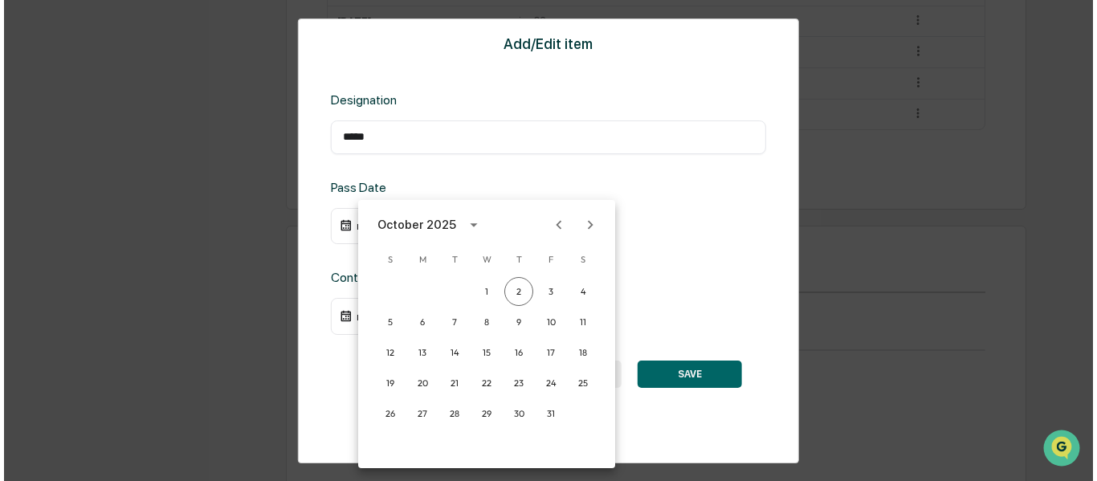
scroll to position [981, 0]
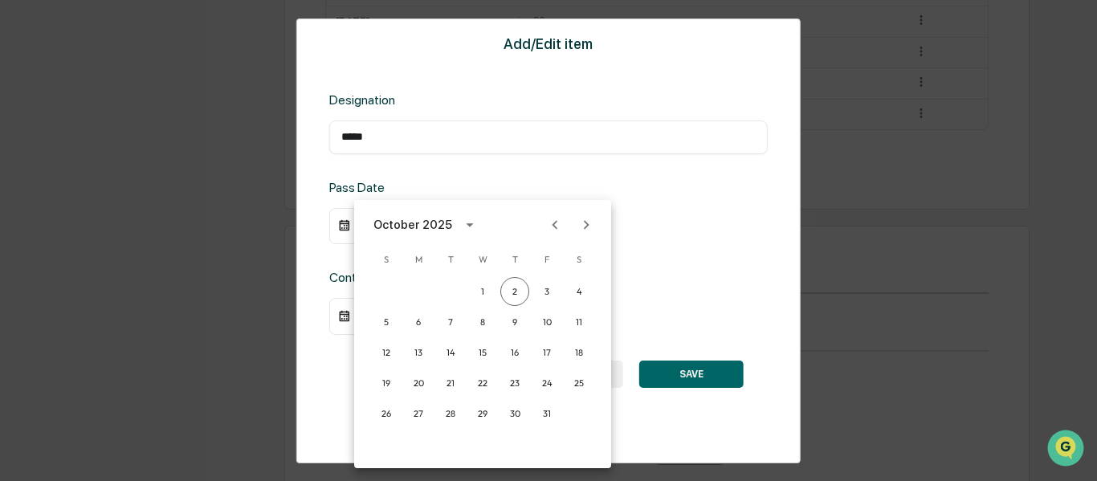
click at [472, 224] on icon "calendar view is open, switch to year view" at bounding box center [470, 225] width 18 height 18
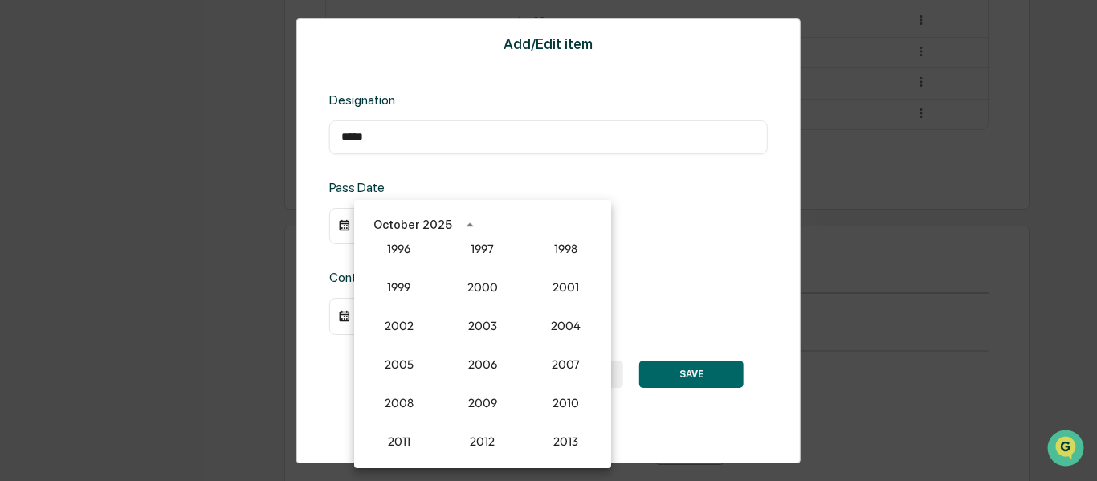
scroll to position [1247, 0]
click at [472, 288] on button "2000" at bounding box center [483, 288] width 58 height 29
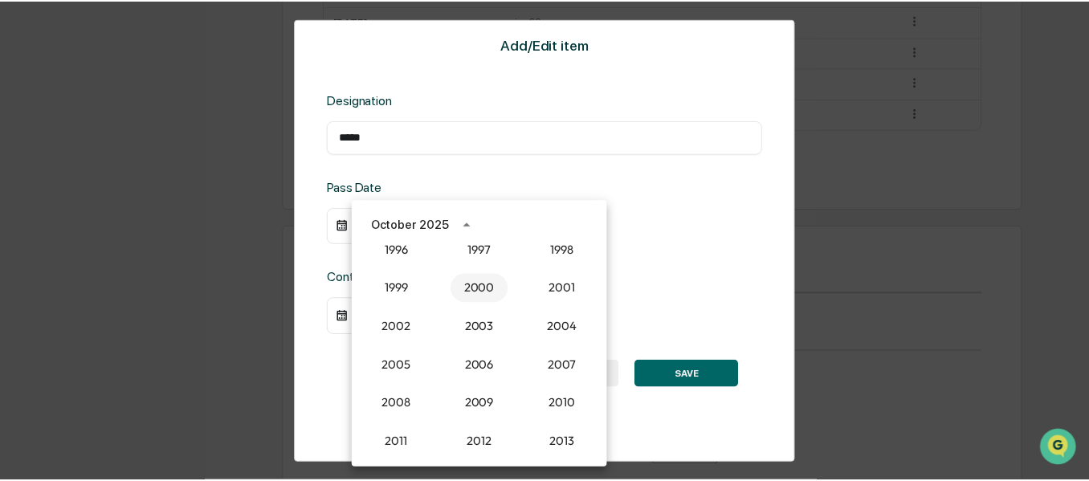
scroll to position [980, 0]
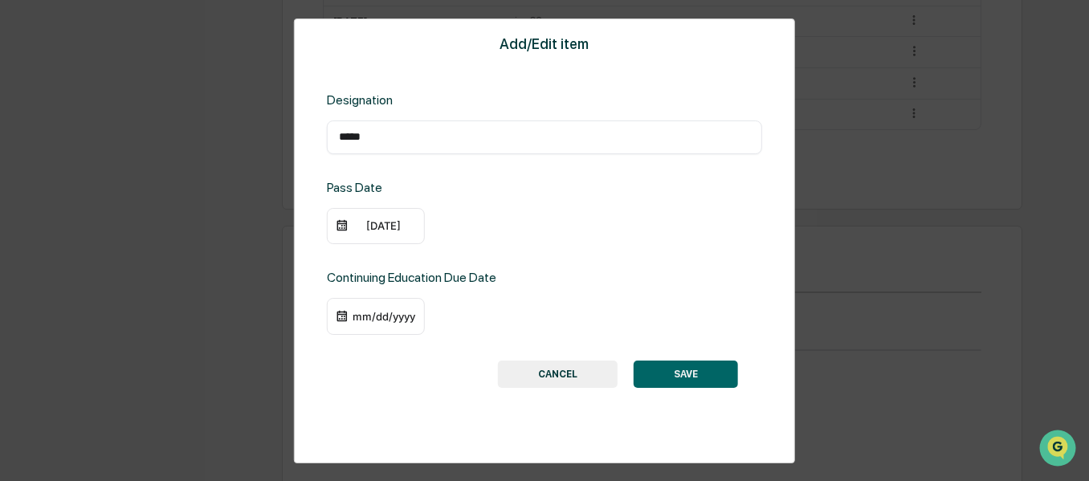
click at [705, 375] on button "SAVE" at bounding box center [686, 374] width 104 height 27
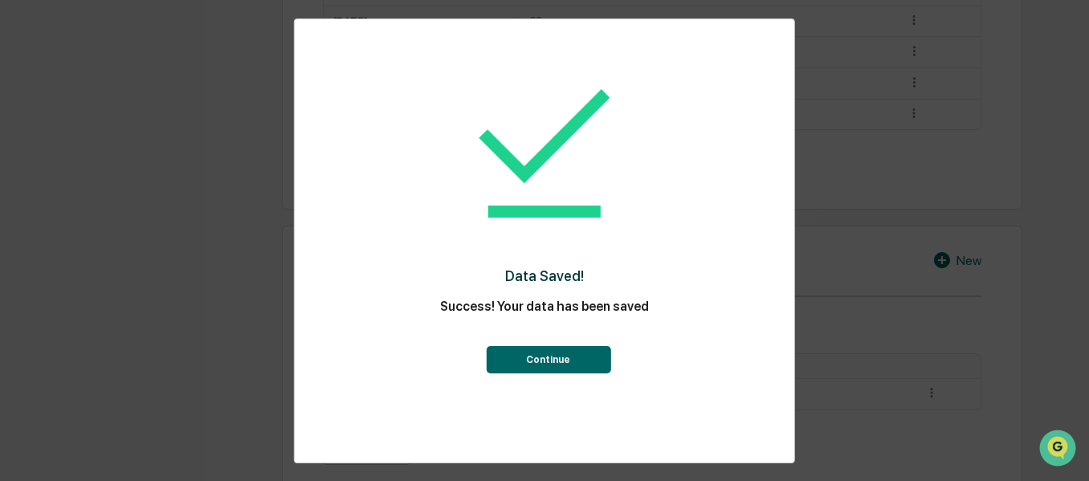
click at [587, 352] on button "Continue" at bounding box center [548, 359] width 125 height 27
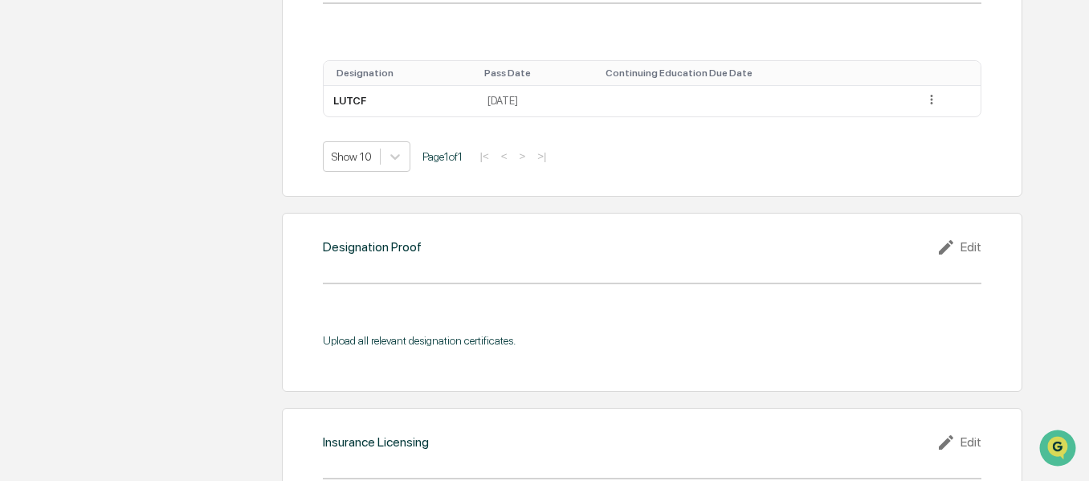
scroll to position [1301, 0]
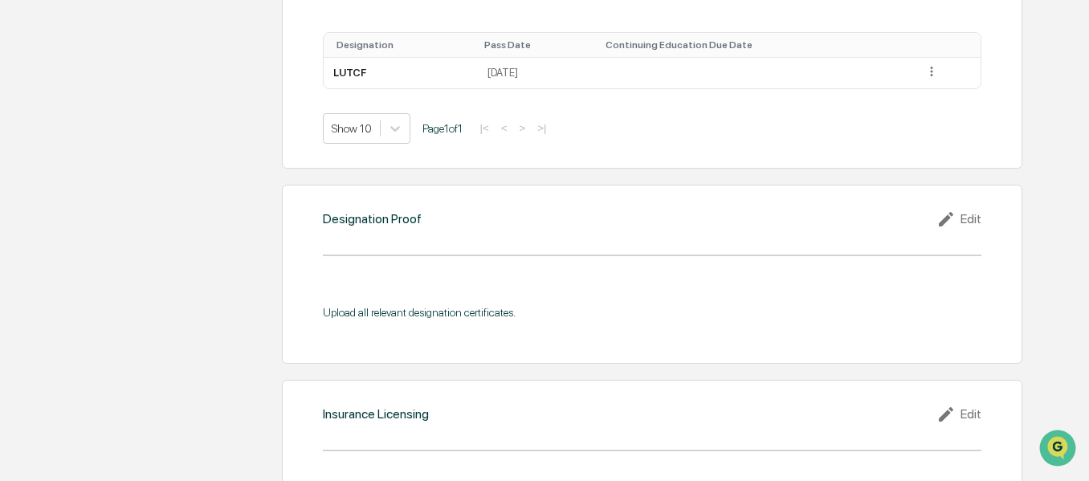
click at [970, 219] on div "Edit" at bounding box center [959, 219] width 45 height 19
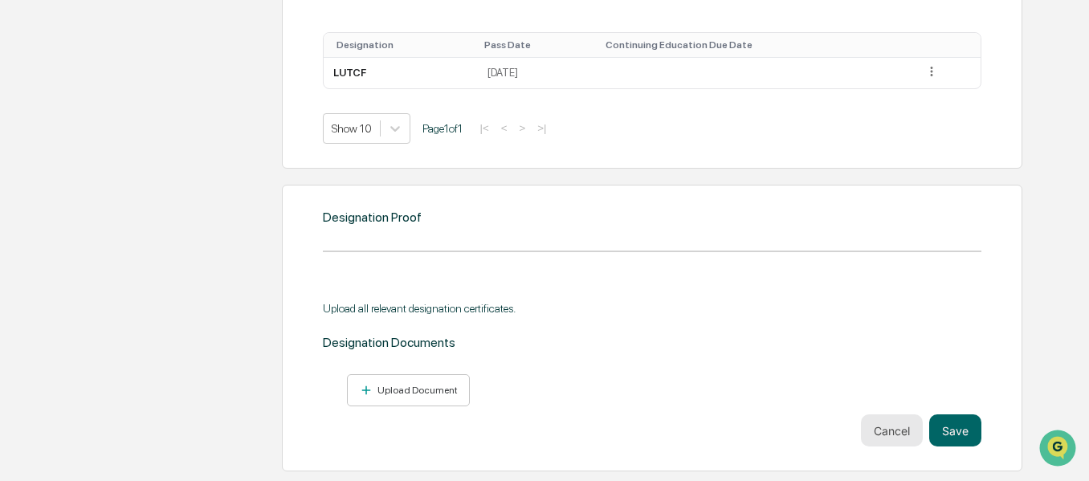
click at [889, 430] on button "Cancel" at bounding box center [892, 431] width 62 height 32
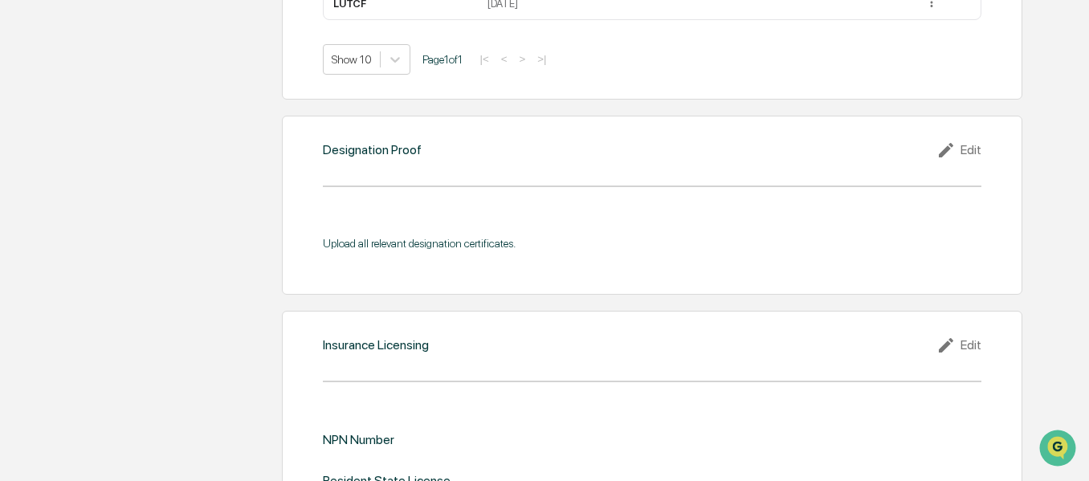
scroll to position [1462, 0]
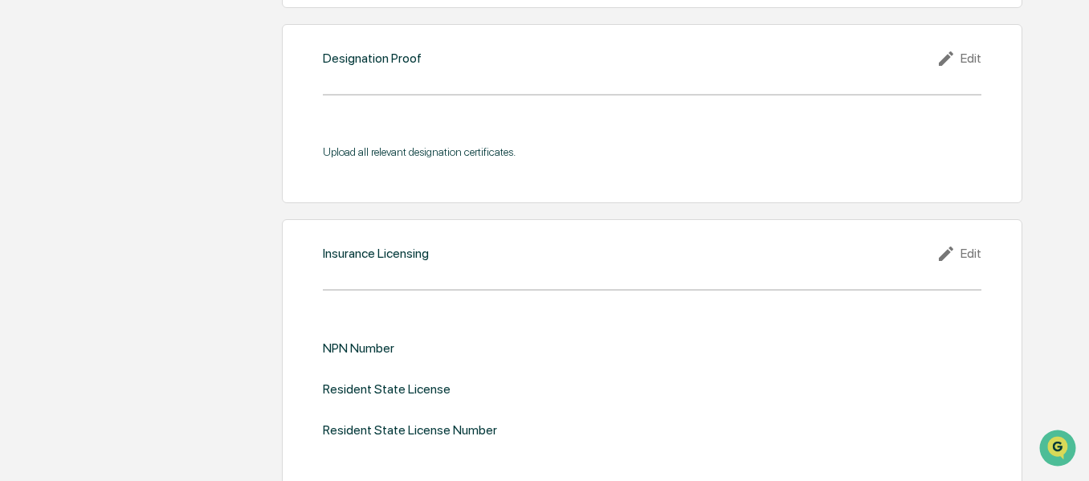
click at [964, 248] on div "Edit" at bounding box center [959, 253] width 45 height 19
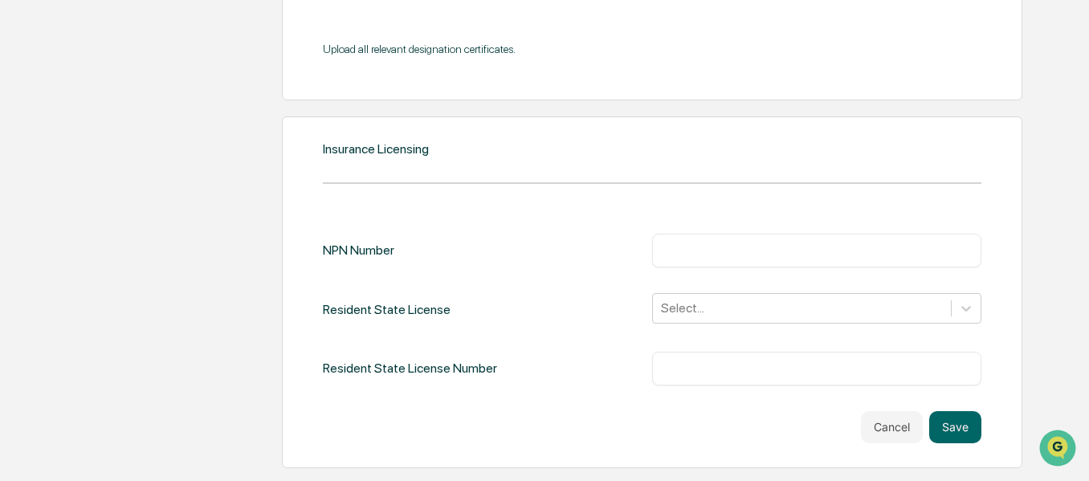
scroll to position [1703, 0]
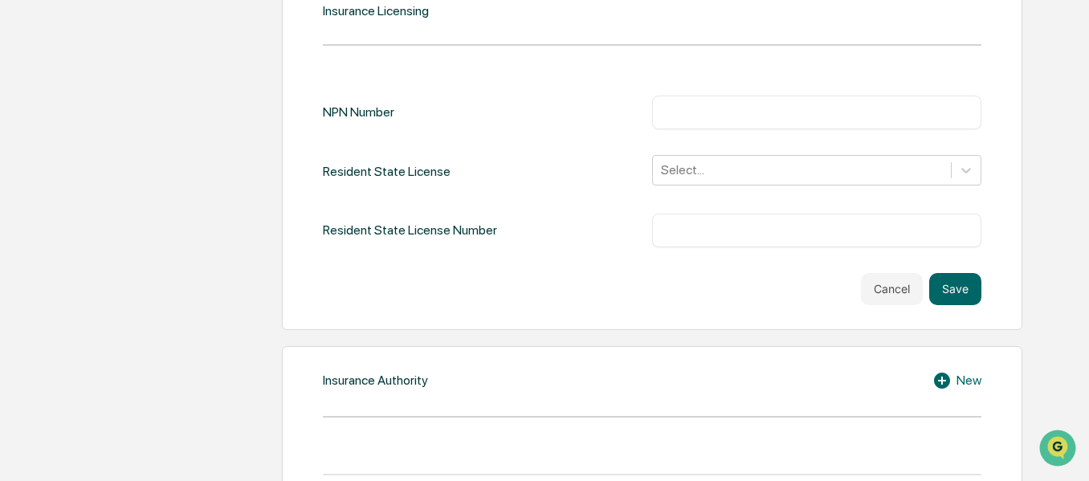
click at [732, 116] on input "text" at bounding box center [816, 112] width 305 height 16
type input "*******"
click at [736, 177] on div at bounding box center [802, 170] width 282 height 18
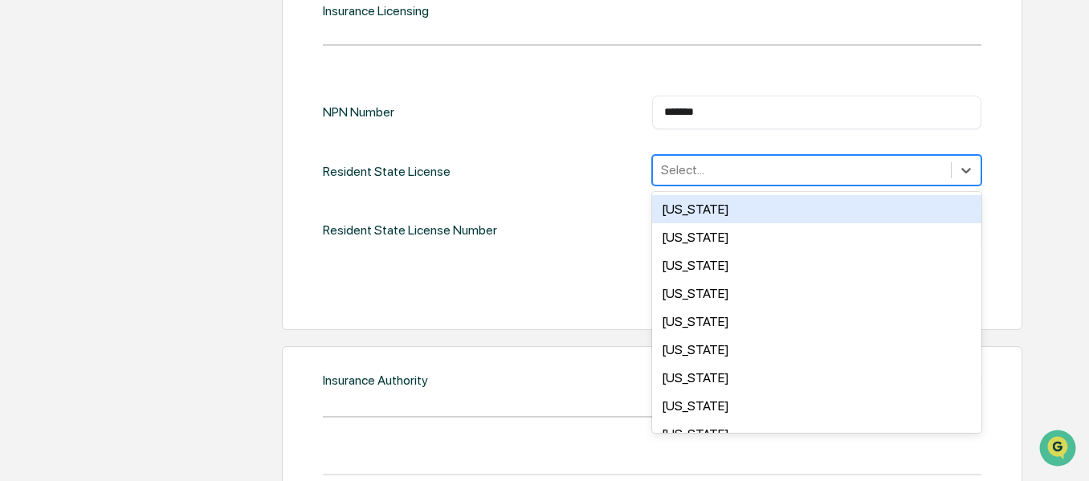
type input "*"
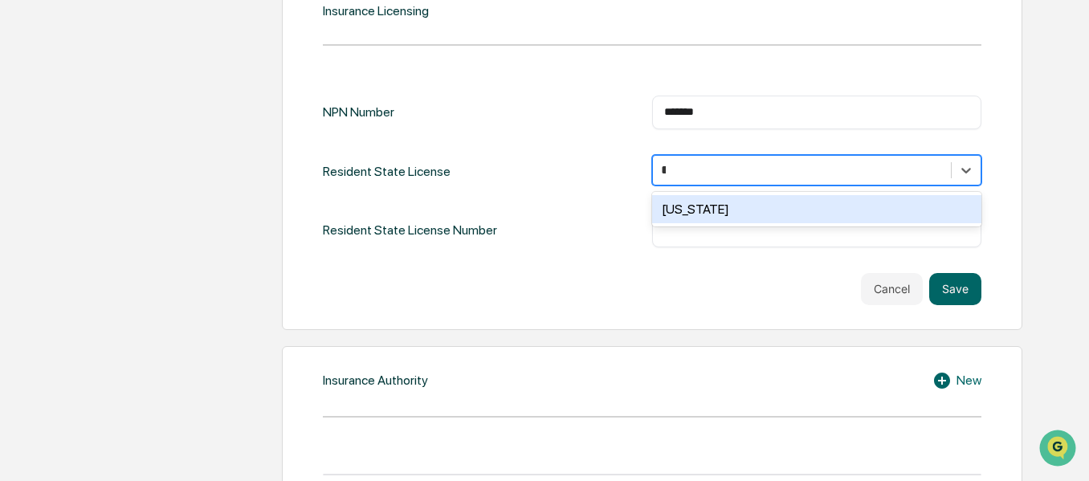
click at [725, 202] on div "[US_STATE]" at bounding box center [816, 209] width 329 height 28
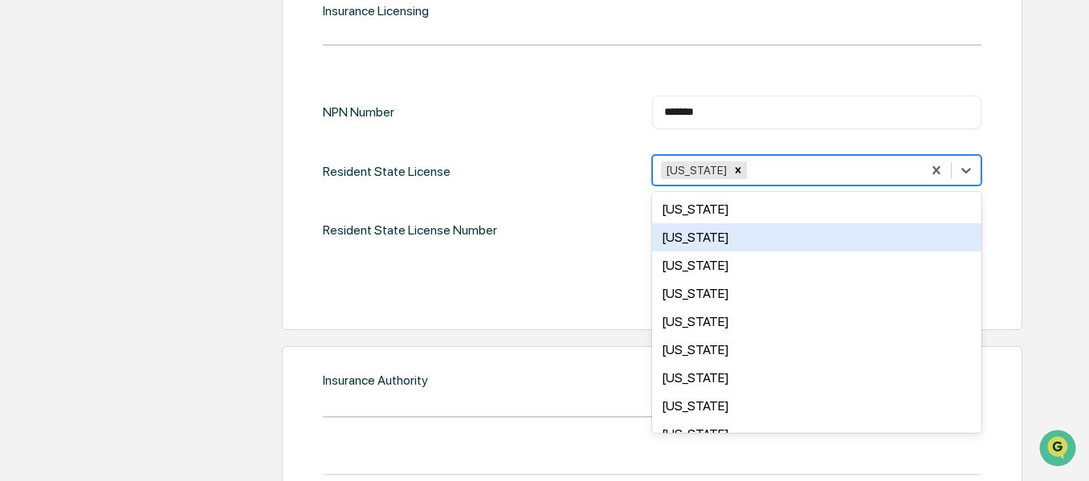
click at [622, 251] on div "NPN Number ******* ​ Resident State License option [US_STATE][DEMOGRAPHIC_DATA]…" at bounding box center [652, 201] width 659 height 210
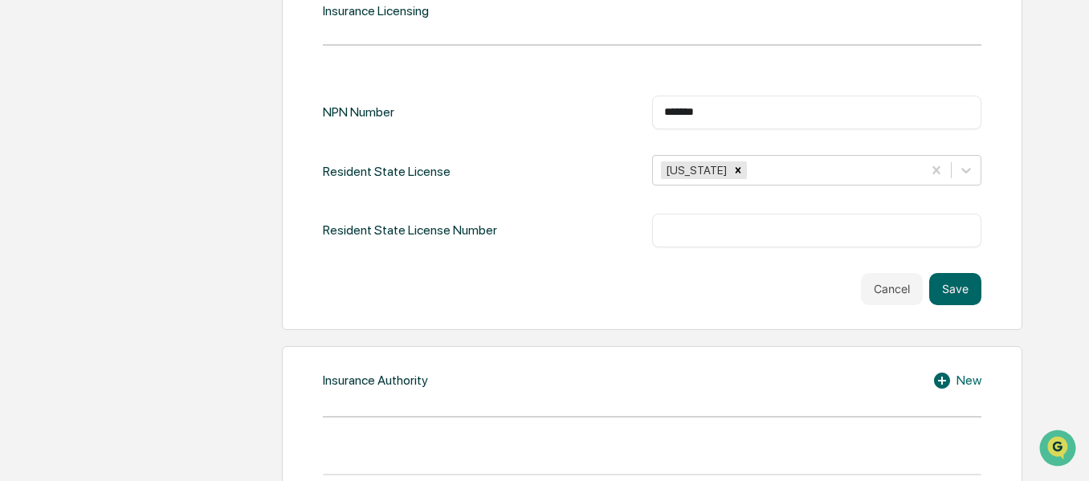
click at [702, 233] on input "text" at bounding box center [816, 231] width 305 height 16
type input "*******"
click at [960, 283] on button "Save" at bounding box center [955, 289] width 52 height 32
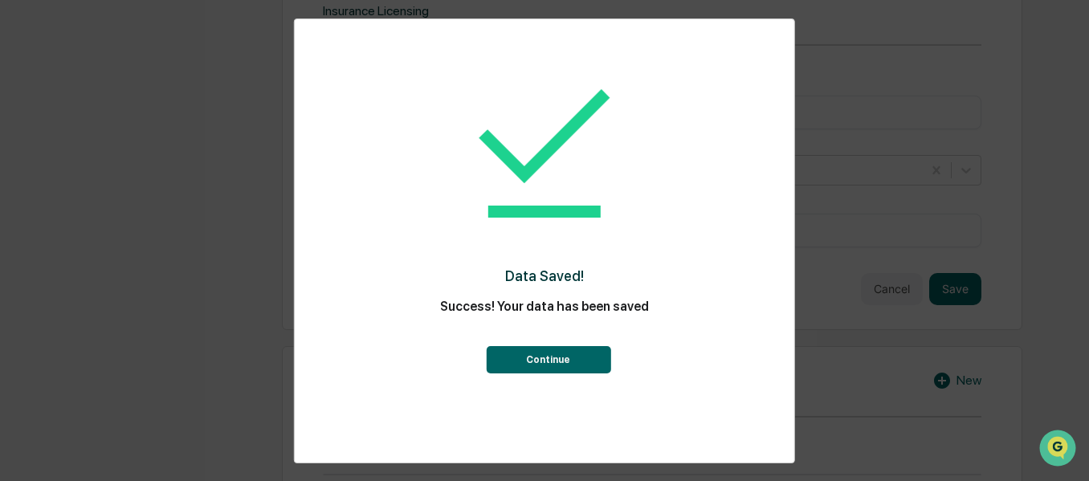
click at [574, 361] on button "Continue" at bounding box center [548, 359] width 125 height 27
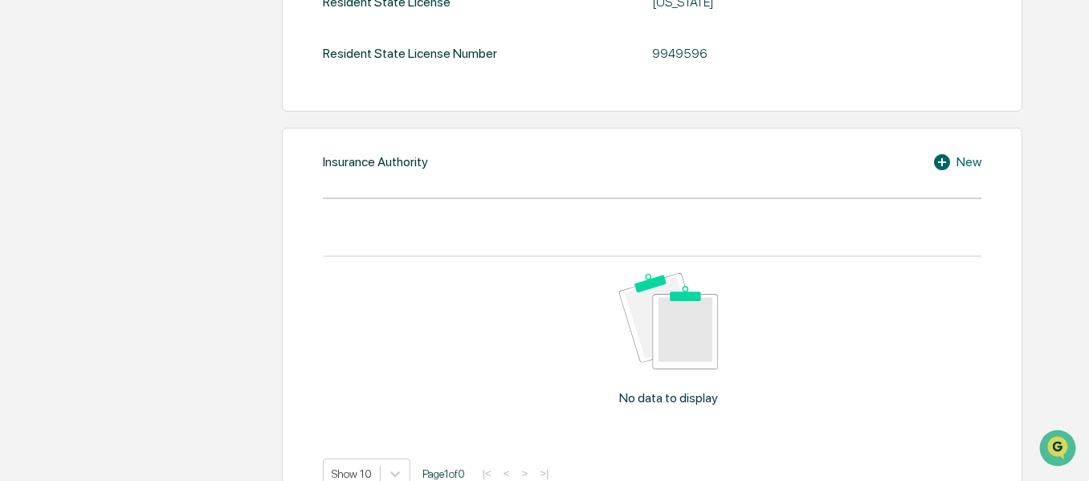
scroll to position [1864, 0]
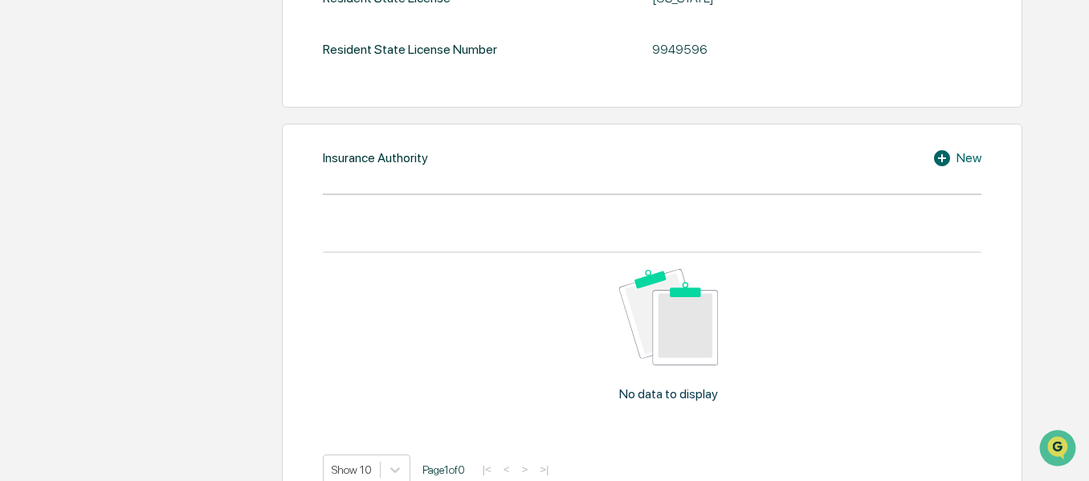
click at [971, 161] on div "New" at bounding box center [957, 158] width 49 height 19
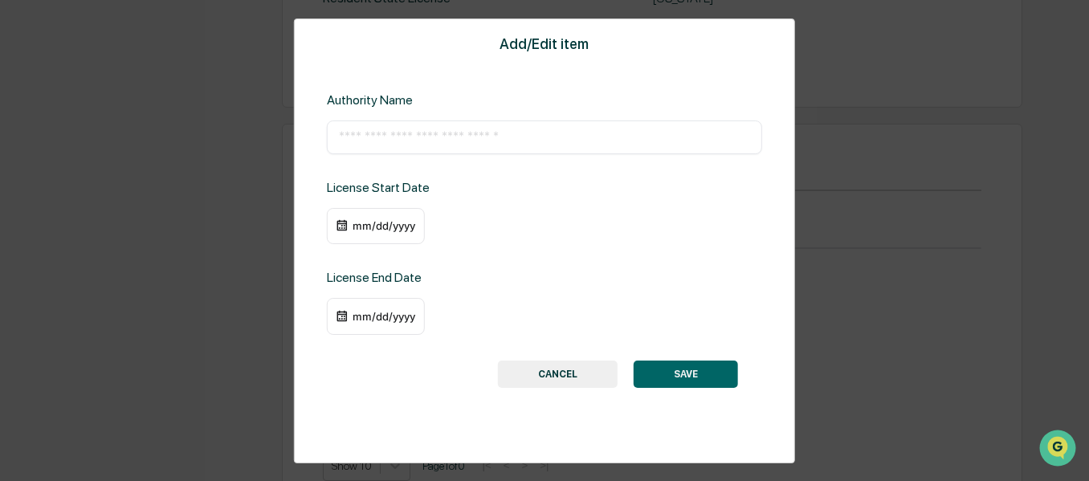
click at [567, 377] on button "CANCEL" at bounding box center [558, 374] width 120 height 27
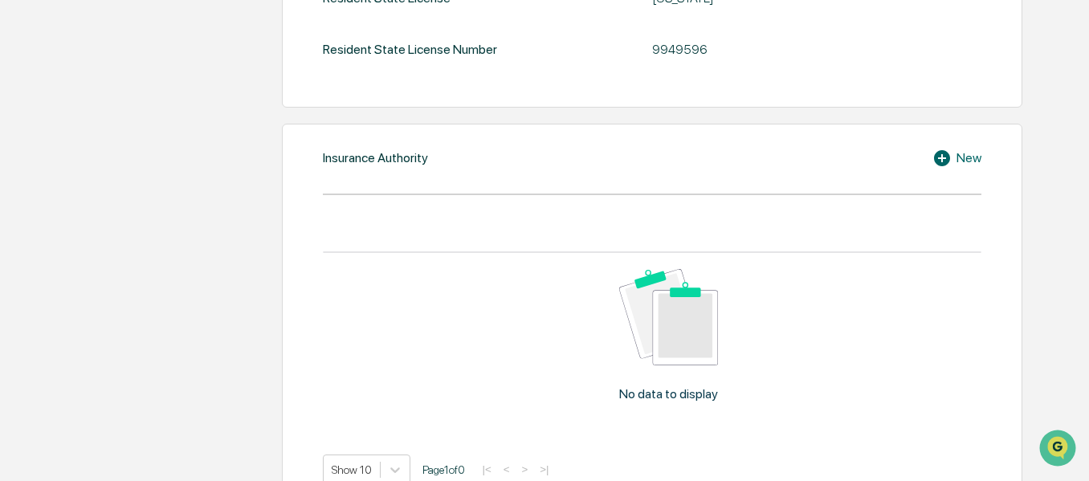
click at [959, 161] on div "New" at bounding box center [957, 158] width 49 height 19
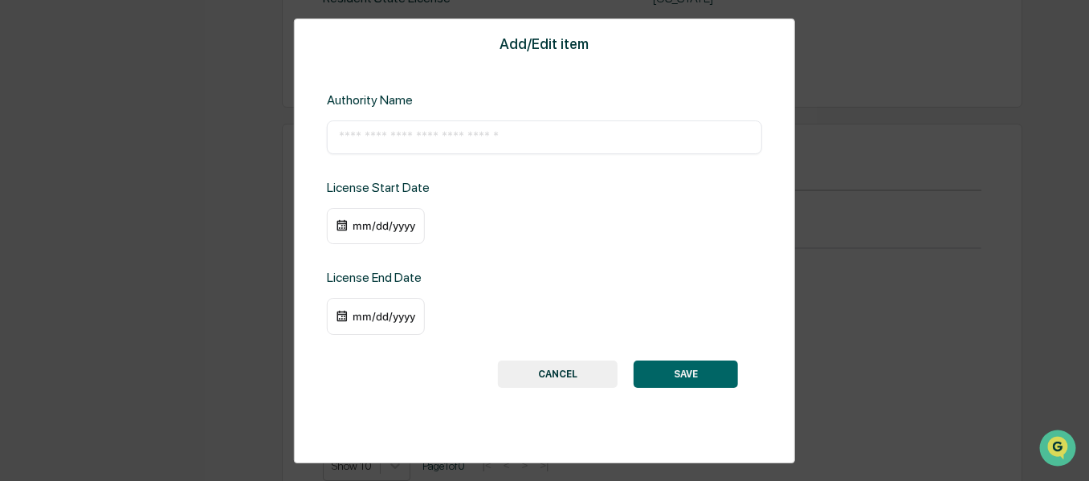
click at [573, 359] on div "Add/Edit item Authority Name ​ License Start Date mm/dd/yyyy License End Date m…" at bounding box center [544, 240] width 501 height 445
click at [570, 368] on button "CANCEL" at bounding box center [558, 374] width 120 height 27
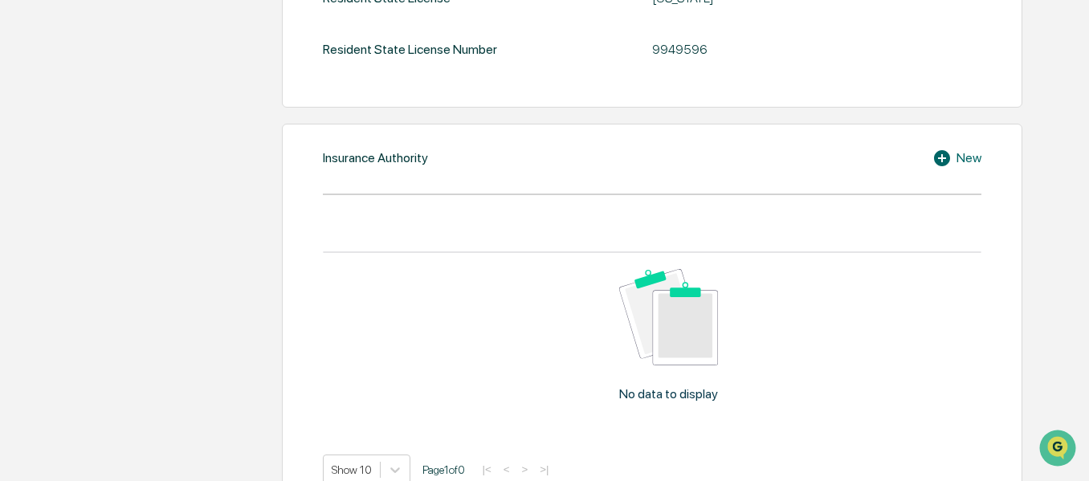
click at [978, 162] on div "New" at bounding box center [957, 158] width 49 height 19
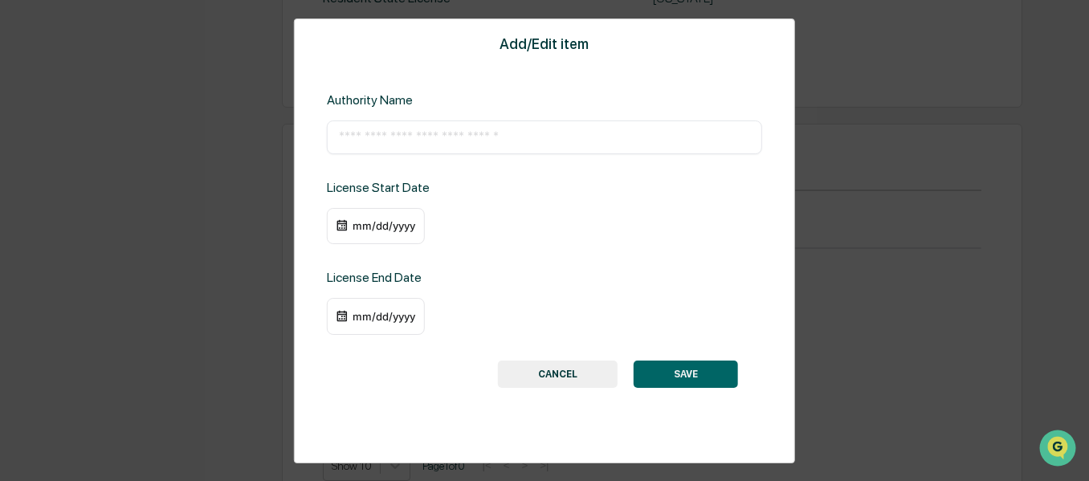
click at [453, 130] on input "text" at bounding box center [544, 137] width 411 height 16
type input "**********"
click at [381, 219] on div "mm/dd/yyyy" at bounding box center [384, 225] width 64 height 13
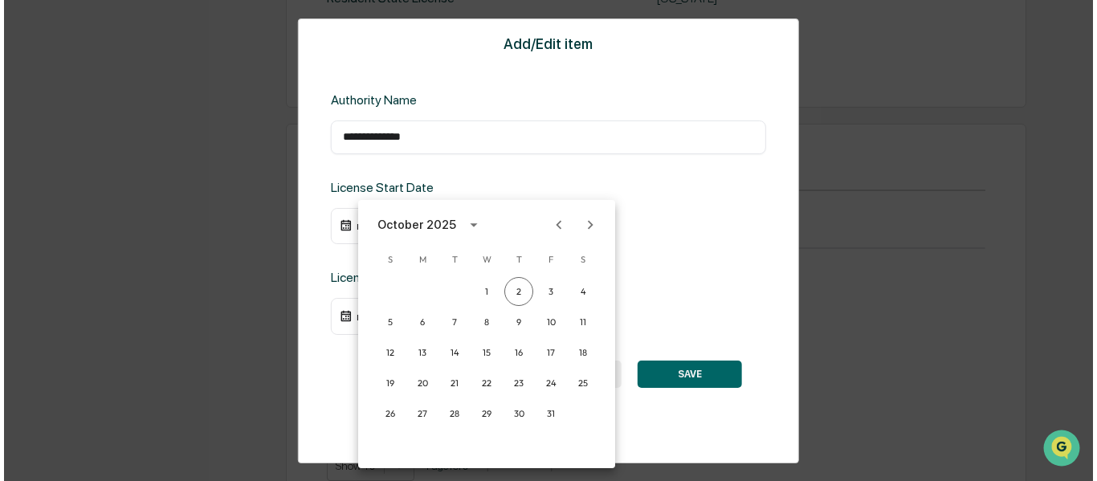
scroll to position [1865, 0]
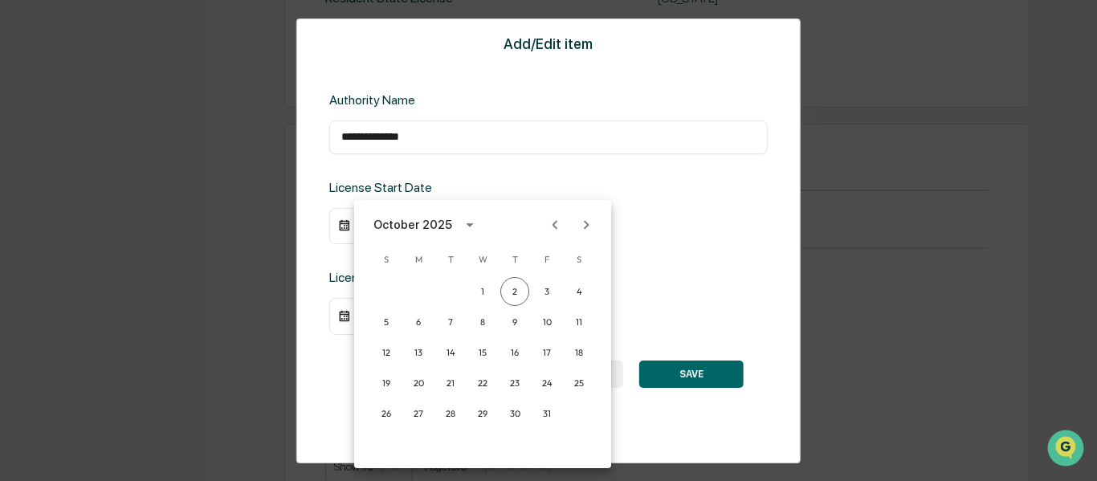
click at [465, 221] on icon "calendar view is open, switch to year view" at bounding box center [470, 225] width 18 height 18
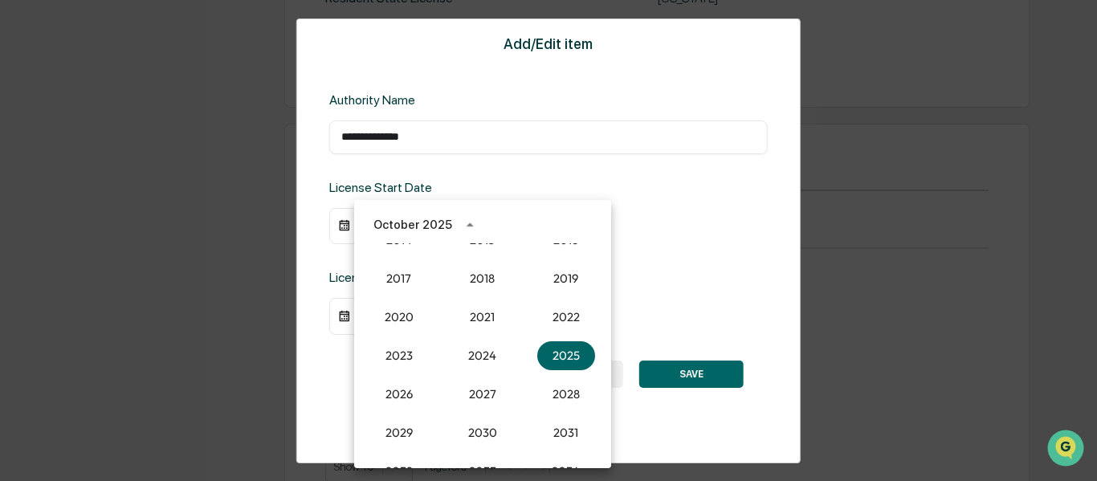
scroll to position [1327, 0]
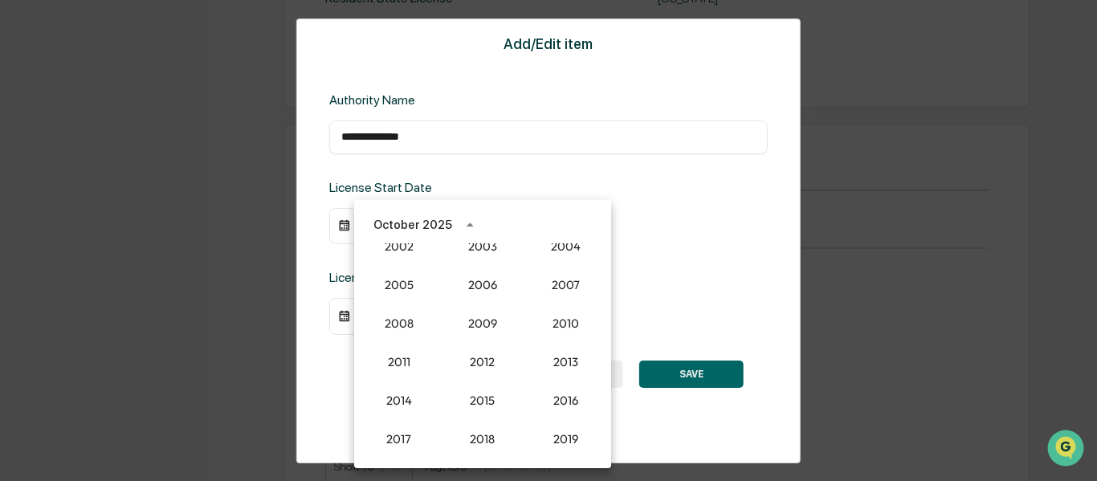
click at [714, 304] on div at bounding box center [548, 240] width 1097 height 481
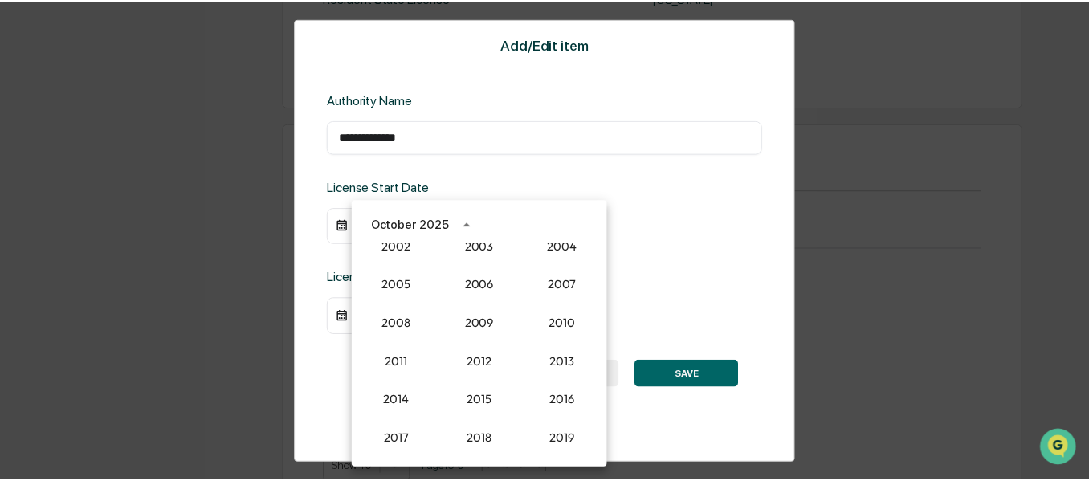
scroll to position [1864, 0]
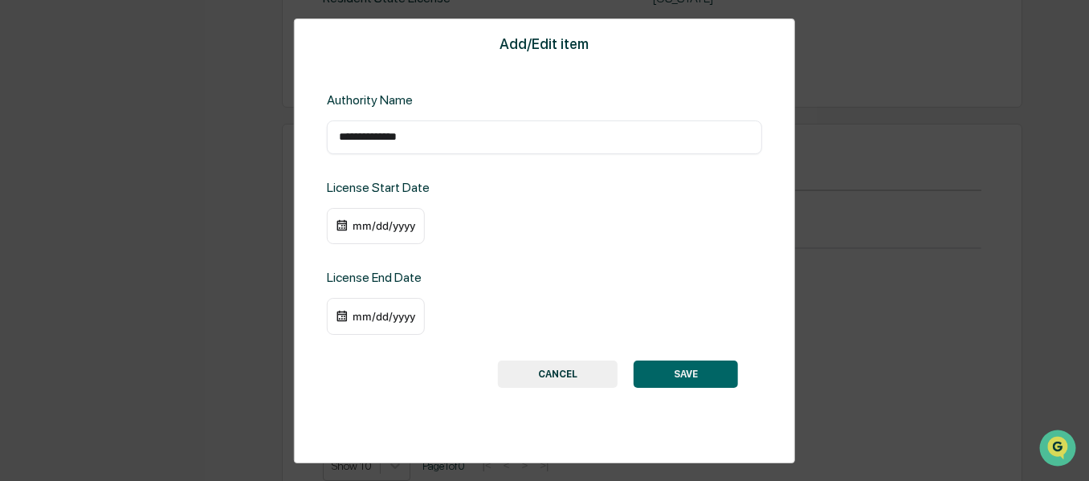
click at [369, 242] on div "mm/dd/yyyy" at bounding box center [376, 226] width 98 height 37
click at [369, 236] on div "mm/dd/yyyy" at bounding box center [376, 226] width 98 height 37
click at [369, 228] on div "mm/dd/yyyy" at bounding box center [384, 225] width 64 height 13
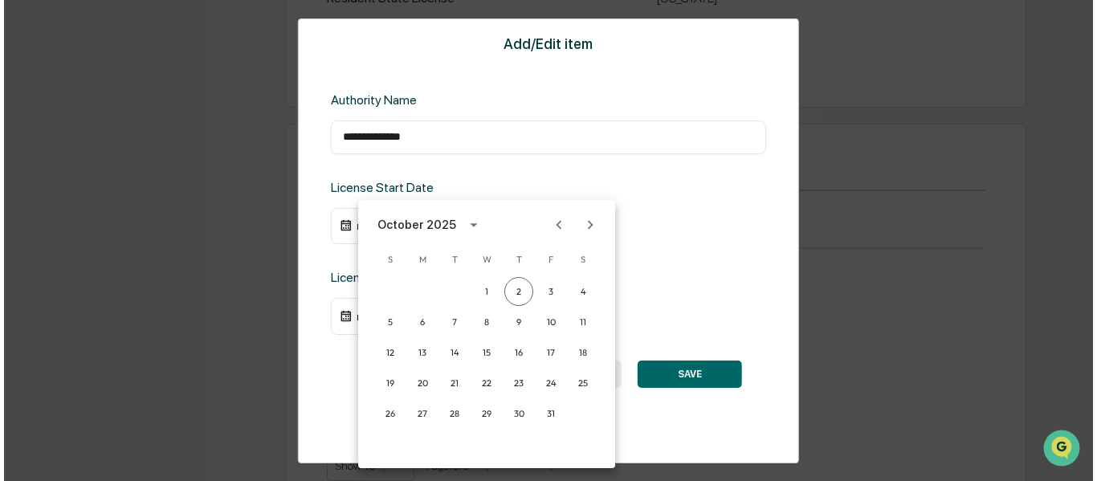
scroll to position [1865, 0]
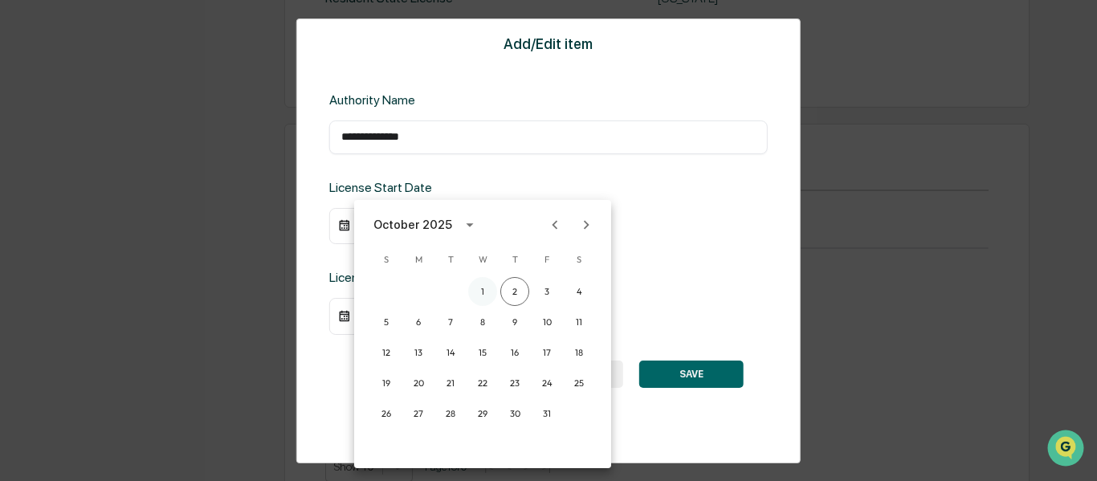
click at [487, 290] on button "1" at bounding box center [482, 291] width 29 height 29
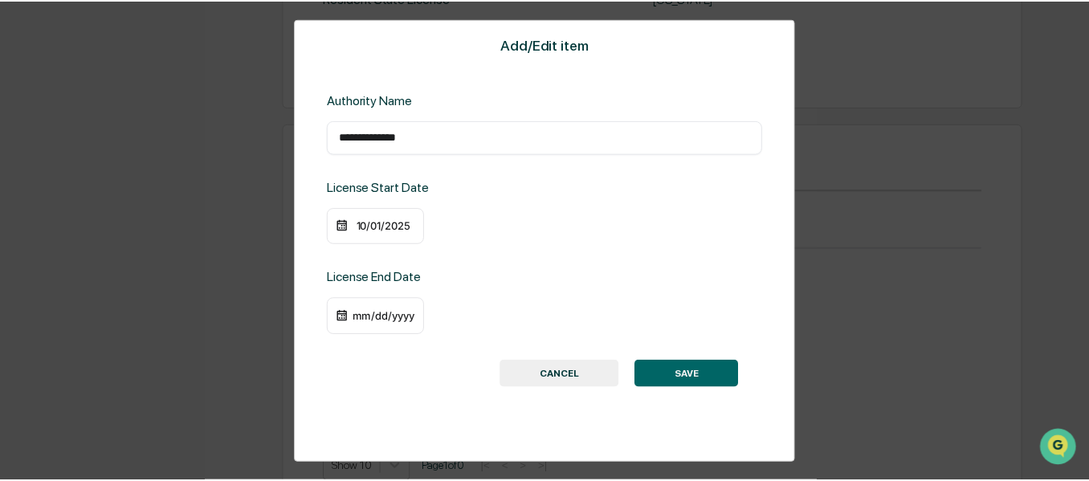
scroll to position [1864, 0]
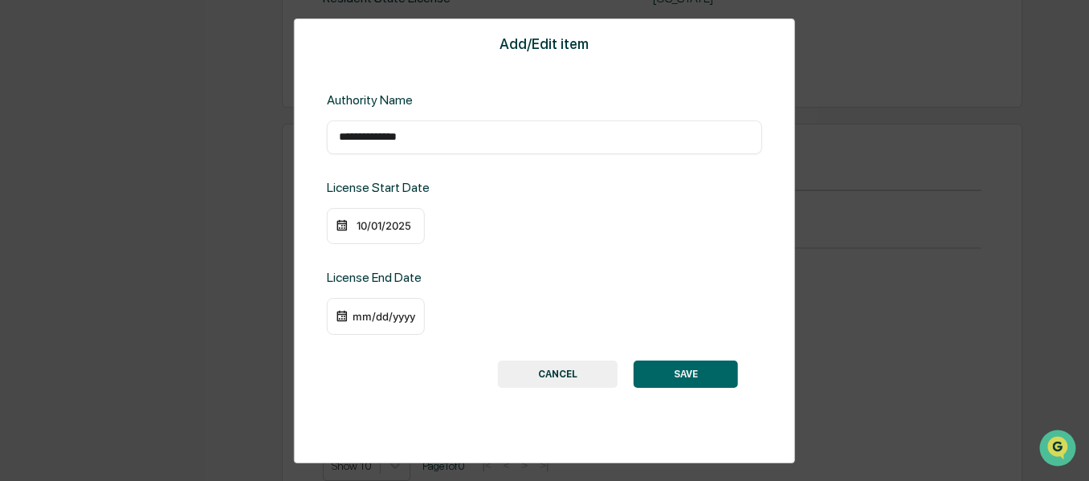
click at [366, 308] on div "mm/dd/yyyy" at bounding box center [376, 316] width 98 height 37
click at [369, 317] on div "mm/dd/yyyy" at bounding box center [384, 316] width 64 height 13
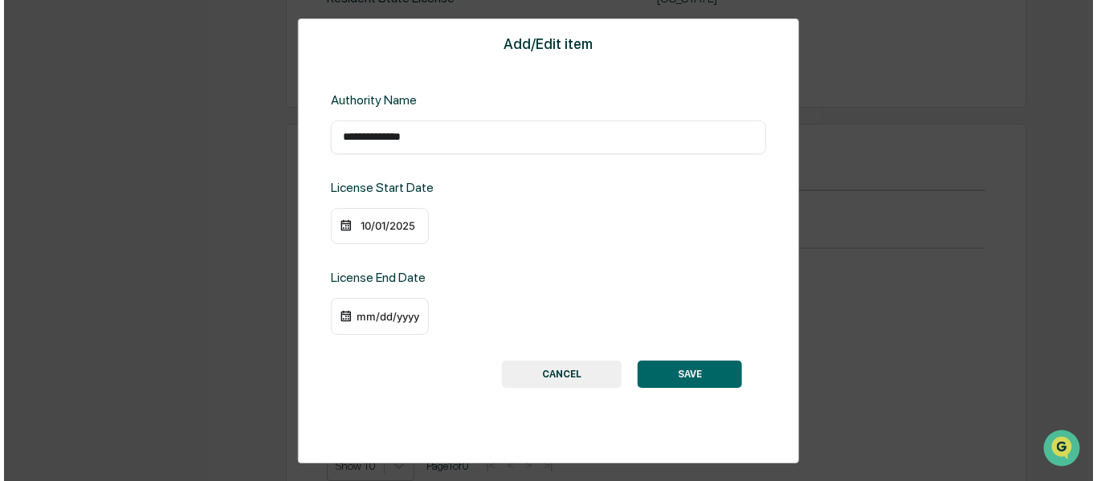
scroll to position [1865, 0]
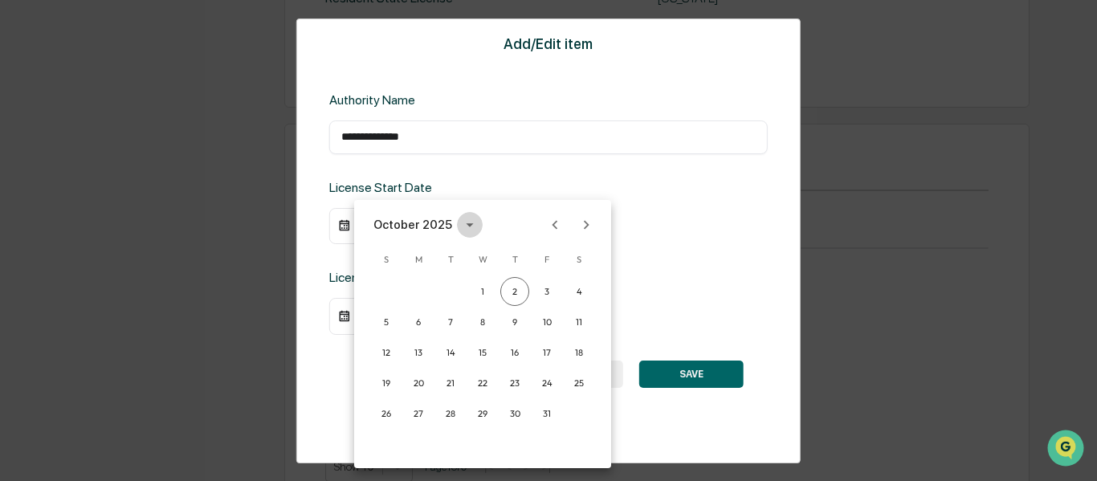
click at [461, 223] on icon "calendar view is open, switch to year view" at bounding box center [470, 225] width 18 height 18
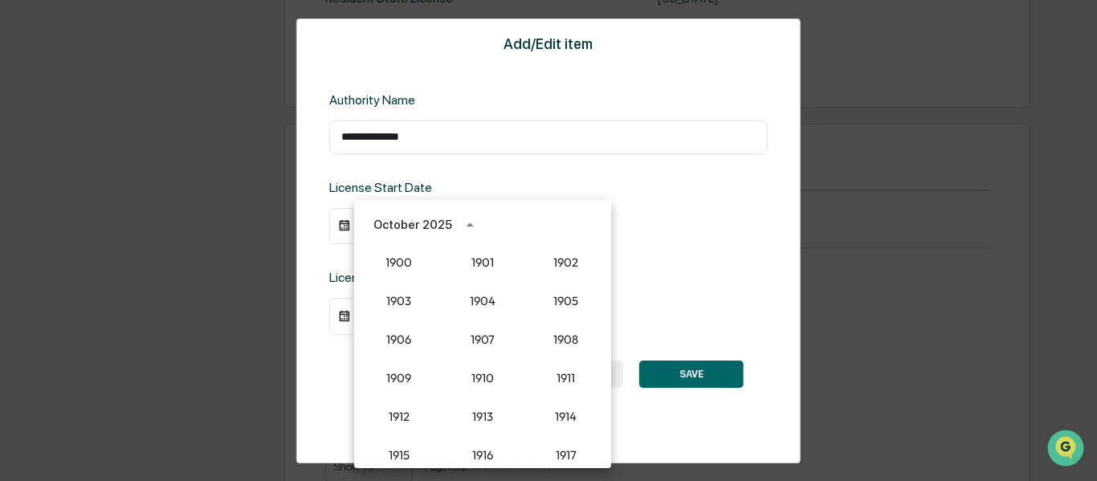
scroll to position [1488, 0]
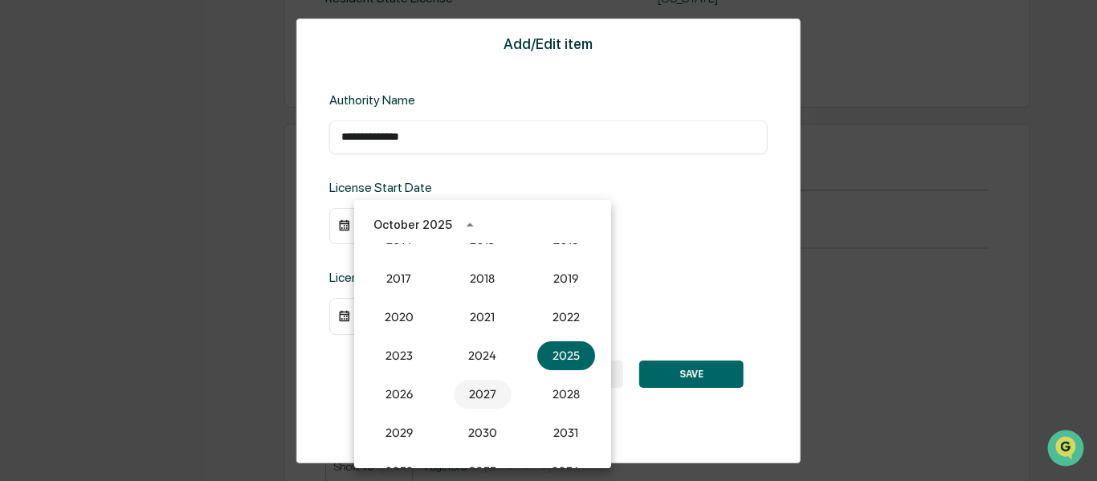
click at [460, 392] on button "2027" at bounding box center [483, 394] width 58 height 29
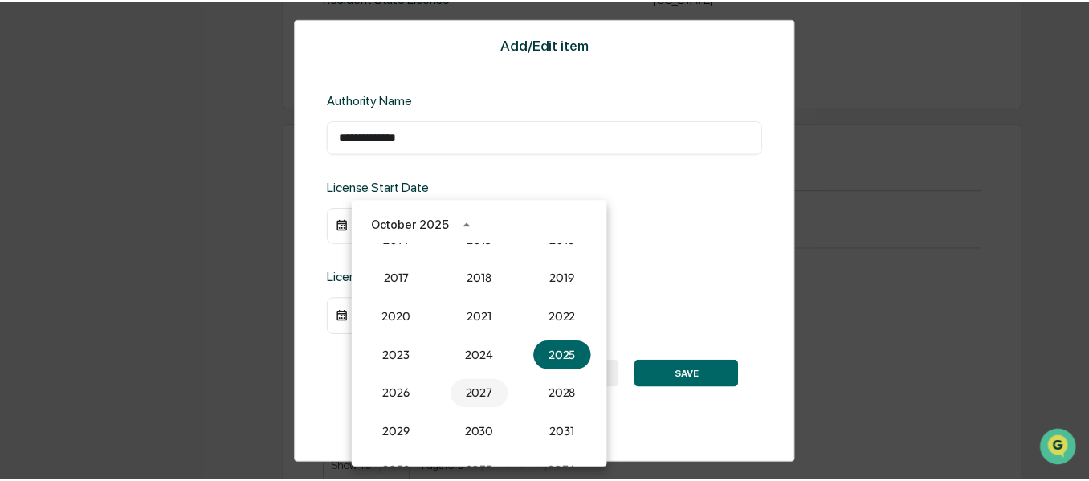
scroll to position [1864, 0]
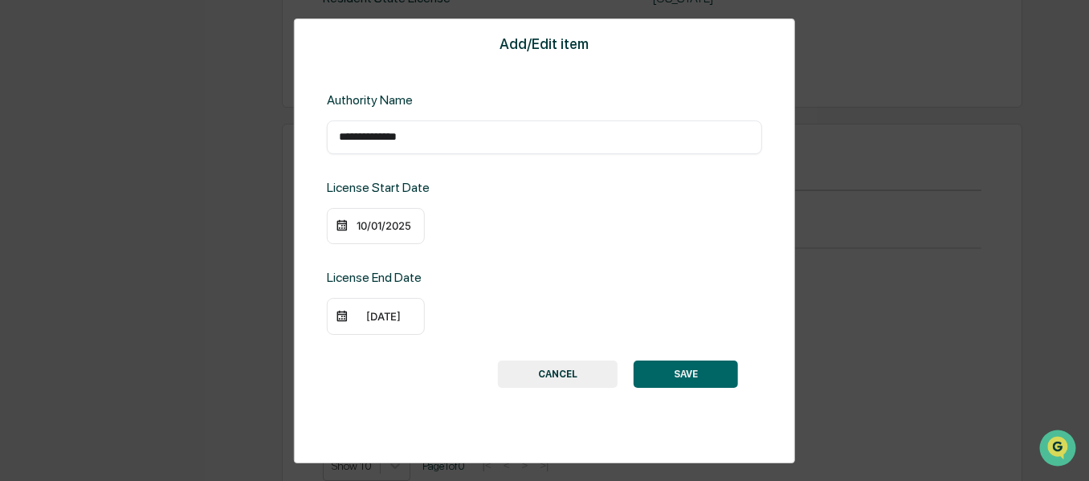
click at [370, 313] on div "[DATE]" at bounding box center [384, 316] width 64 height 13
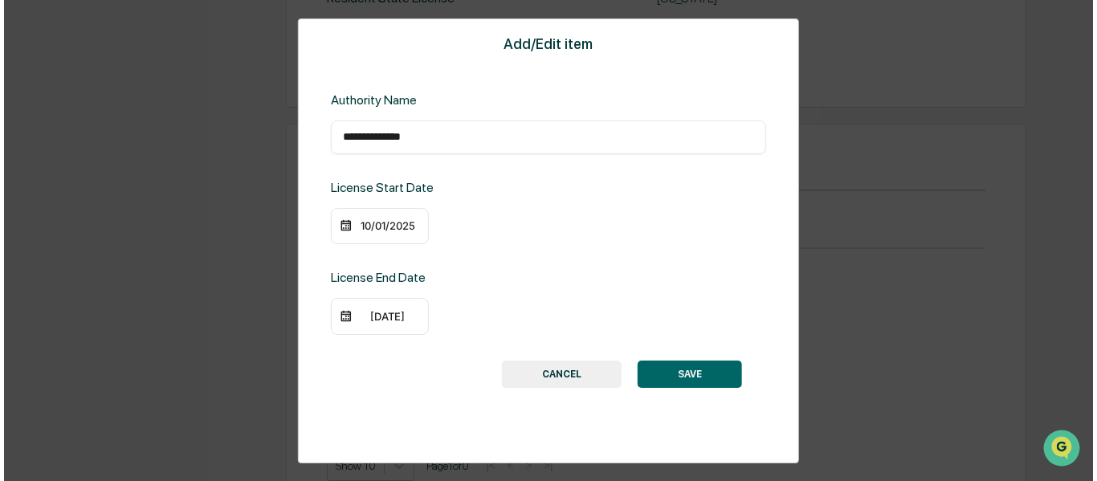
scroll to position [1865, 0]
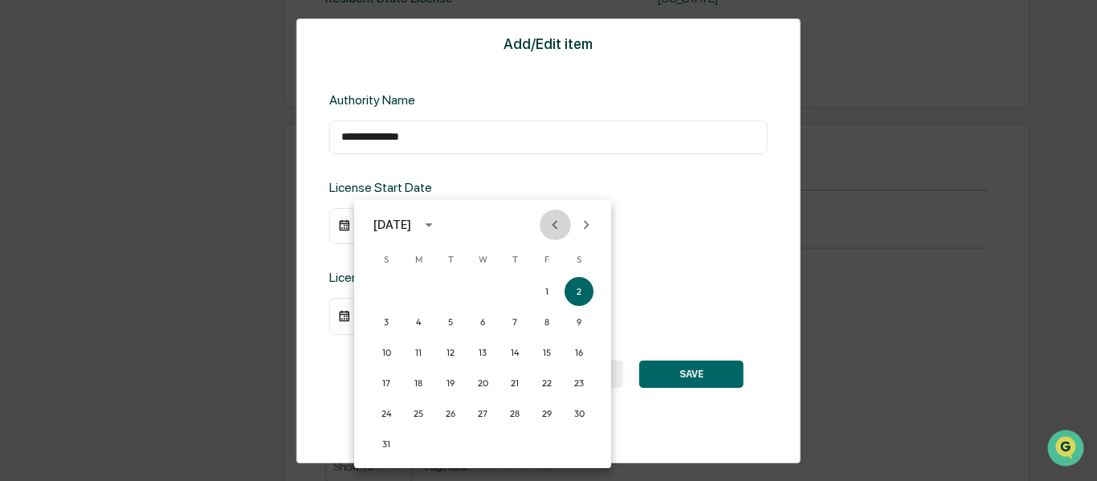
click at [557, 226] on icon "Previous month" at bounding box center [555, 225] width 18 height 18
click at [517, 419] on button "30" at bounding box center [514, 413] width 29 height 29
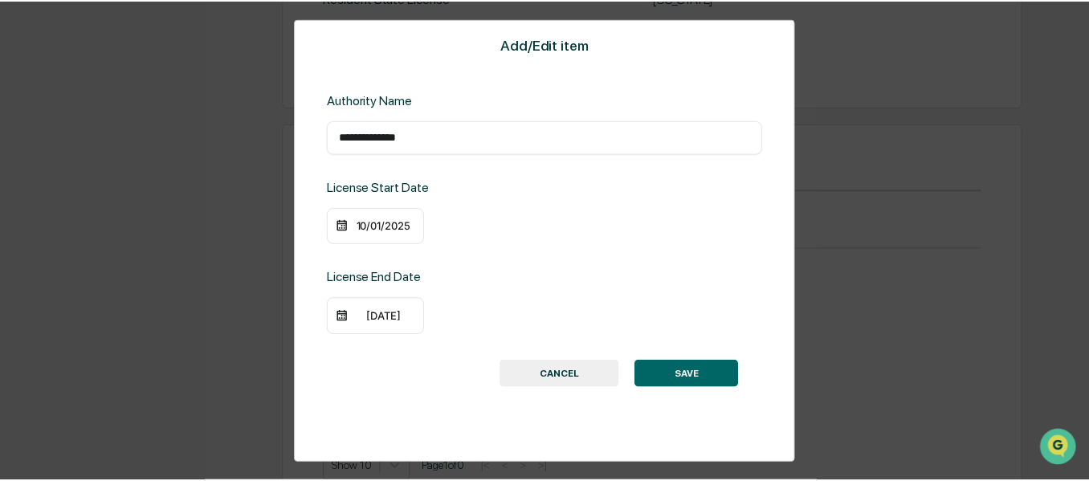
scroll to position [1864, 0]
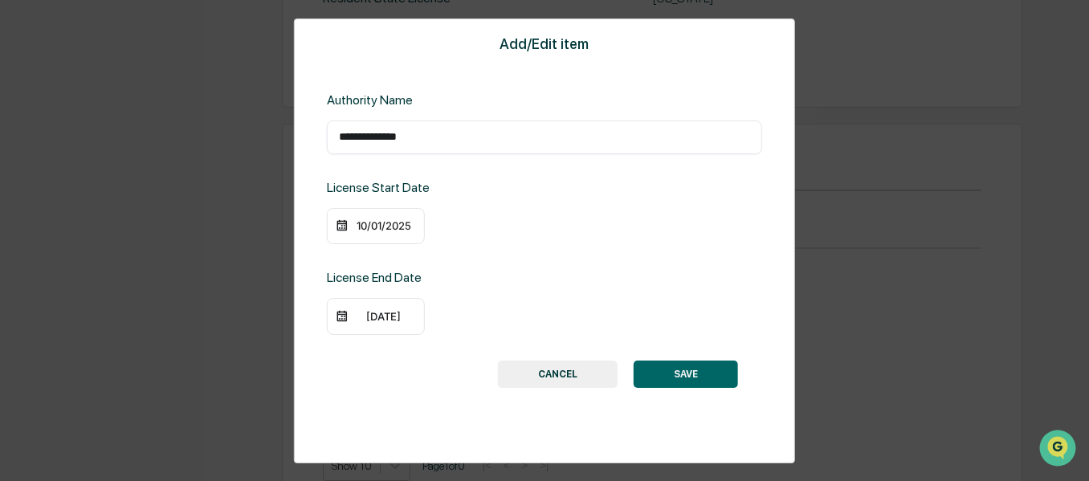
click at [680, 374] on button "SAVE" at bounding box center [686, 374] width 104 height 27
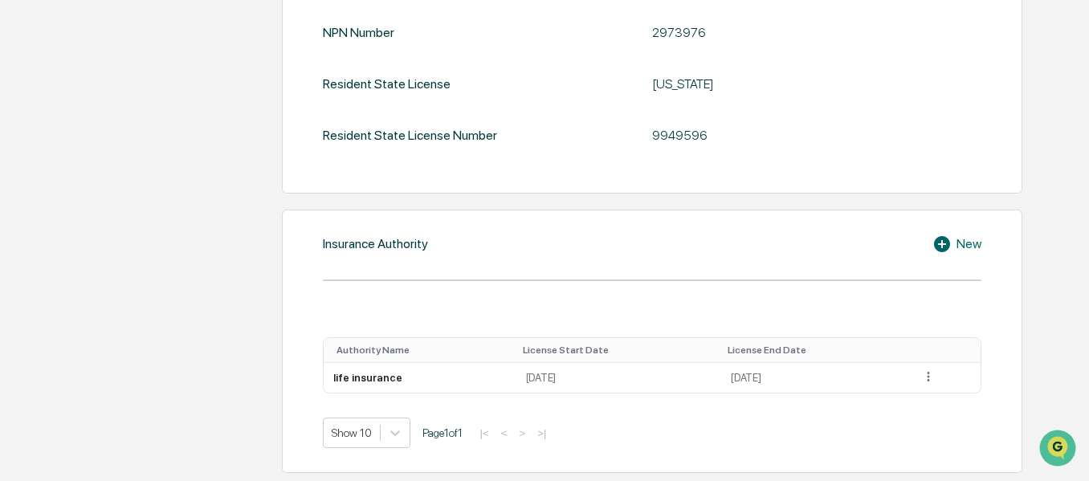
scroll to position [1778, 0]
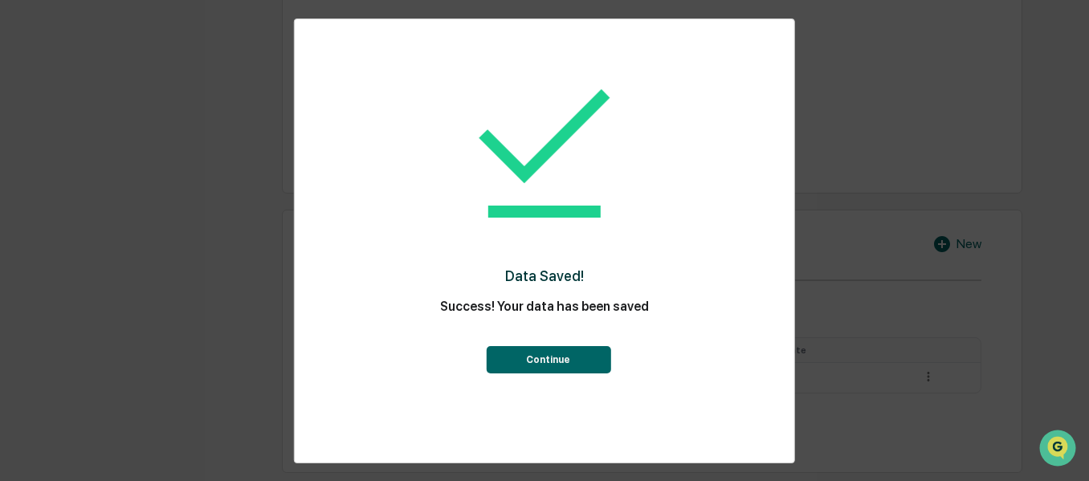
click at [580, 361] on button "Continue" at bounding box center [548, 359] width 125 height 27
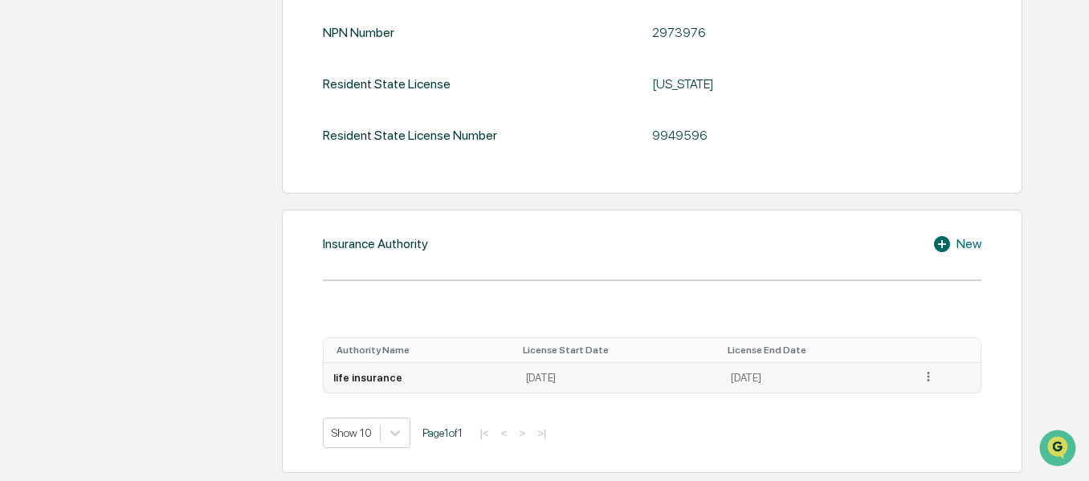
click at [931, 380] on icon at bounding box center [928, 377] width 15 height 15
click at [905, 396] on div "Edit" at bounding box center [910, 399] width 51 height 26
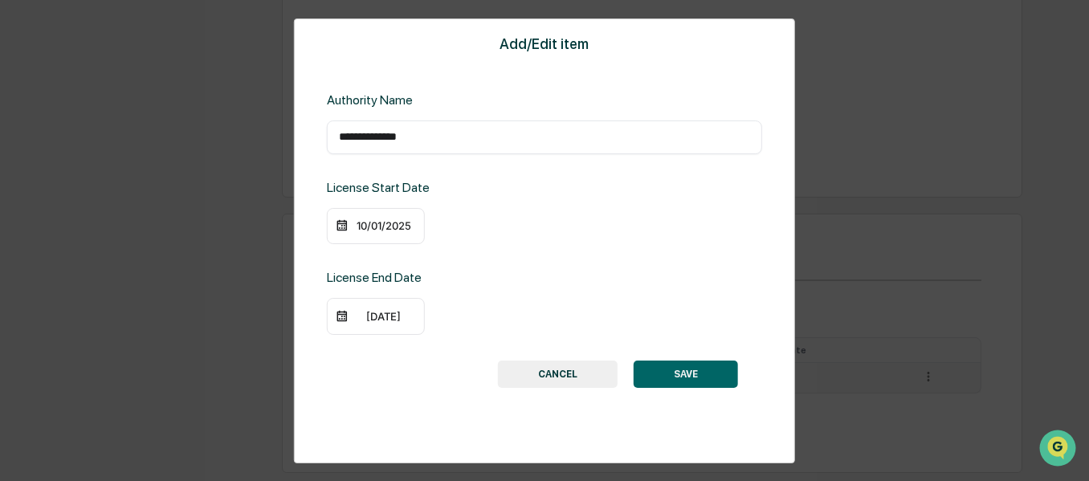
scroll to position [1774, 0]
click at [429, 130] on input "**********" at bounding box center [544, 137] width 411 height 16
click at [357, 137] on input "**********" at bounding box center [544, 137] width 411 height 16
type input "**********"
click at [709, 384] on button "SAVE" at bounding box center [686, 374] width 104 height 27
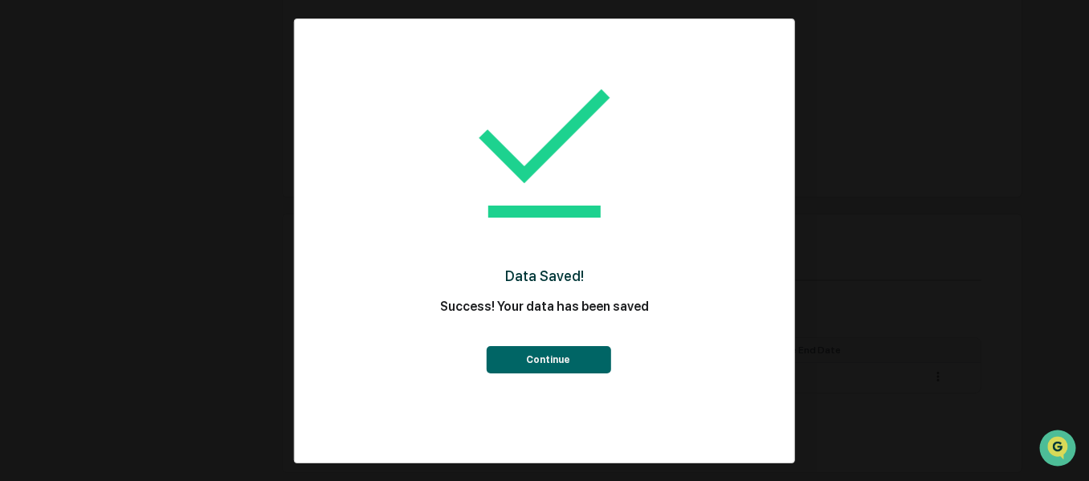
click at [607, 360] on button "Continue" at bounding box center [548, 359] width 125 height 27
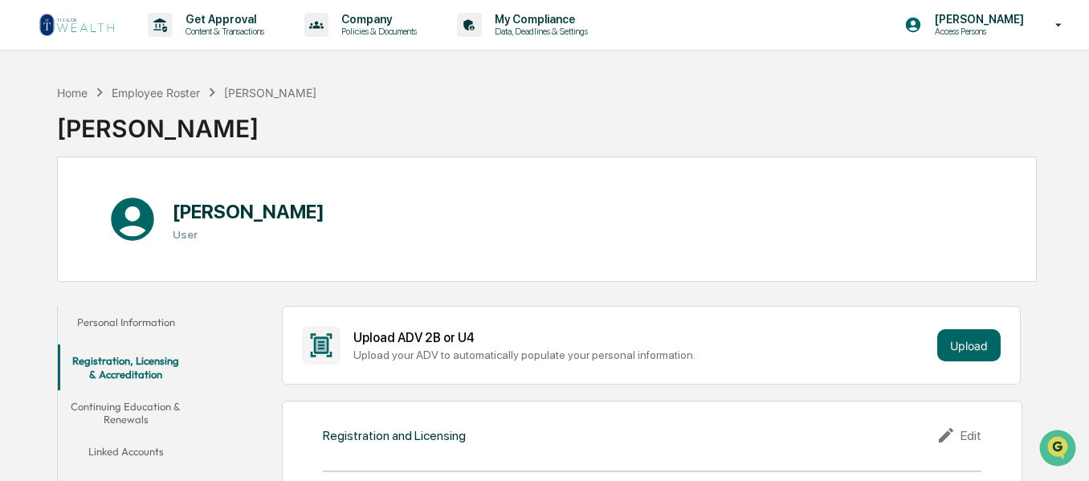
scroll to position [321, 0]
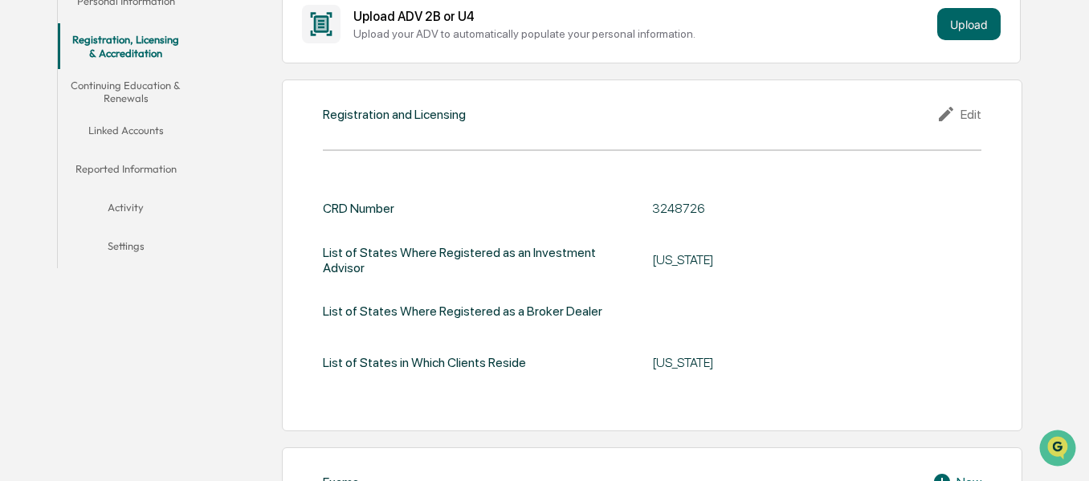
click at [141, 98] on button "Continuing Education & Renewals" at bounding box center [126, 92] width 137 height 46
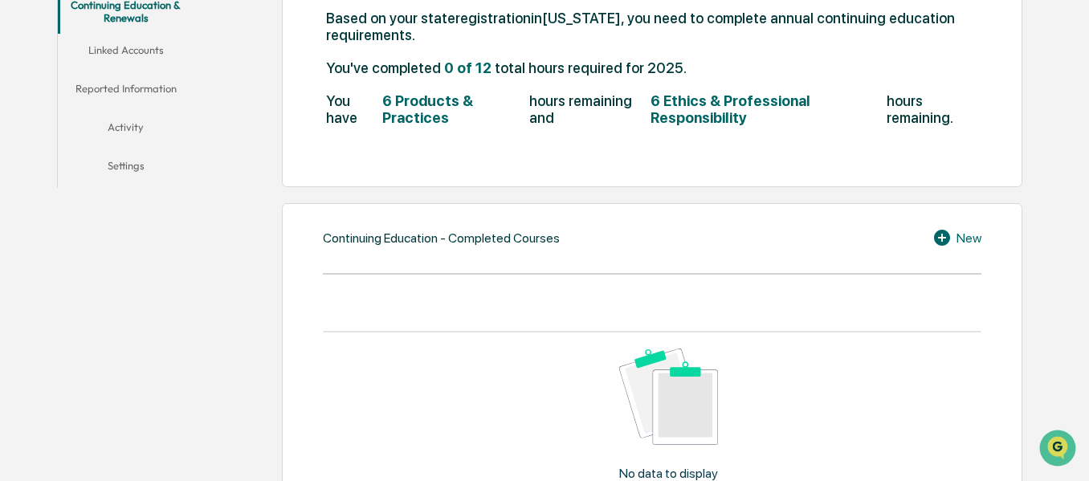
scroll to position [482, 0]
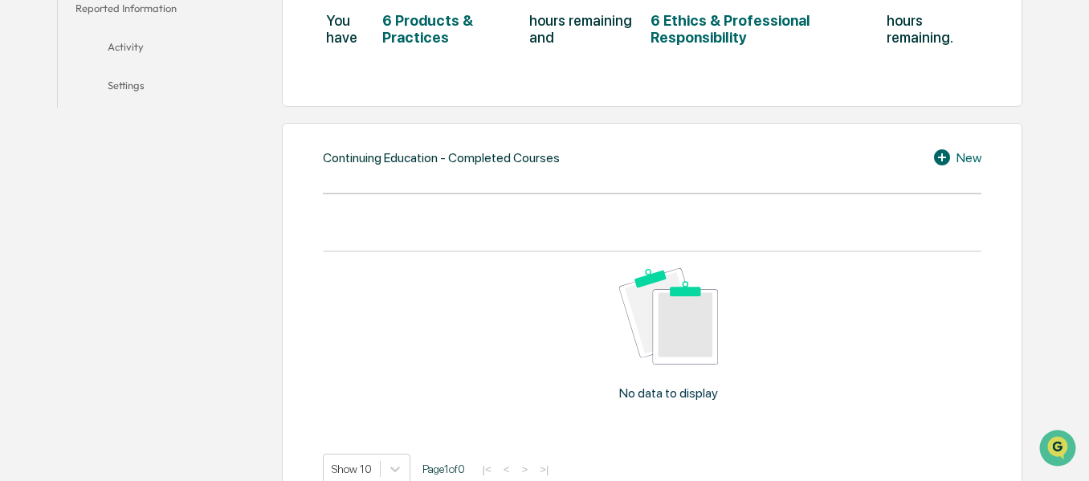
click at [937, 154] on icon at bounding box center [942, 157] width 16 height 16
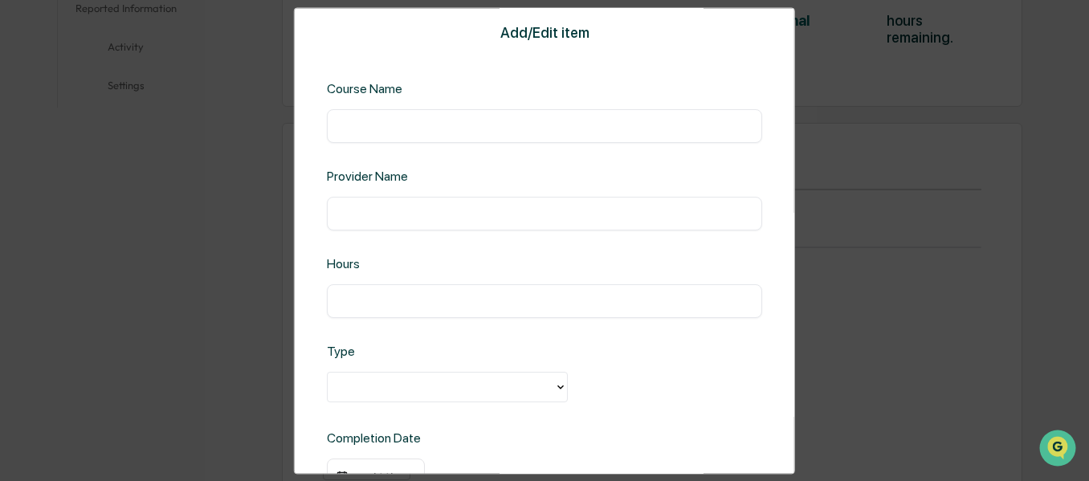
scroll to position [115, 0]
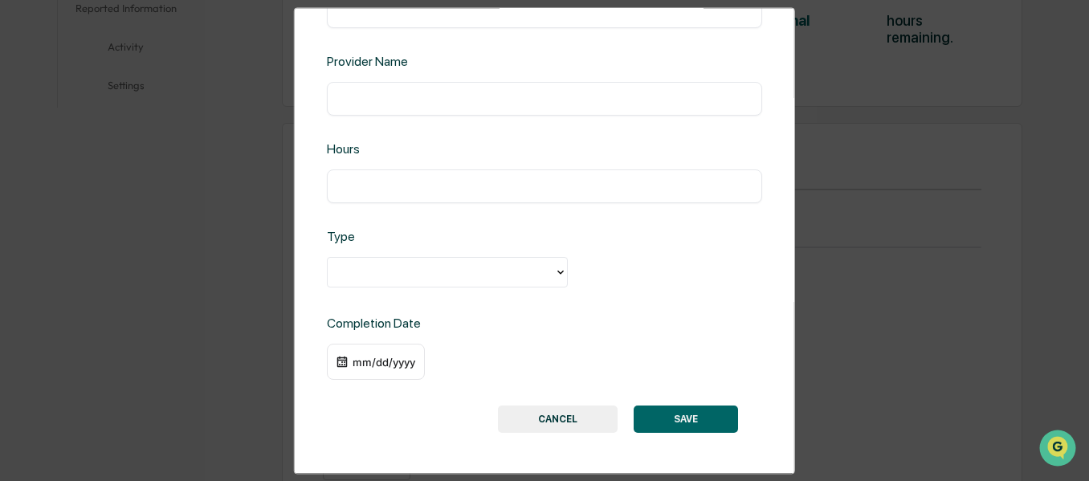
click at [569, 411] on button "CANCEL" at bounding box center [558, 419] width 120 height 27
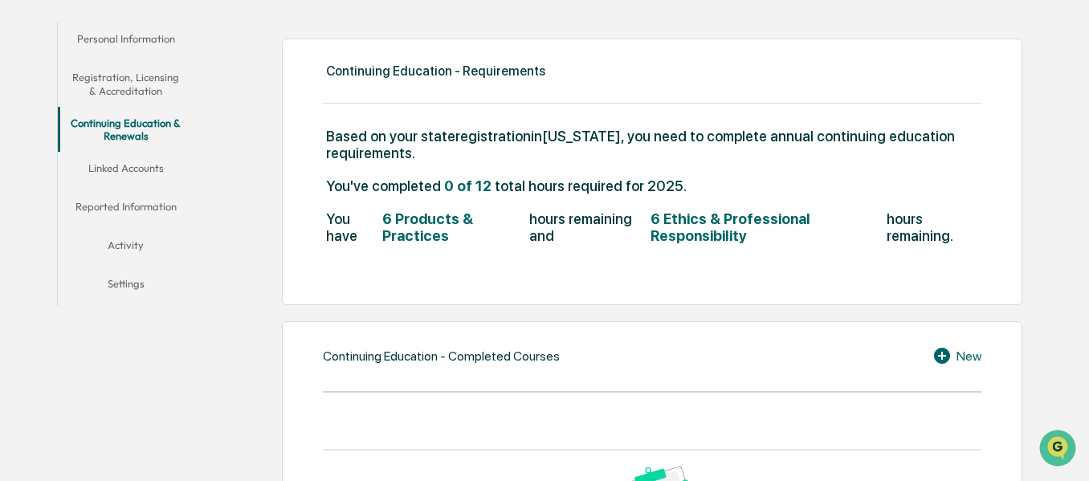
scroll to position [427, 0]
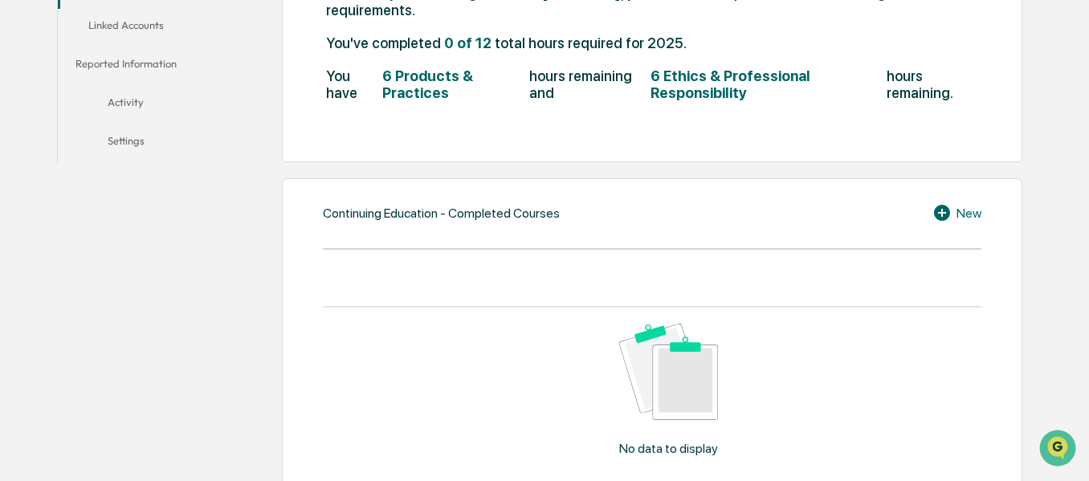
click at [968, 215] on div "New" at bounding box center [957, 212] width 49 height 19
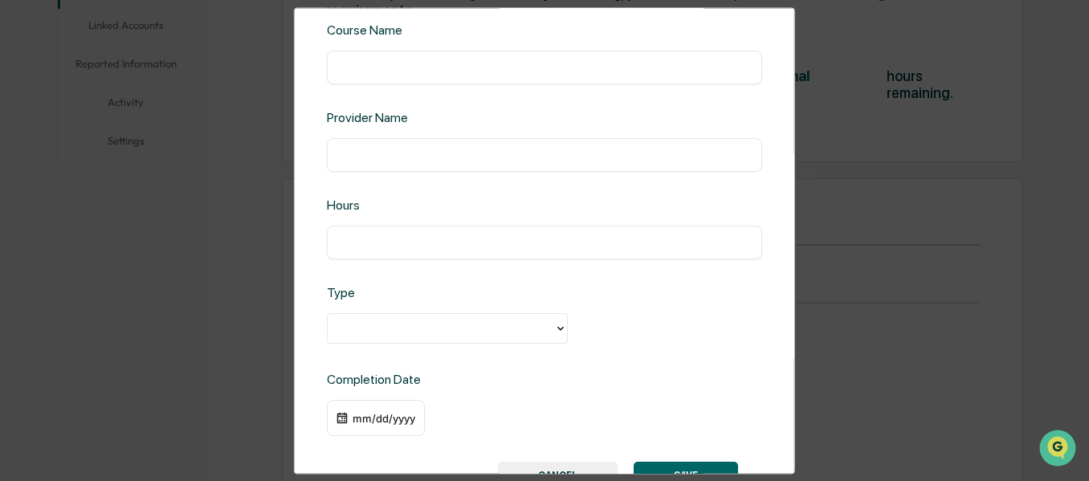
scroll to position [115, 0]
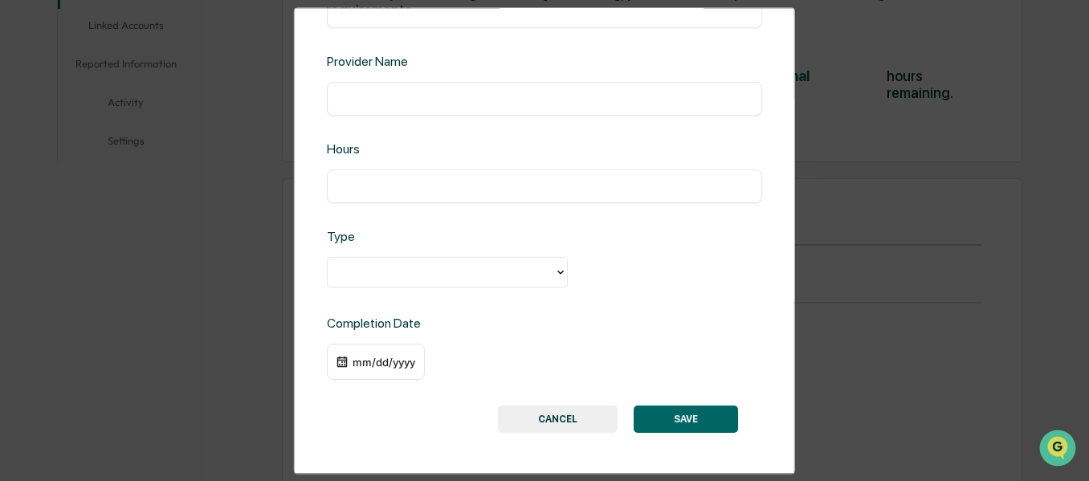
click at [579, 422] on button "CANCEL" at bounding box center [558, 419] width 120 height 27
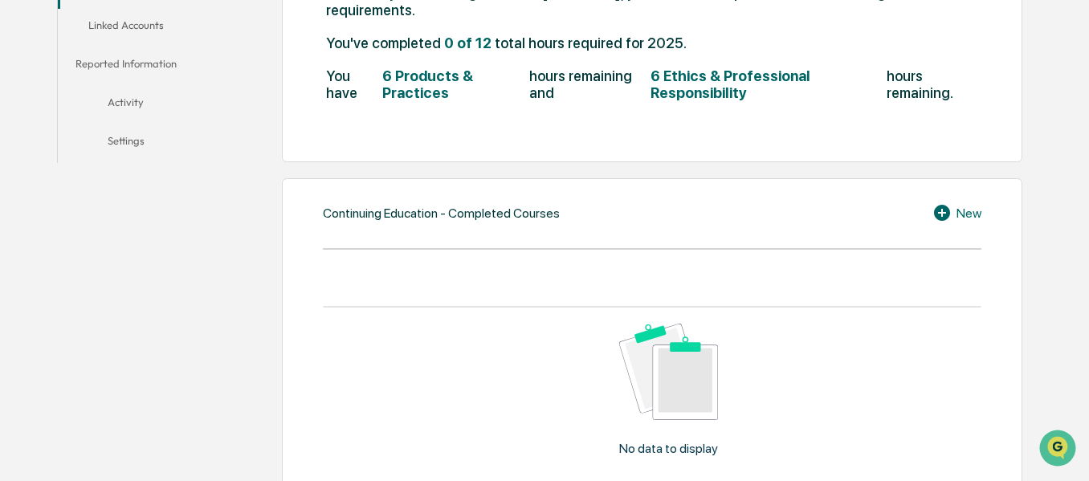
click at [972, 225] on div "Continuing Education - Completed Courses New No data to display Show 10 Page 1 …" at bounding box center [652, 371] width 741 height 386
click at [968, 219] on div "New" at bounding box center [957, 212] width 49 height 19
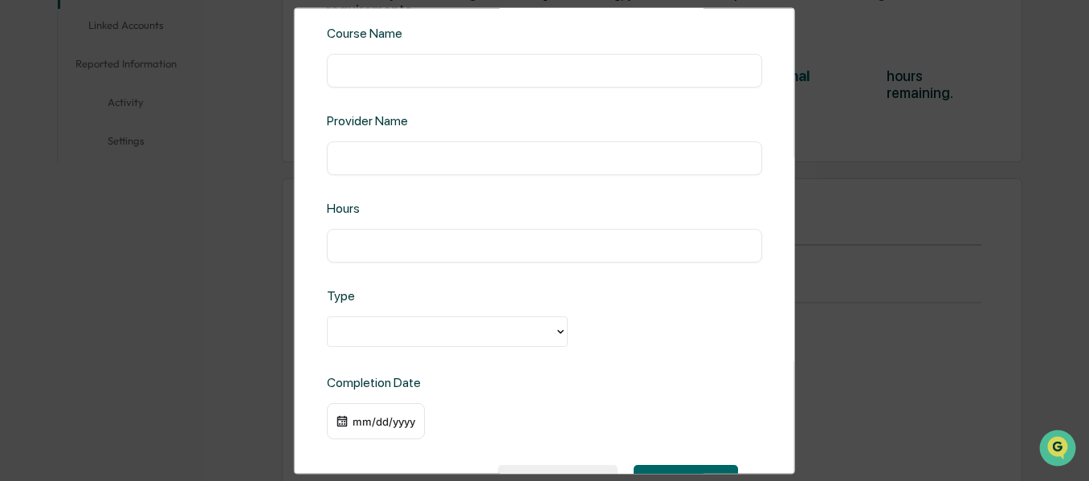
scroll to position [0, 0]
